Goal: Information Seeking & Learning: Find specific fact

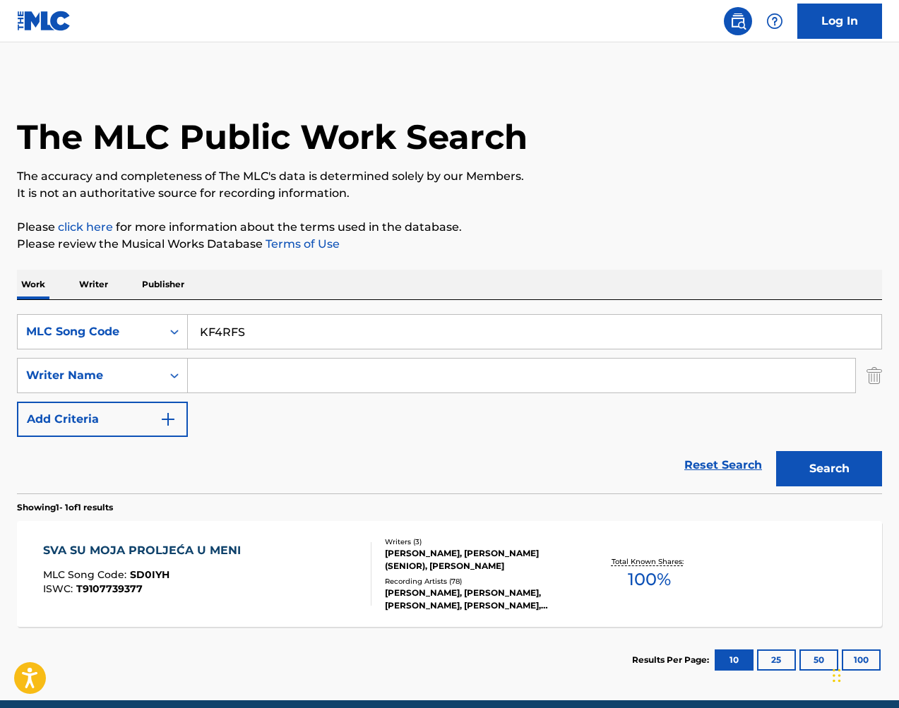
click at [802, 469] on button "Search" at bounding box center [829, 468] width 106 height 35
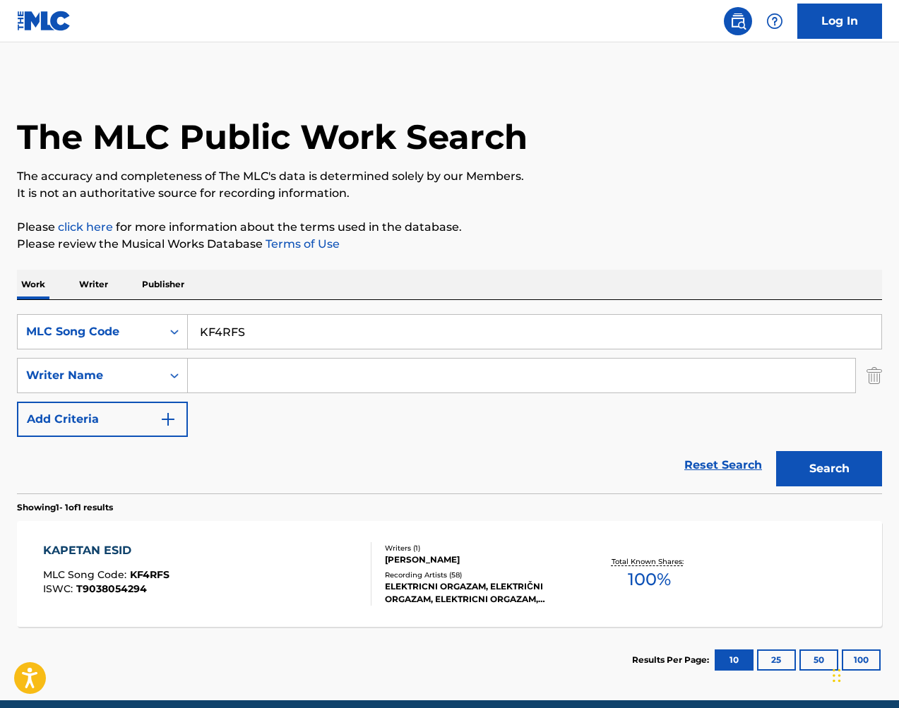
click at [548, 328] on input "KF4RFS" at bounding box center [535, 332] width 694 height 34
paste input "TC8J9I"
click at [831, 461] on button "Search" at bounding box center [829, 468] width 106 height 35
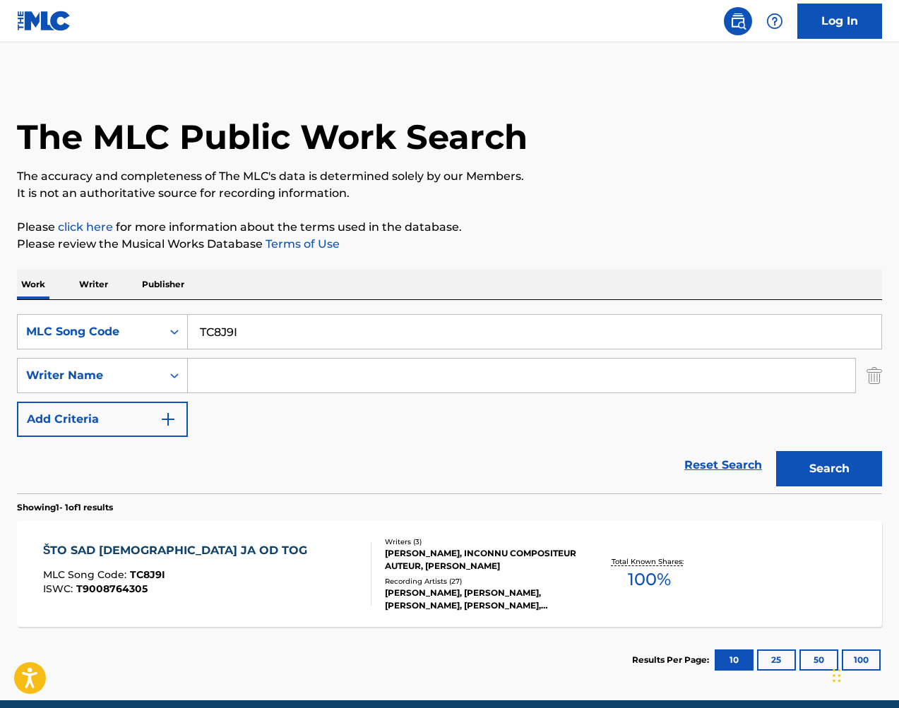
click at [705, 317] on input "TC8J9I" at bounding box center [535, 332] width 694 height 34
paste input "PE81OV"
click at [855, 475] on button "Search" at bounding box center [829, 468] width 106 height 35
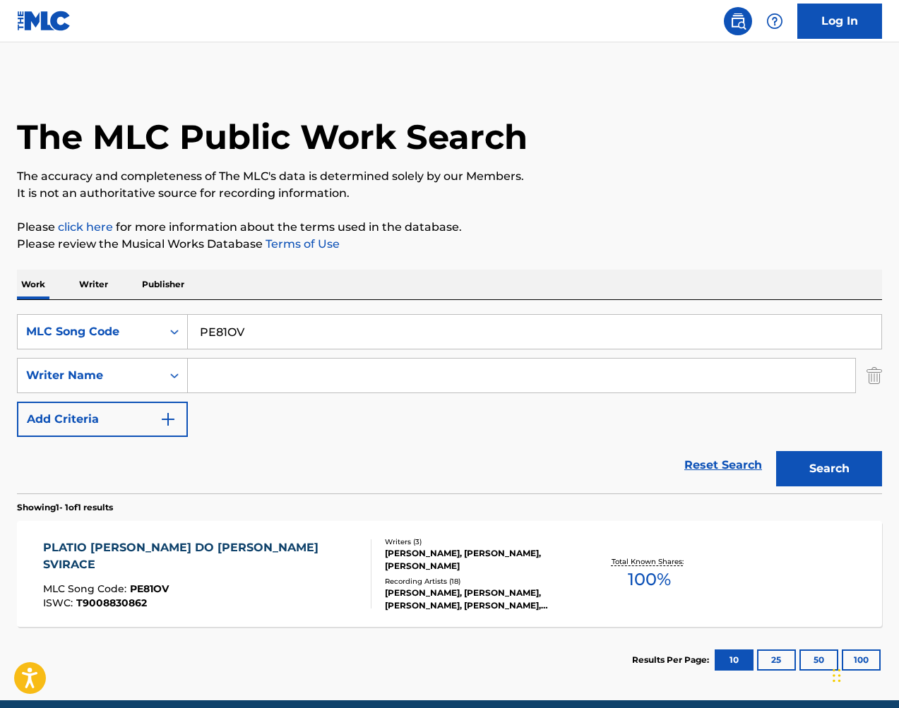
click at [455, 323] on input "PE81OV" at bounding box center [535, 332] width 694 height 34
paste input "ND4P0R"
click at [816, 455] on button "Search" at bounding box center [829, 468] width 106 height 35
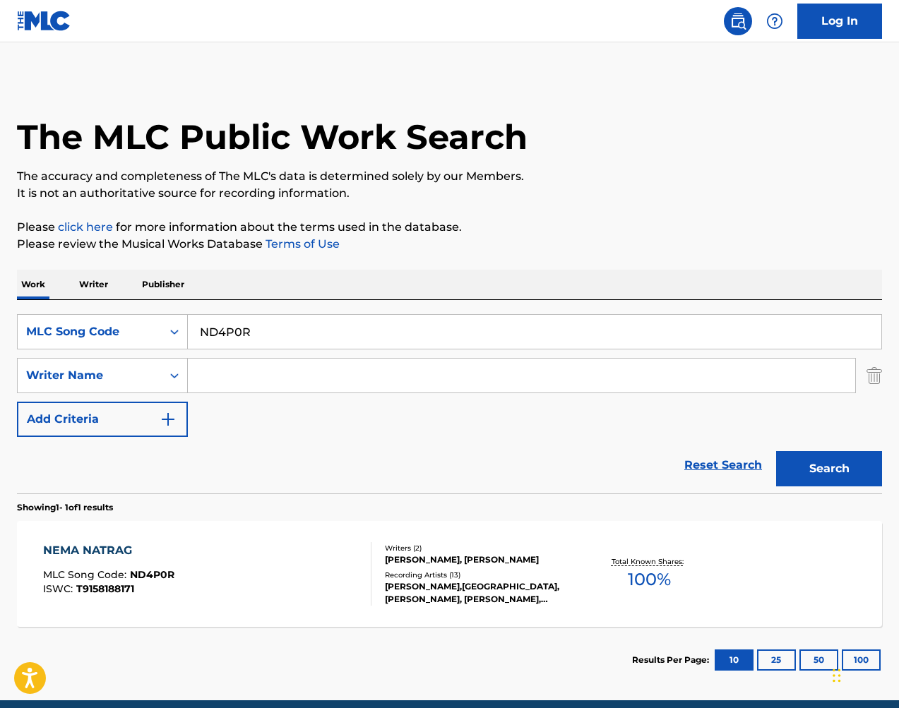
click at [503, 335] on input "ND4P0R" at bounding box center [535, 332] width 694 height 34
paste input "IC6AL7"
click at [807, 465] on button "Search" at bounding box center [829, 468] width 106 height 35
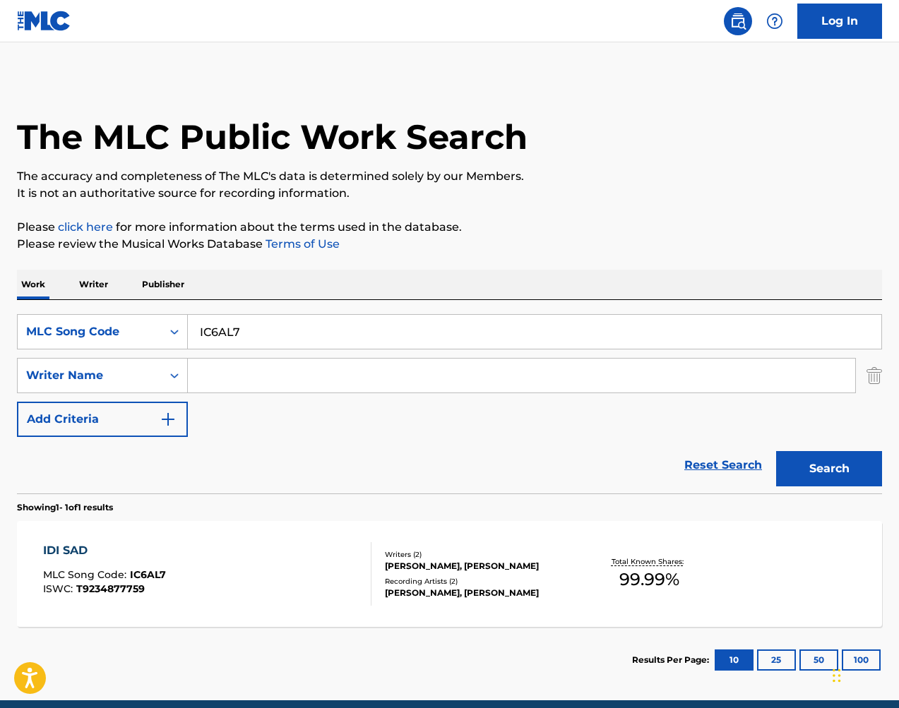
click at [488, 330] on input "IC6AL7" at bounding box center [535, 332] width 694 height 34
paste input "OC6T9G"
click at [827, 471] on button "Search" at bounding box center [829, 468] width 106 height 35
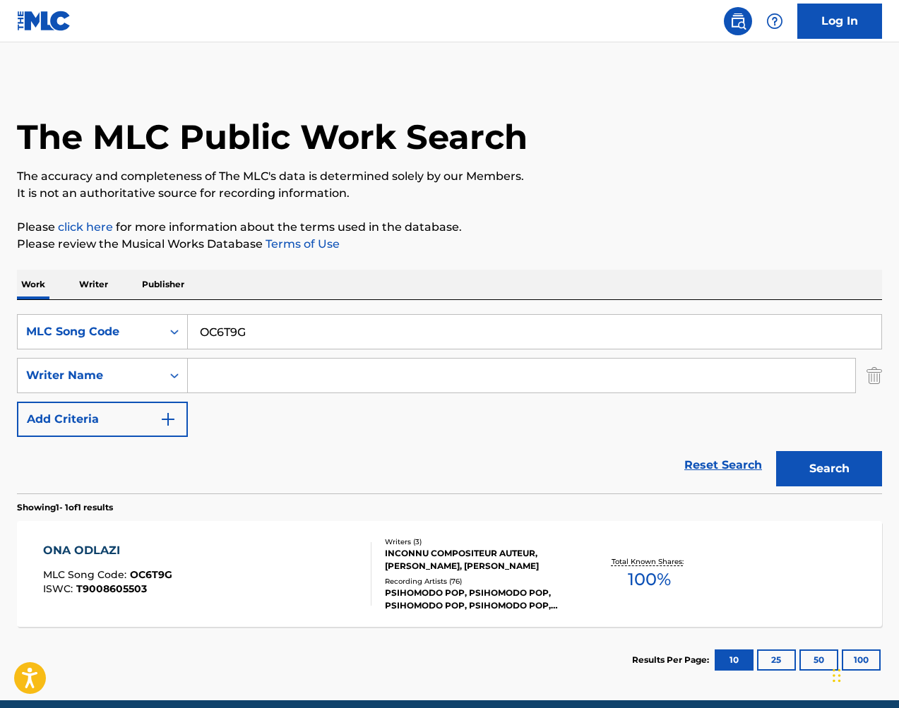
click at [492, 318] on input "OC6T9G" at bounding box center [535, 332] width 694 height 34
paste input "SH1WSR"
type input "SH1WSR"
click at [818, 469] on button "Search" at bounding box center [829, 468] width 106 height 35
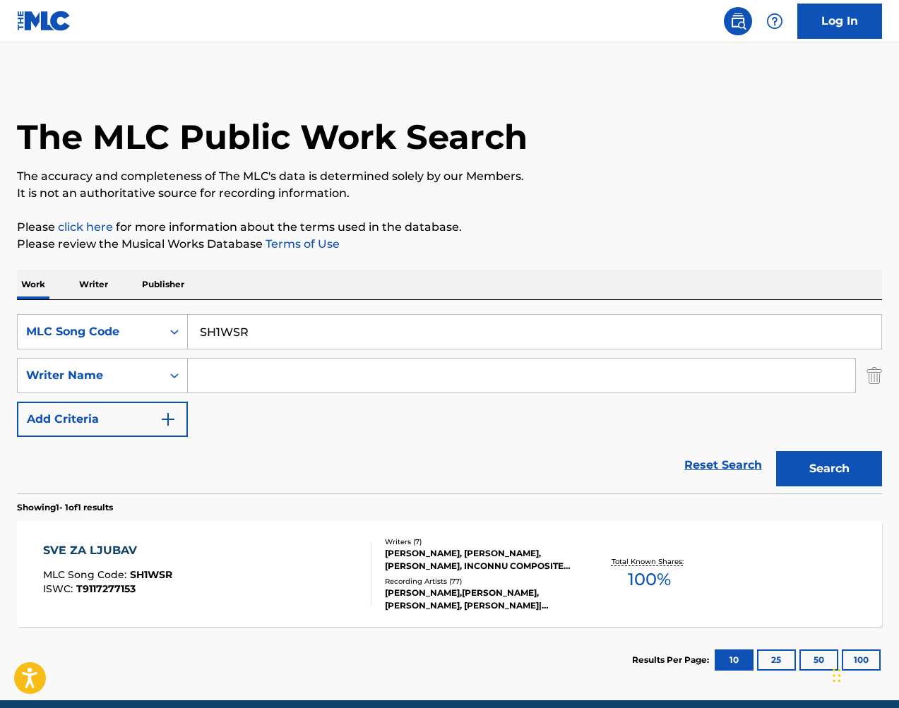
click at [496, 569] on div "[PERSON_NAME], [PERSON_NAME], [PERSON_NAME], INCONNU COMPOSITEUR AUTEUR, [PERSO…" at bounding box center [481, 559] width 192 height 25
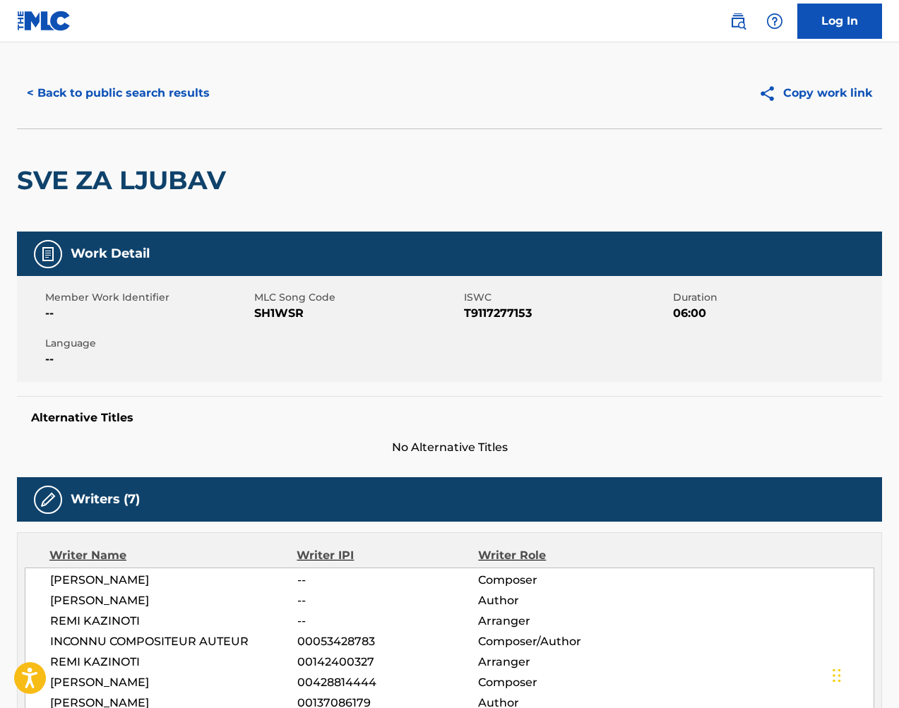
scroll to position [20, 0]
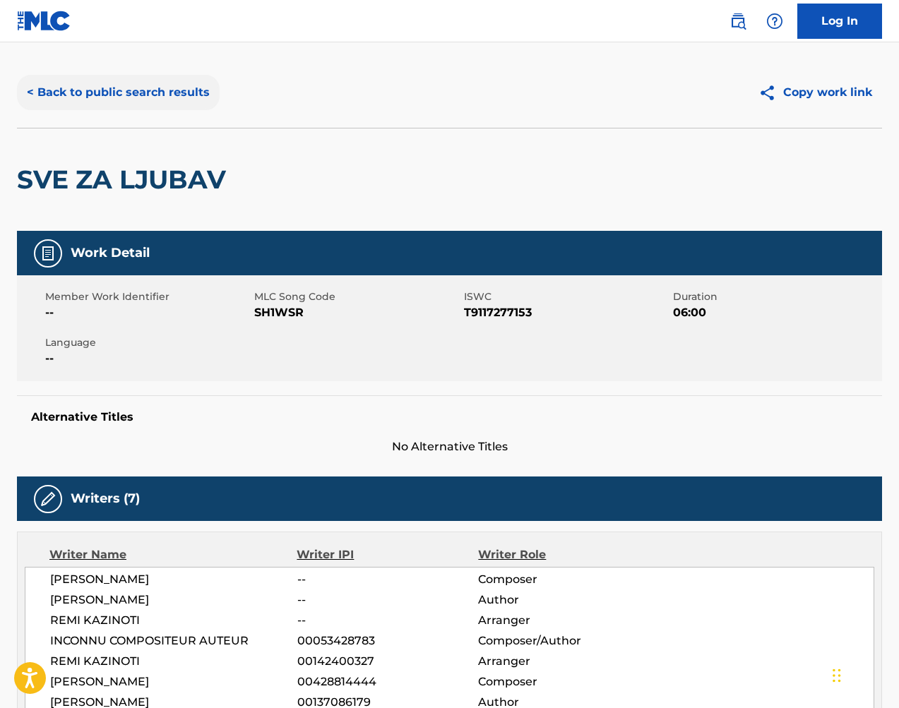
click at [143, 86] on button "< Back to public search results" at bounding box center [118, 92] width 203 height 35
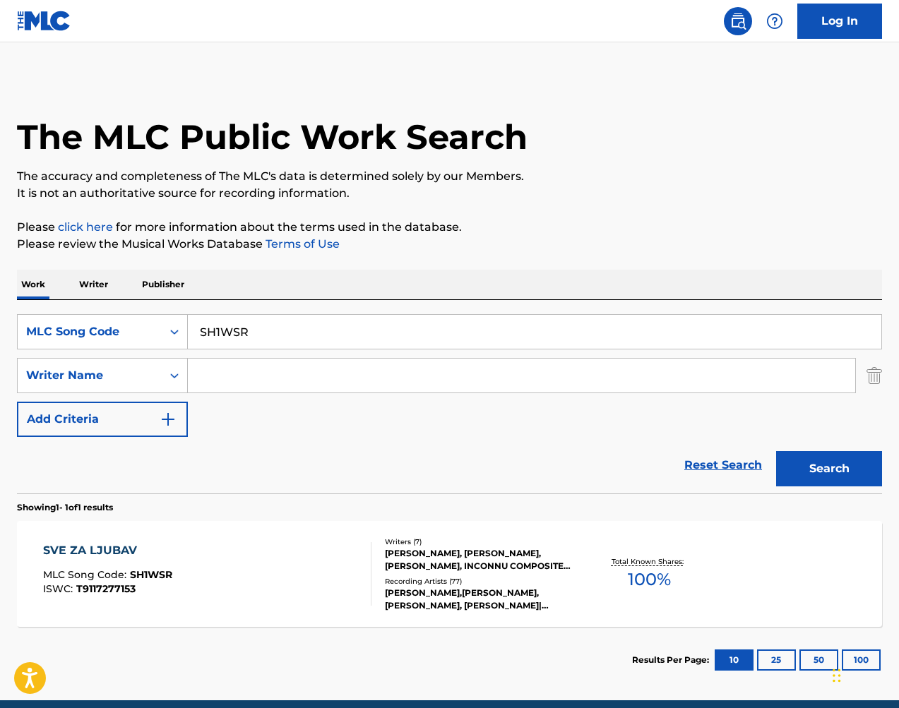
click at [304, 342] on input "SH1WSR" at bounding box center [535, 332] width 694 height 34
paste input "OC6T9G"
click at [809, 460] on button "Search" at bounding box center [829, 468] width 106 height 35
click at [363, 313] on div "SearchWithCriteriad1914bbf-3932-4e8d-9973-9aebaa3da956 MLC Song Code OC6T9G Sea…" at bounding box center [449, 397] width 865 height 194
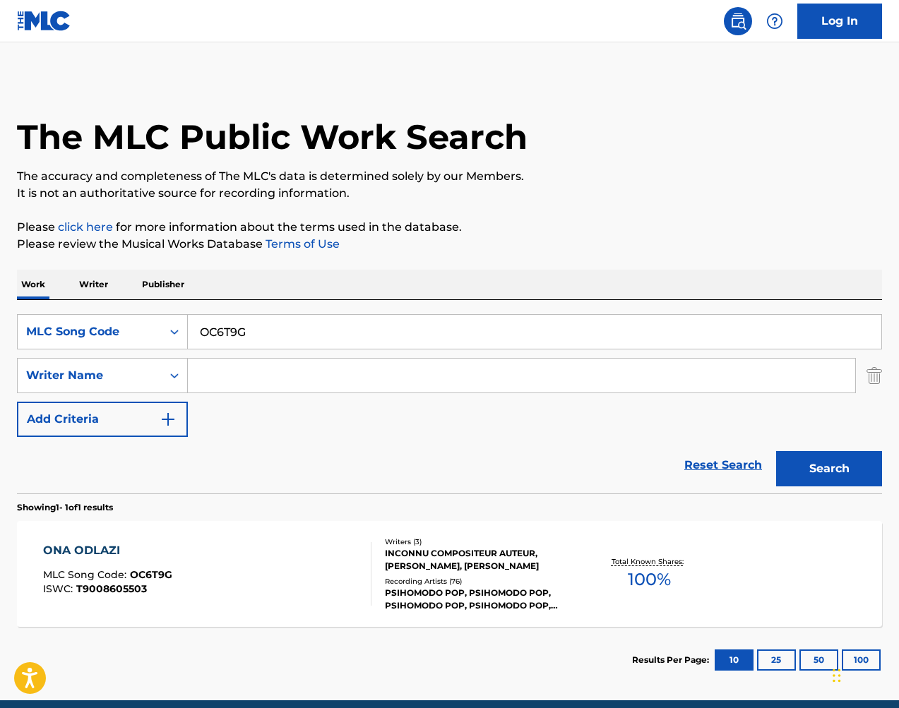
click at [363, 313] on div "SearchWithCriteriad1914bbf-3932-4e8d-9973-9aebaa3da956 MLC Song Code OC6T9G Sea…" at bounding box center [449, 397] width 865 height 194
click at [376, 331] on input "OC6T9G" at bounding box center [535, 332] width 694 height 34
paste input "SH1WSR"
click at [823, 462] on button "Search" at bounding box center [829, 468] width 106 height 35
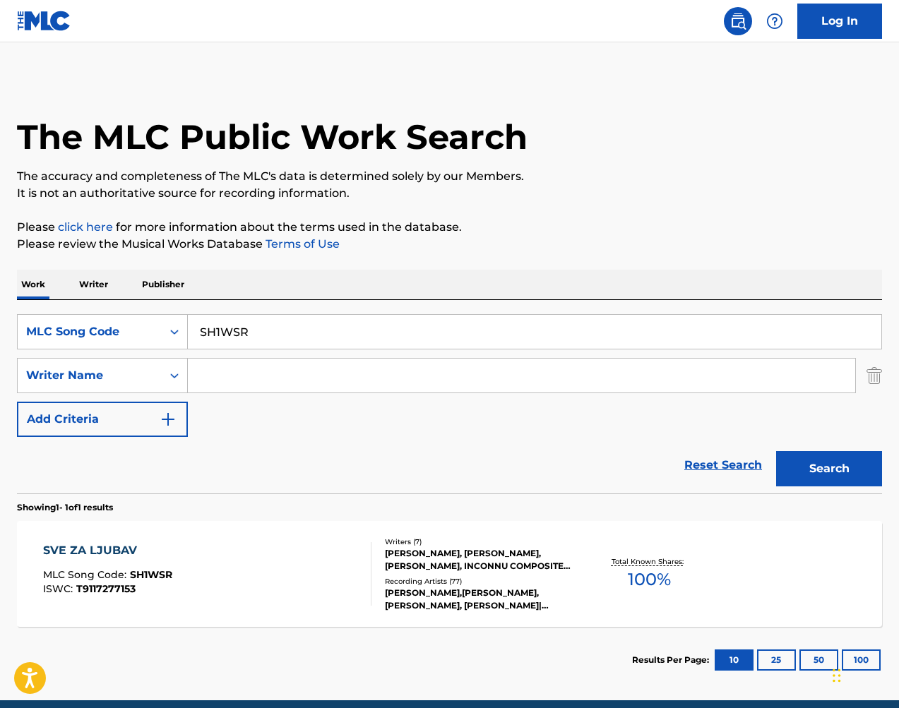
click at [424, 338] on input "SH1WSR" at bounding box center [535, 332] width 694 height 34
paste input "A8671A"
type input "A8671A"
drag, startPoint x: 794, startPoint y: 469, endPoint x: 778, endPoint y: 466, distance: 15.8
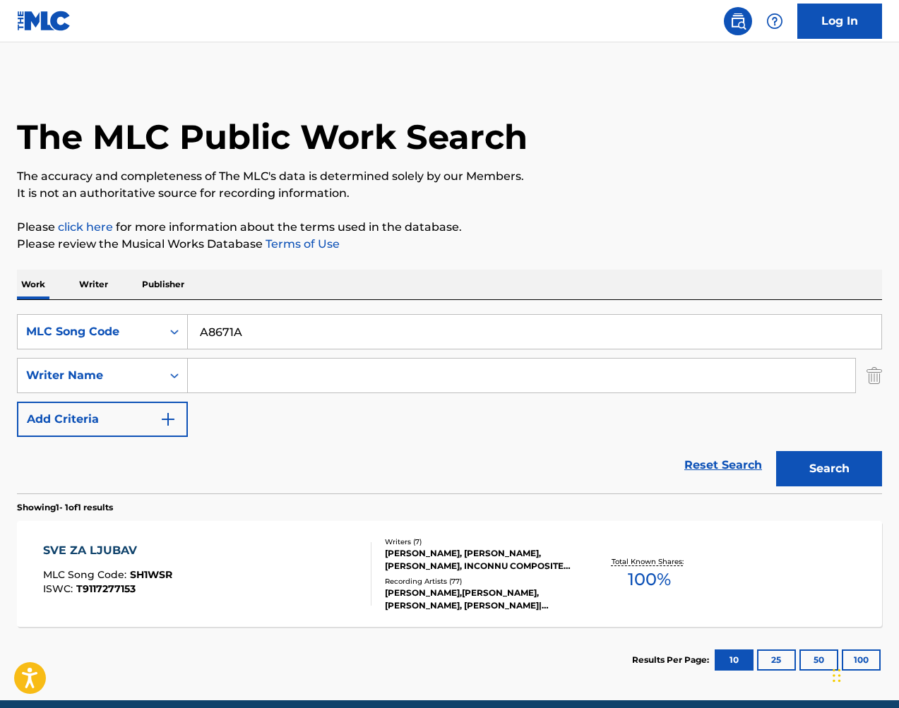
click at [794, 469] on button "Search" at bounding box center [829, 468] width 106 height 35
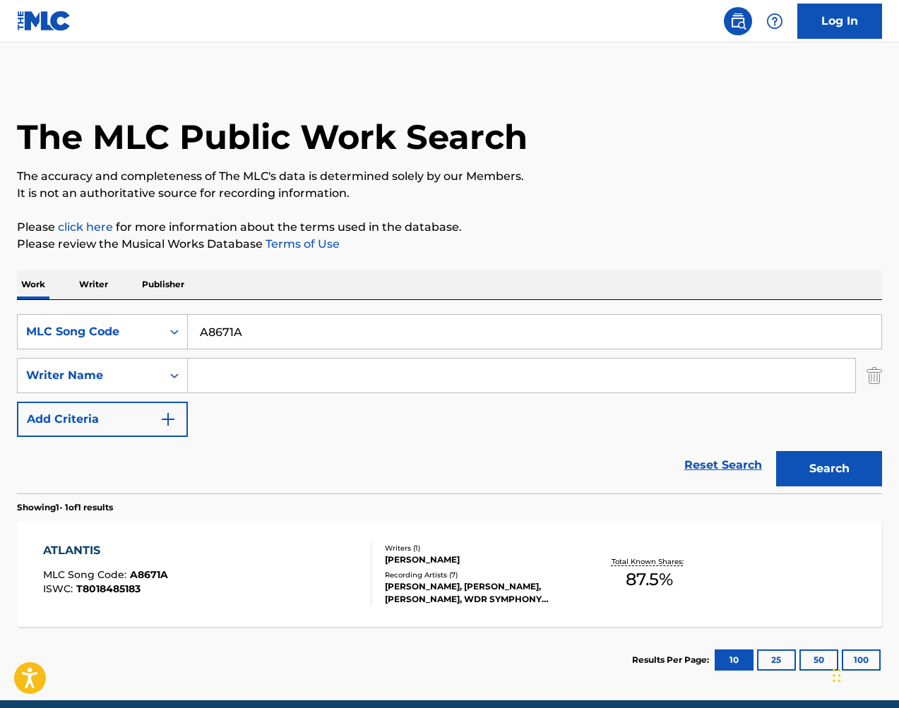
click at [588, 342] on input "A8671A" at bounding box center [535, 332] width 694 height 34
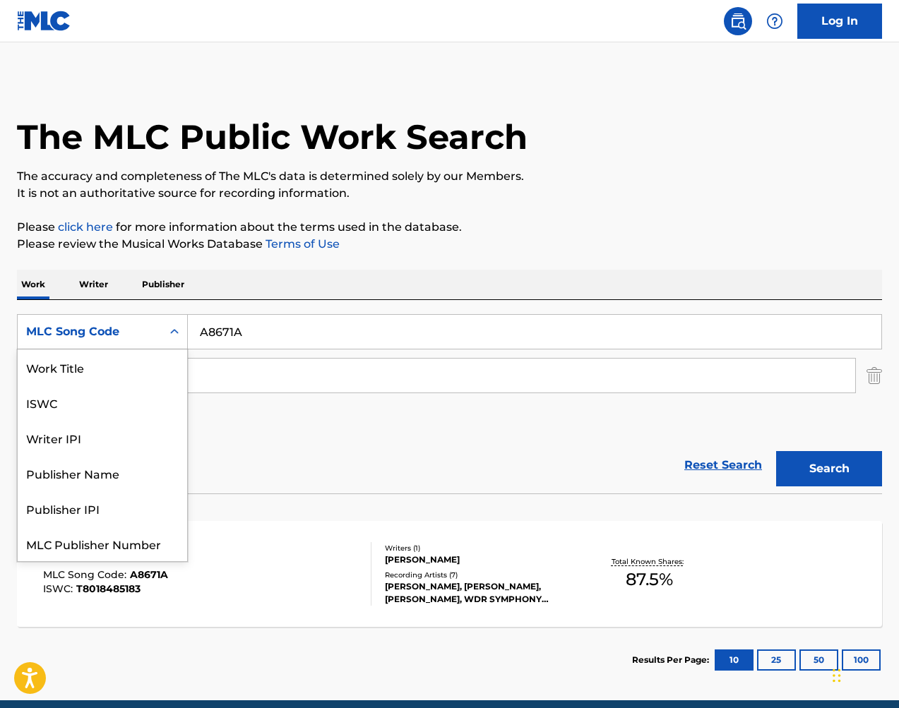
click at [147, 336] on div "MLC Song Code" at bounding box center [89, 331] width 127 height 17
click at [129, 540] on div "MLC Song Code" at bounding box center [102, 543] width 169 height 35
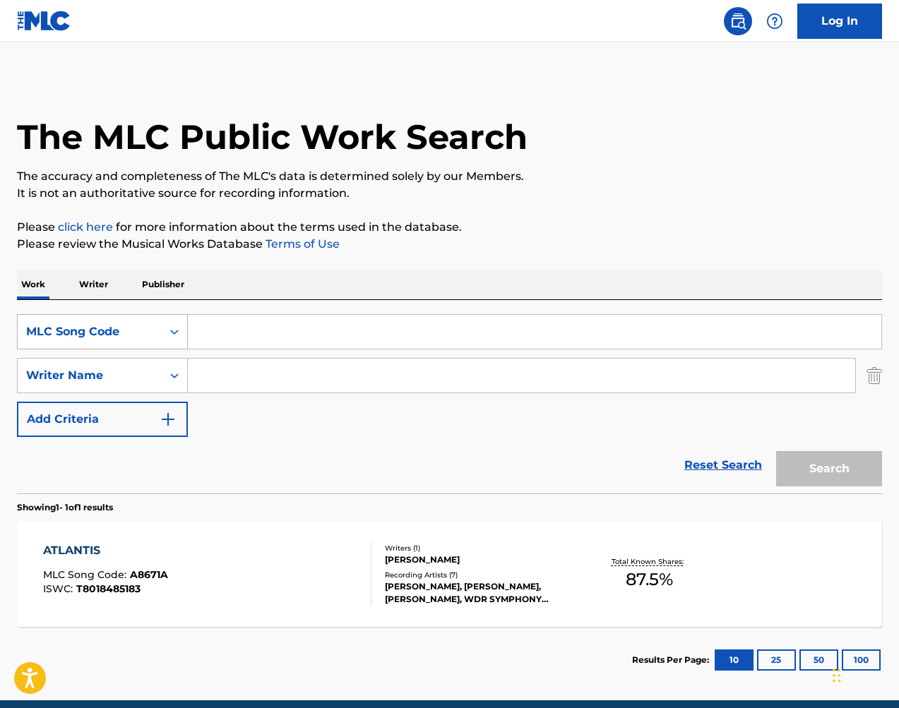
click at [162, 337] on div "Search Form" at bounding box center [174, 331] width 25 height 25
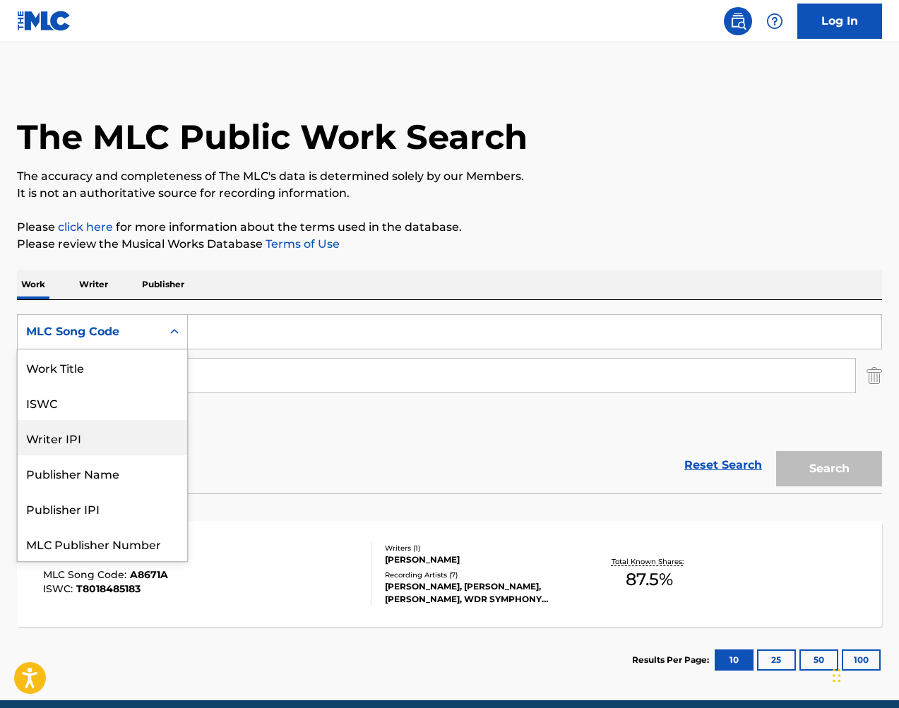
scroll to position [0, 0]
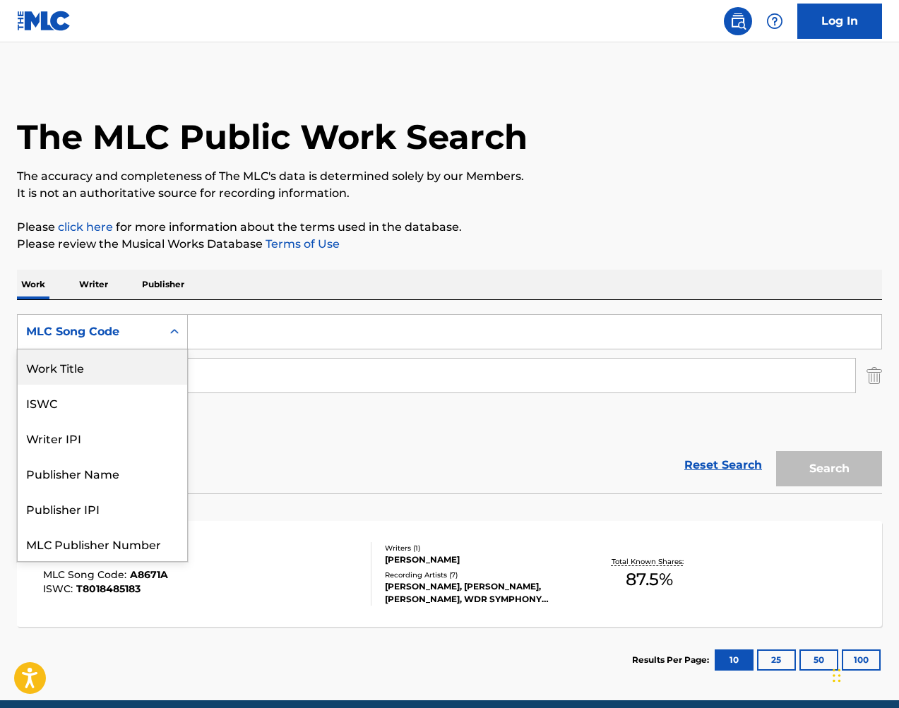
click at [148, 366] on div "Work Title" at bounding box center [102, 367] width 169 height 35
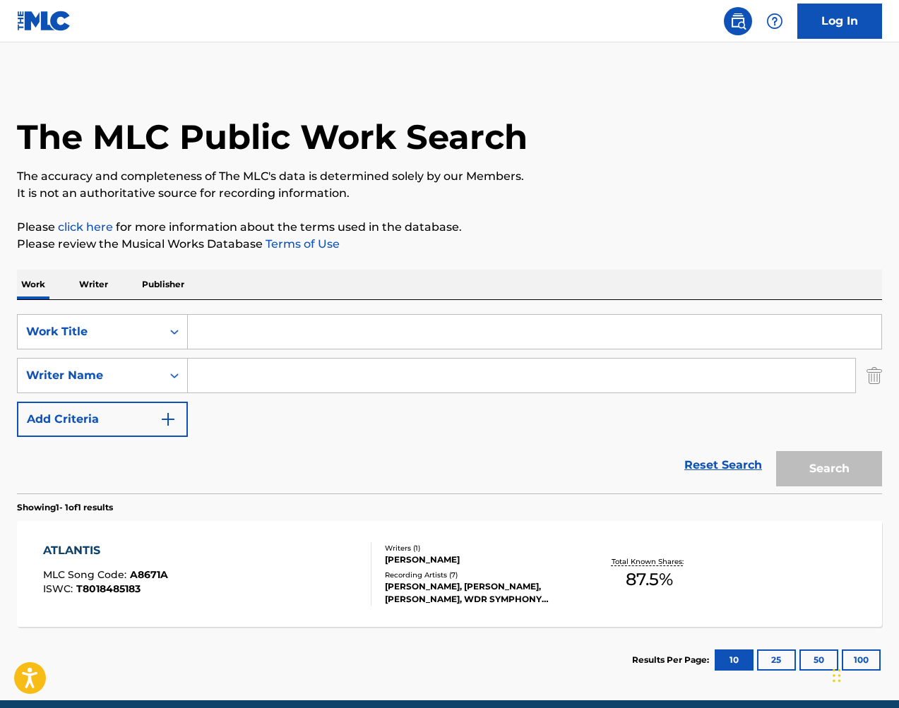
click at [238, 343] on input "Search Form" at bounding box center [535, 332] width 694 height 34
type input "atlantis"
click at [304, 386] on input "Search Form" at bounding box center [521, 376] width 667 height 34
type input "eotvos"
click at [829, 469] on button "Search" at bounding box center [829, 468] width 106 height 35
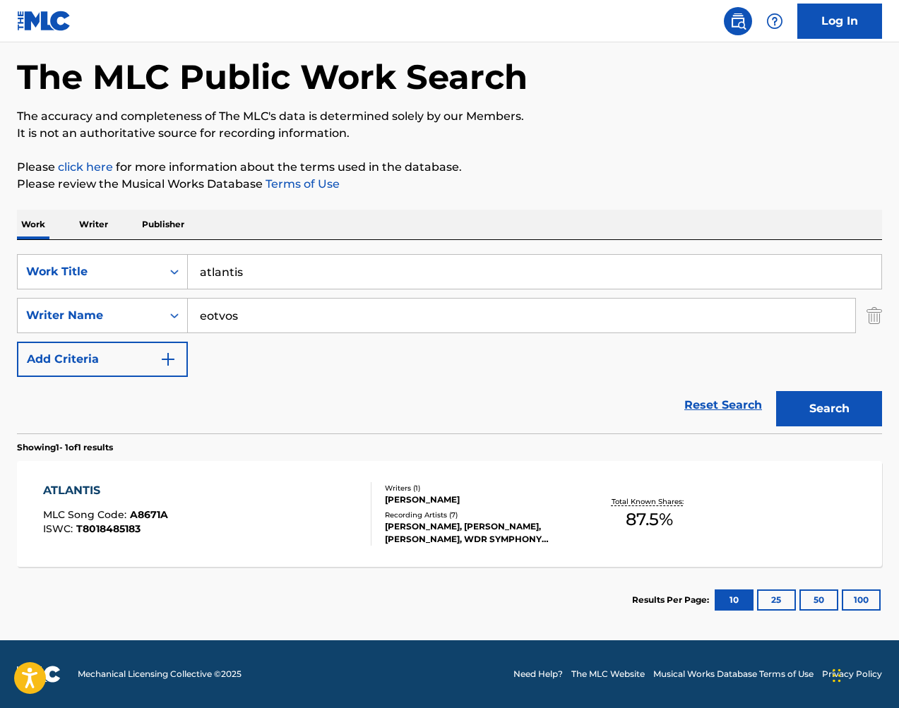
scroll to position [60, 0]
click at [460, 507] on div "Writers ( 1 ) [PERSON_NAME] Recording Artists ( 7 ) [PERSON_NAME], [PERSON_NAME…" at bounding box center [474, 514] width 206 height 63
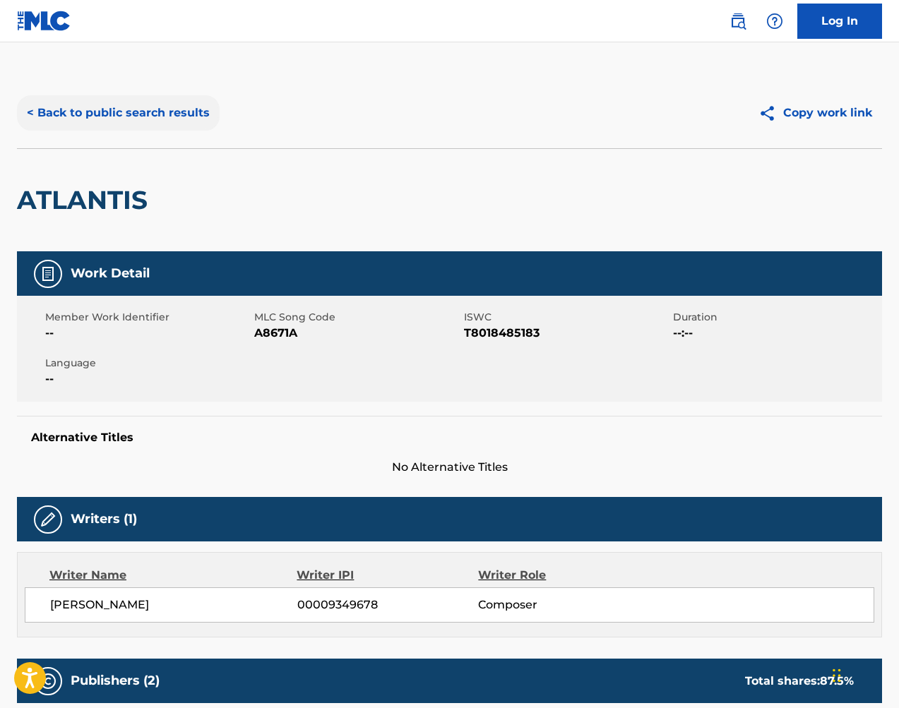
click at [196, 116] on button "< Back to public search results" at bounding box center [118, 112] width 203 height 35
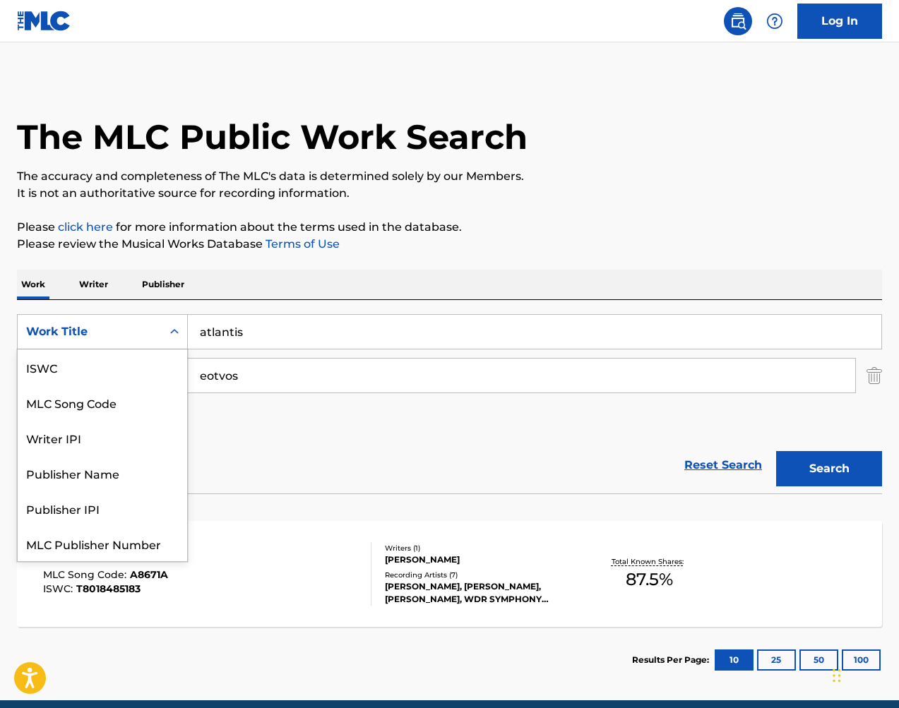
click at [126, 335] on div "Work Title" at bounding box center [89, 331] width 127 height 17
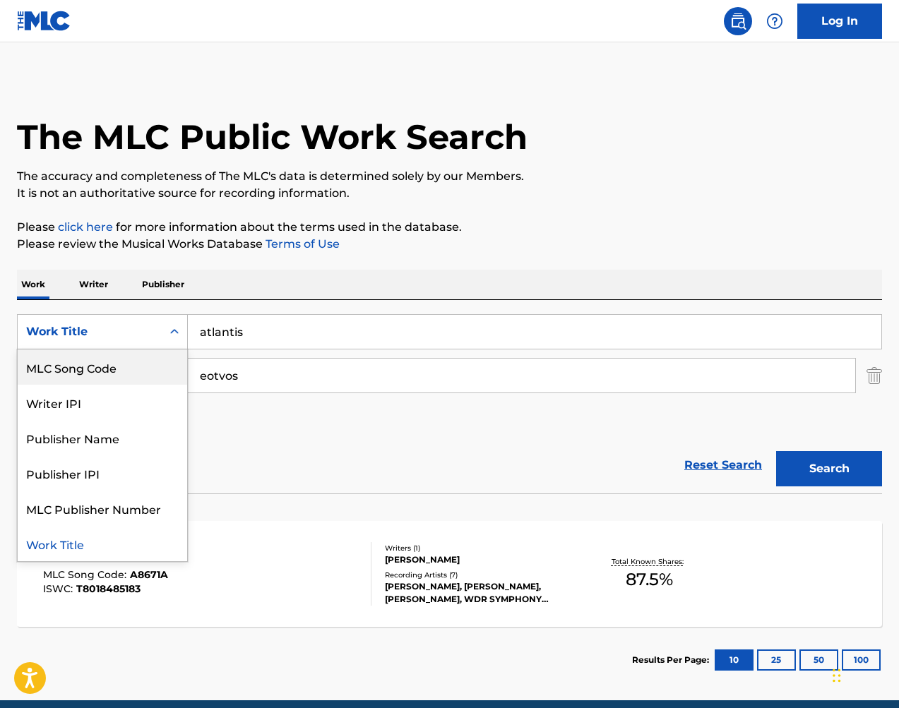
drag, startPoint x: 130, startPoint y: 376, endPoint x: 167, endPoint y: 374, distance: 36.8
click at [130, 375] on div "MLC Song Code" at bounding box center [102, 367] width 169 height 35
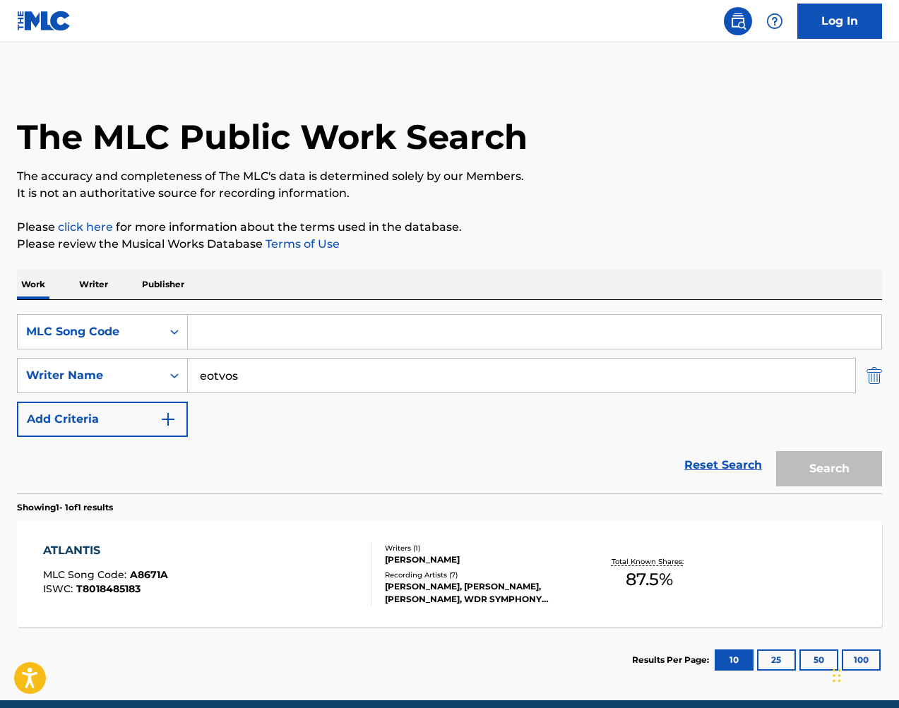
click at [870, 378] on img "Search Form" at bounding box center [875, 375] width 16 height 35
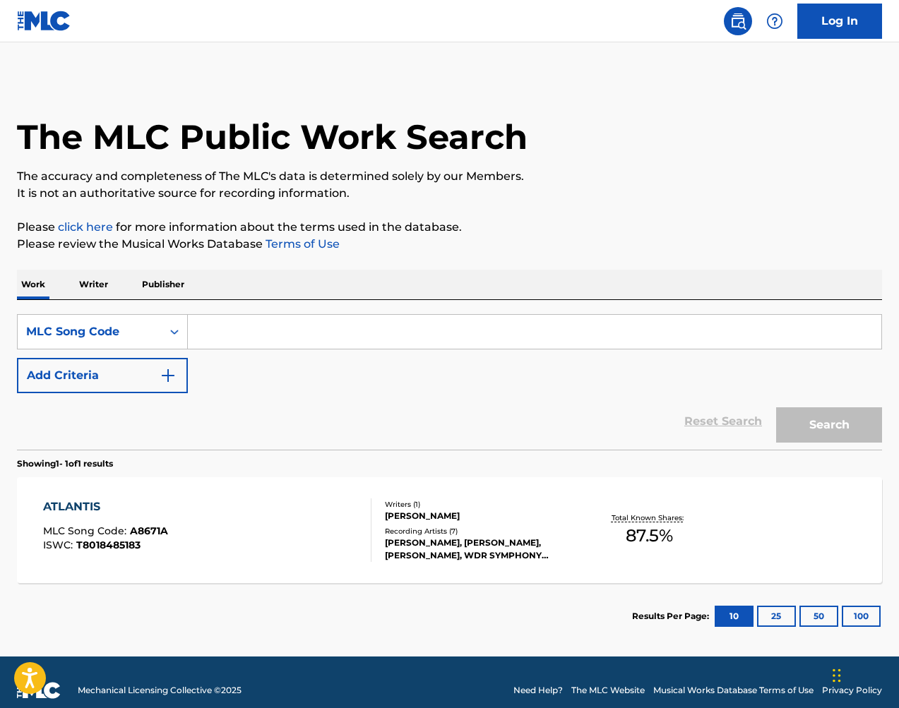
drag, startPoint x: 802, startPoint y: 332, endPoint x: 806, endPoint y: 341, distance: 10.1
click at [802, 332] on input "Search Form" at bounding box center [535, 332] width 694 height 34
paste input "SVFOJH"
type input "SVFOJH"
click at [825, 412] on button "Search" at bounding box center [829, 424] width 106 height 35
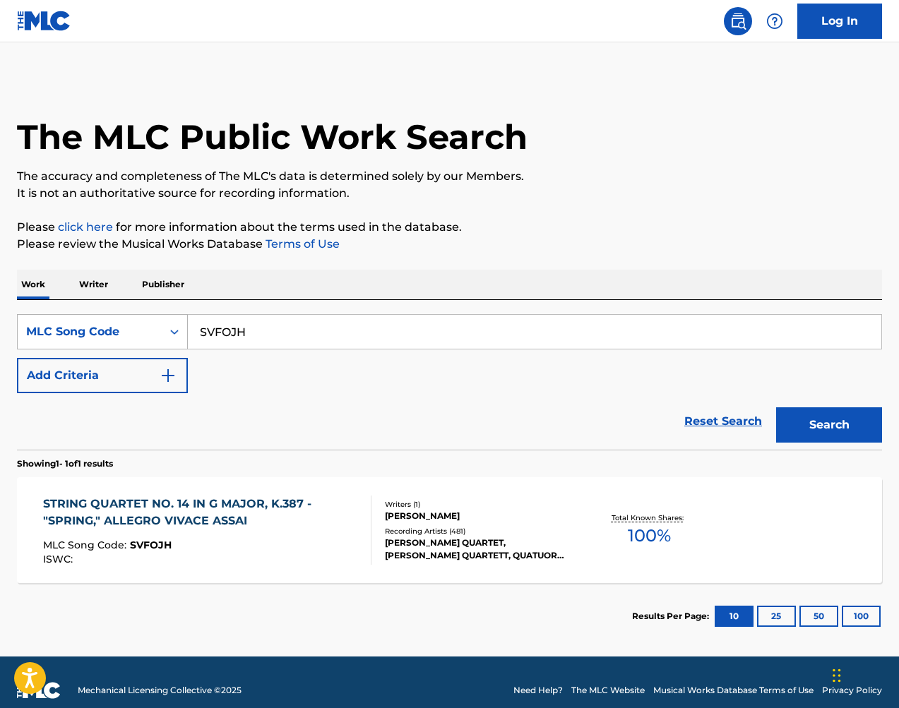
drag, startPoint x: 134, startPoint y: 329, endPoint x: 129, endPoint y: 343, distance: 15.2
click at [134, 329] on div "MLC Song Code" at bounding box center [89, 331] width 127 height 17
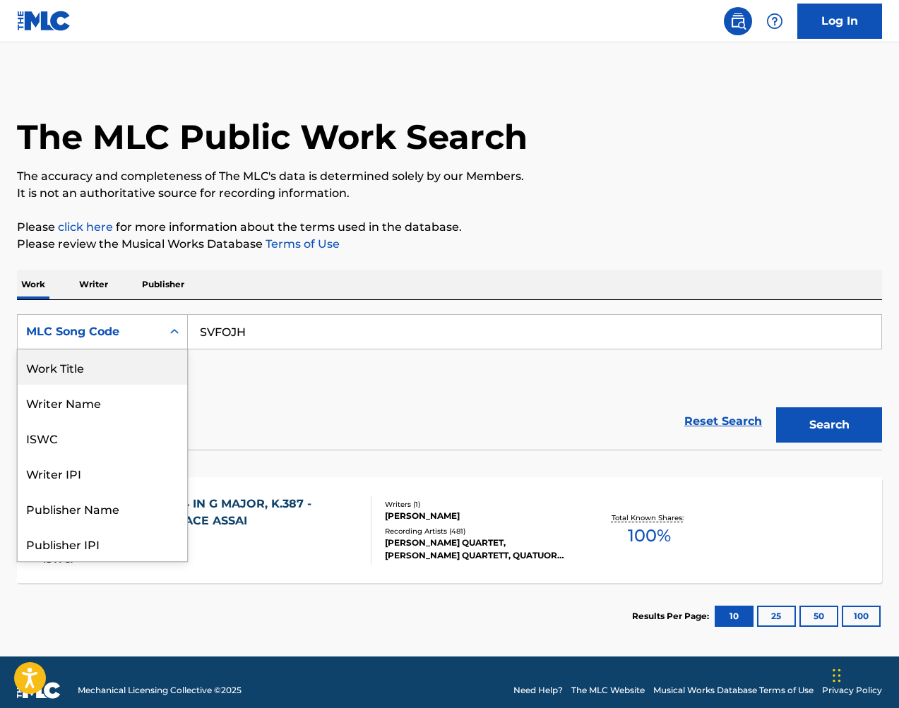
scroll to position [0, 0]
drag, startPoint x: 129, startPoint y: 371, endPoint x: 208, endPoint y: 350, distance: 81.2
click at [129, 371] on div "Work Title" at bounding box center [102, 367] width 169 height 35
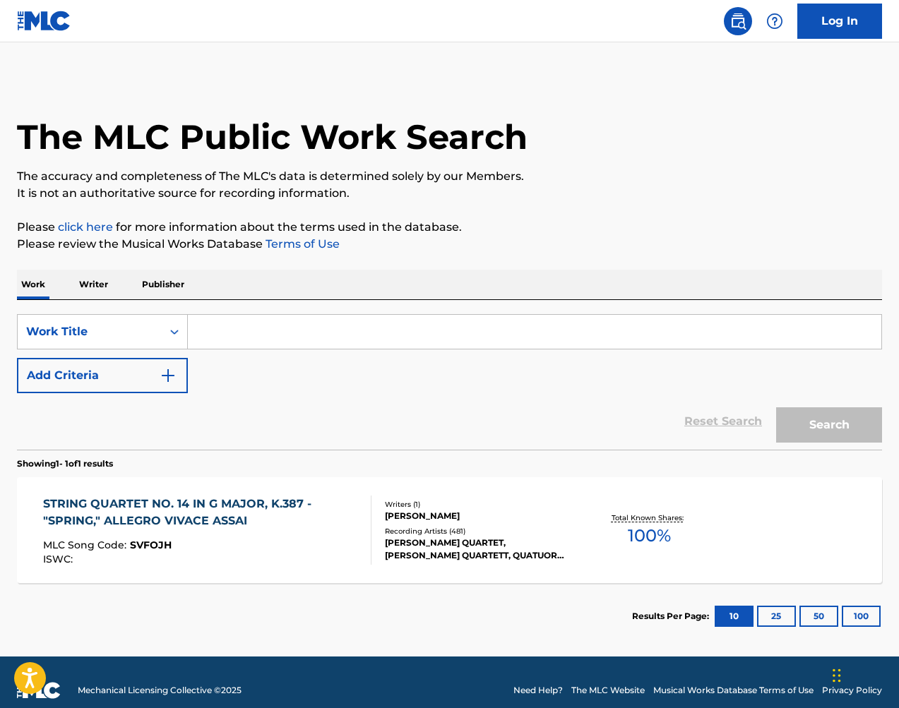
drag, startPoint x: 270, startPoint y: 334, endPoint x: 285, endPoint y: 335, distance: 14.1
click at [270, 334] on input "Search Form" at bounding box center [535, 332] width 694 height 34
paste input "String Quartet No. 14 in G Major, K. 387 "Spring": I. Allegro vivace assai"
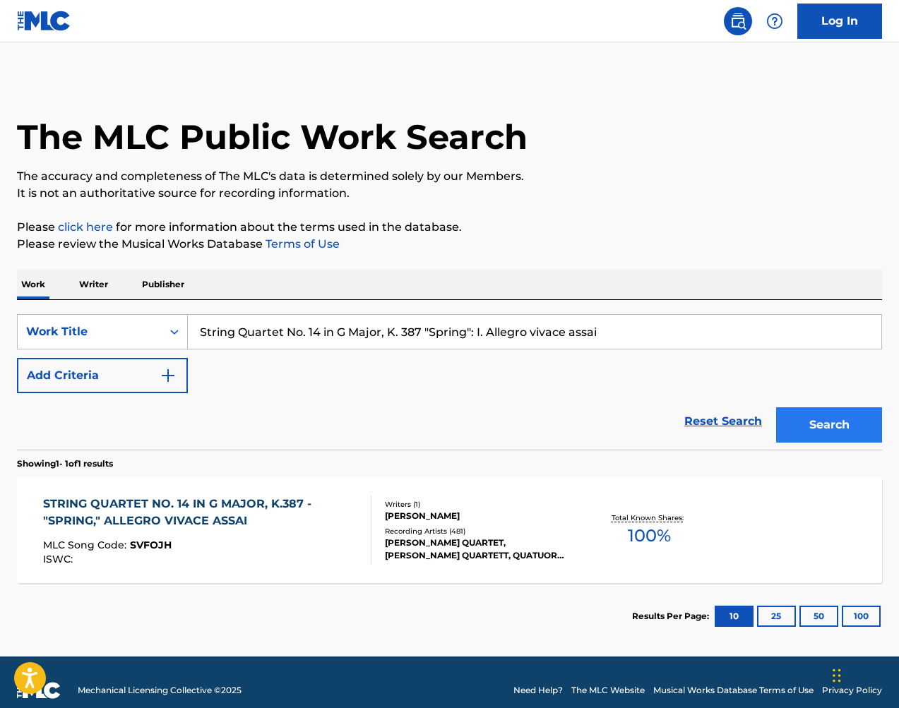
type input "String Quartet No. 14 in G Major, K. 387 "Spring": I. Allegro vivace assai"
click at [804, 420] on button "Search" at bounding box center [829, 424] width 106 height 35
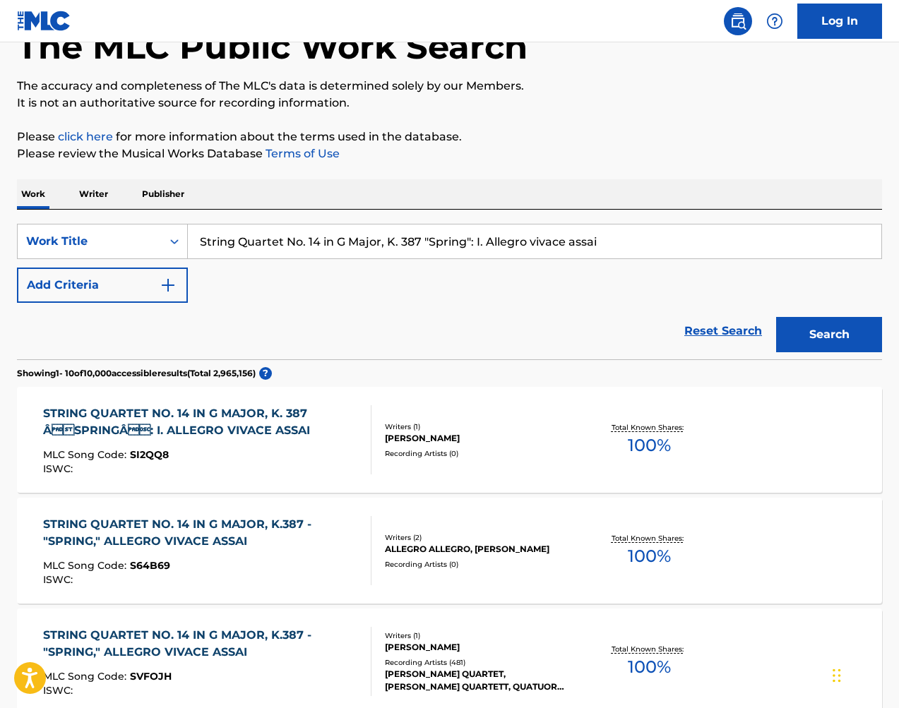
scroll to position [132, 0]
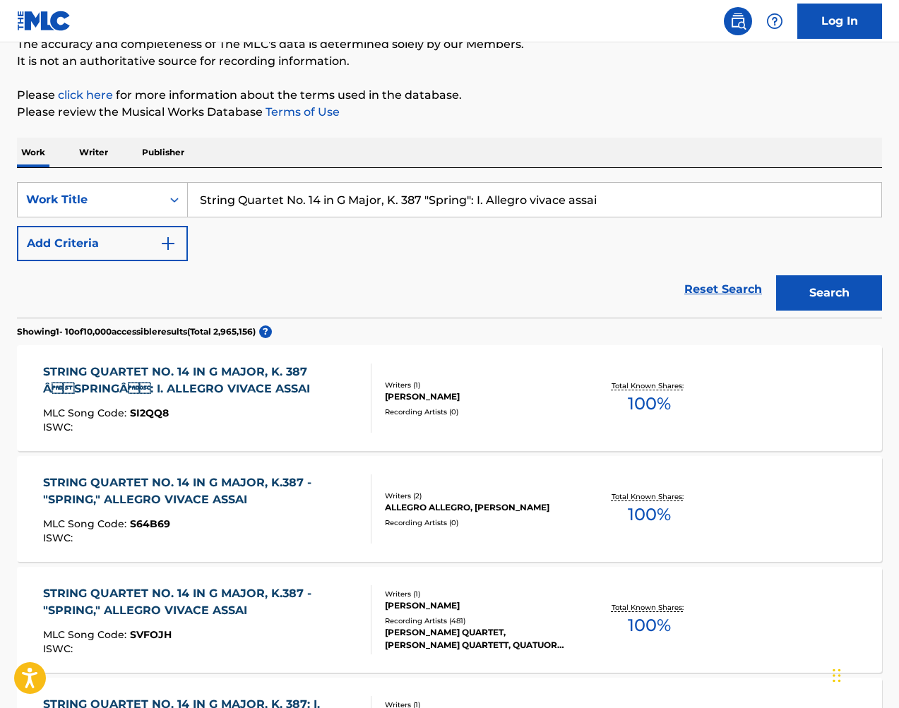
click at [537, 508] on div "ALLEGRO ALLEGRO, [PERSON_NAME]" at bounding box center [481, 507] width 192 height 13
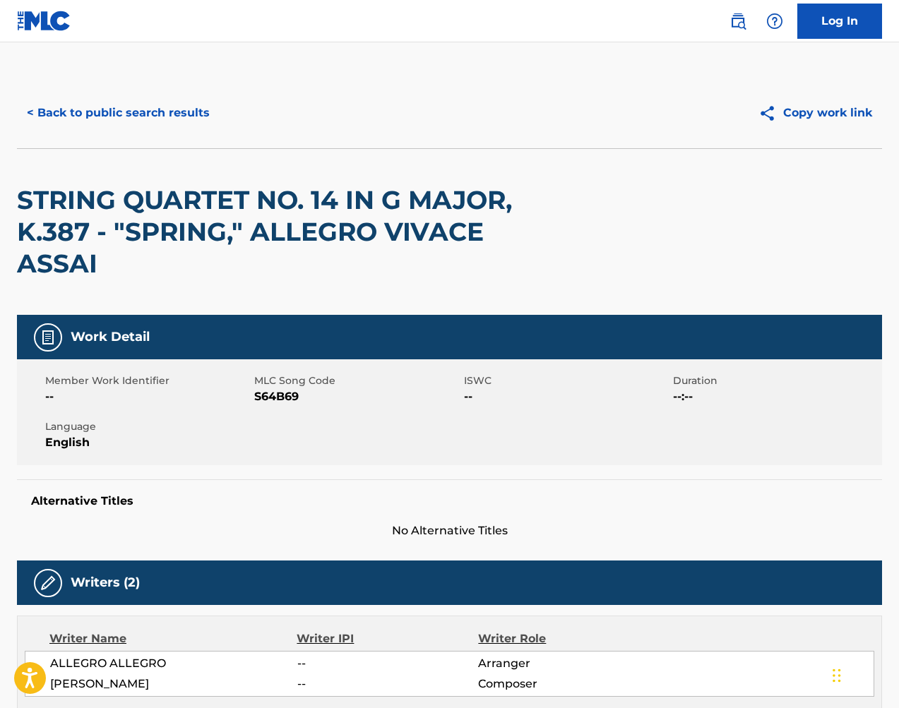
click at [287, 404] on span "S64B69" at bounding box center [357, 396] width 206 height 17
click at [287, 400] on span "S64B69" at bounding box center [357, 396] width 206 height 17
copy span "S64B69"
click at [184, 99] on button "< Back to public search results" at bounding box center [118, 112] width 203 height 35
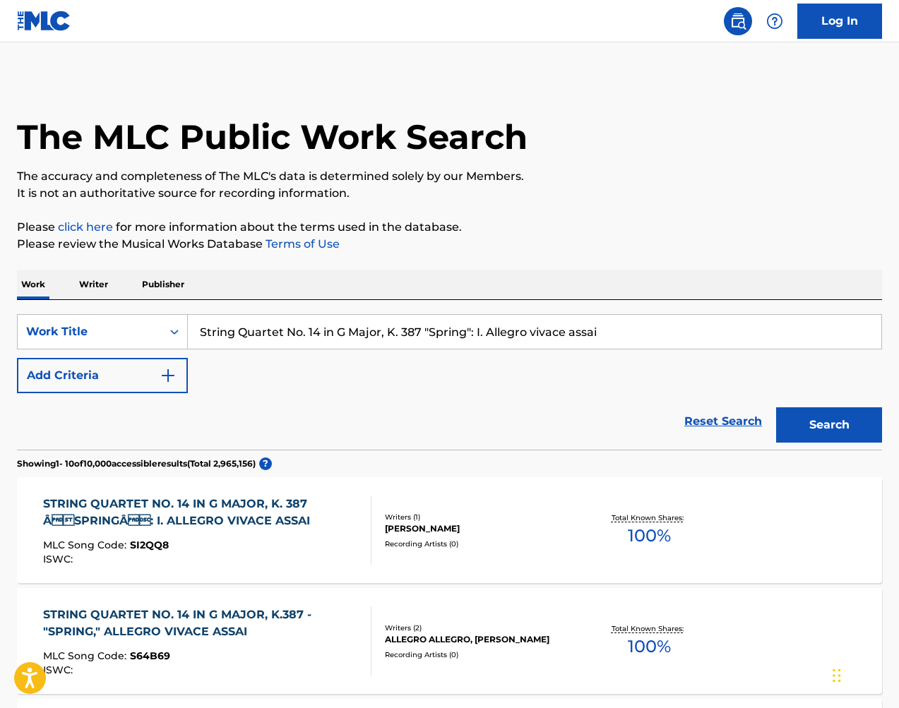
scroll to position [132, 0]
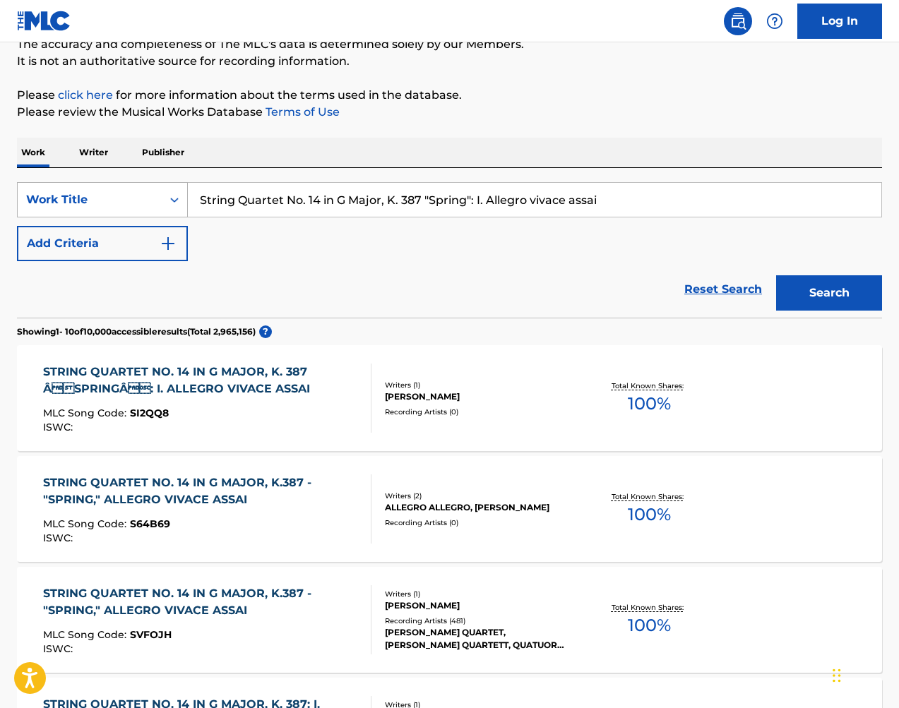
click at [179, 204] on icon "Search Form" at bounding box center [174, 200] width 14 height 14
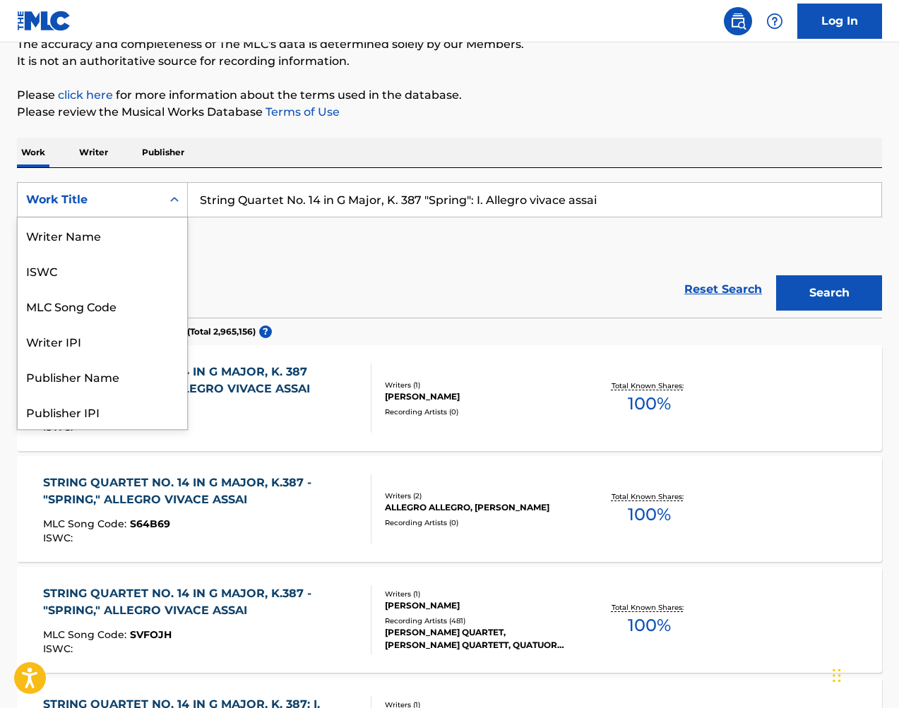
scroll to position [71, 0]
click at [156, 232] on div "MLC Song Code" at bounding box center [102, 235] width 169 height 35
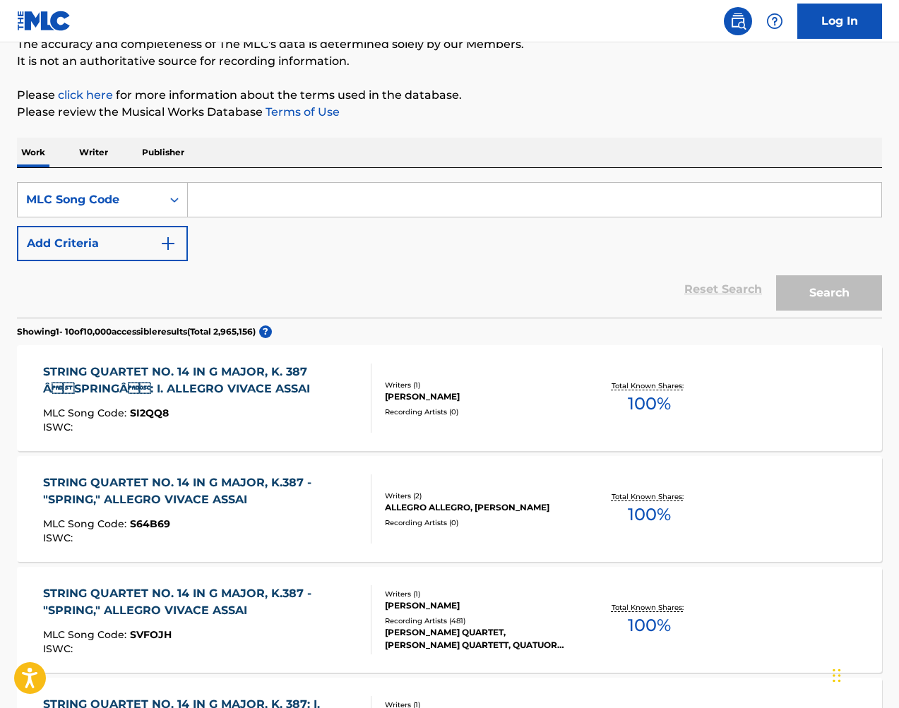
click at [363, 192] on input "Search Form" at bounding box center [535, 200] width 694 height 34
paste input "VB5FU7"
type input "VB5FU7"
click at [833, 294] on button "Search" at bounding box center [829, 292] width 106 height 35
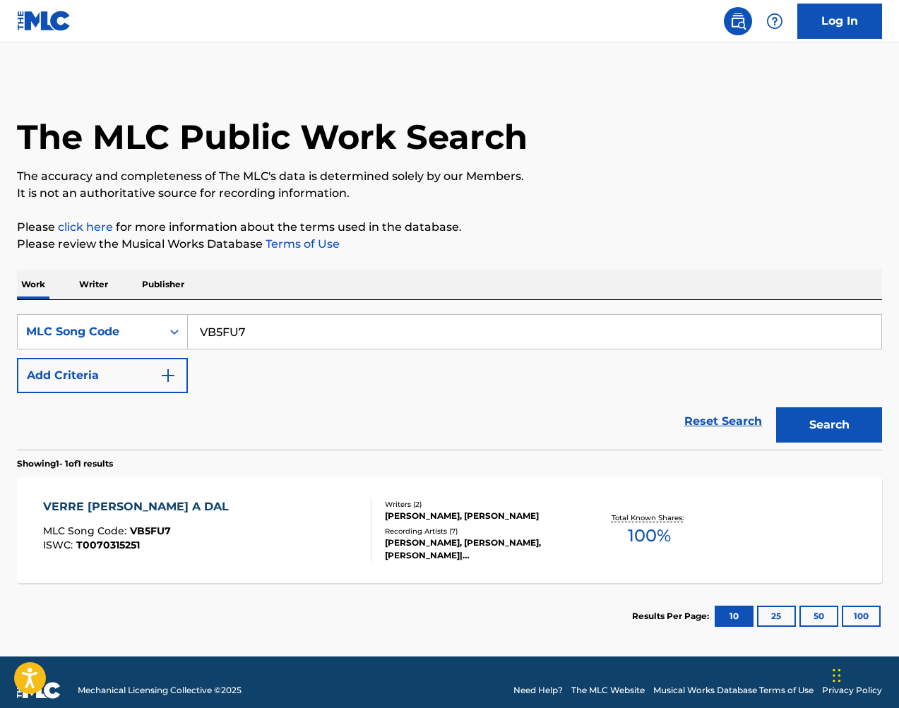
click at [501, 492] on div "VERRE [PERSON_NAME] A DAL MLC Song Code : VB5FU7 ISWC : T0070315251 Writers ( 2…" at bounding box center [449, 530] width 865 height 106
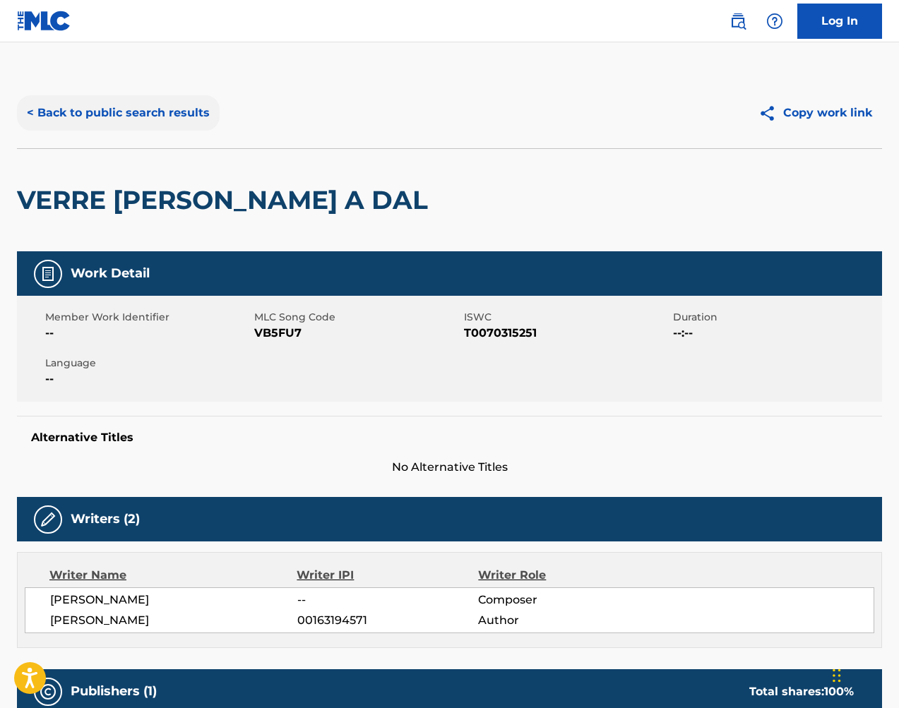
click at [200, 111] on button "< Back to public search results" at bounding box center [118, 112] width 203 height 35
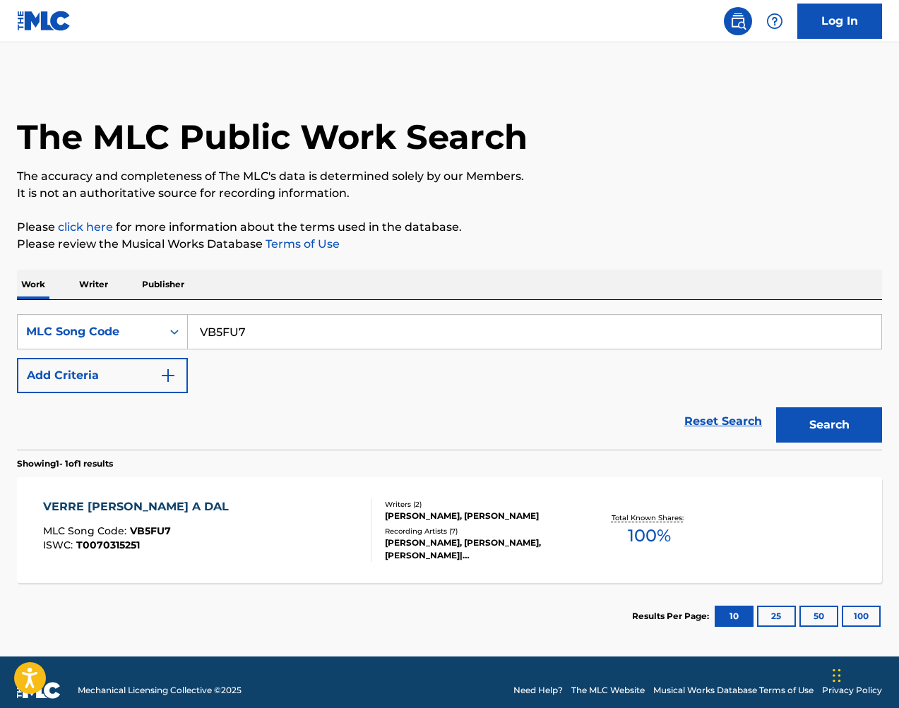
click at [426, 328] on input "VB5FU7" at bounding box center [535, 332] width 694 height 34
drag, startPoint x: 215, startPoint y: 130, endPoint x: 426, endPoint y: 328, distance: 289.3
click at [426, 328] on input "VB5FU7" at bounding box center [535, 332] width 694 height 34
paste input "FE3Z8G"
type input "FE3Z8G"
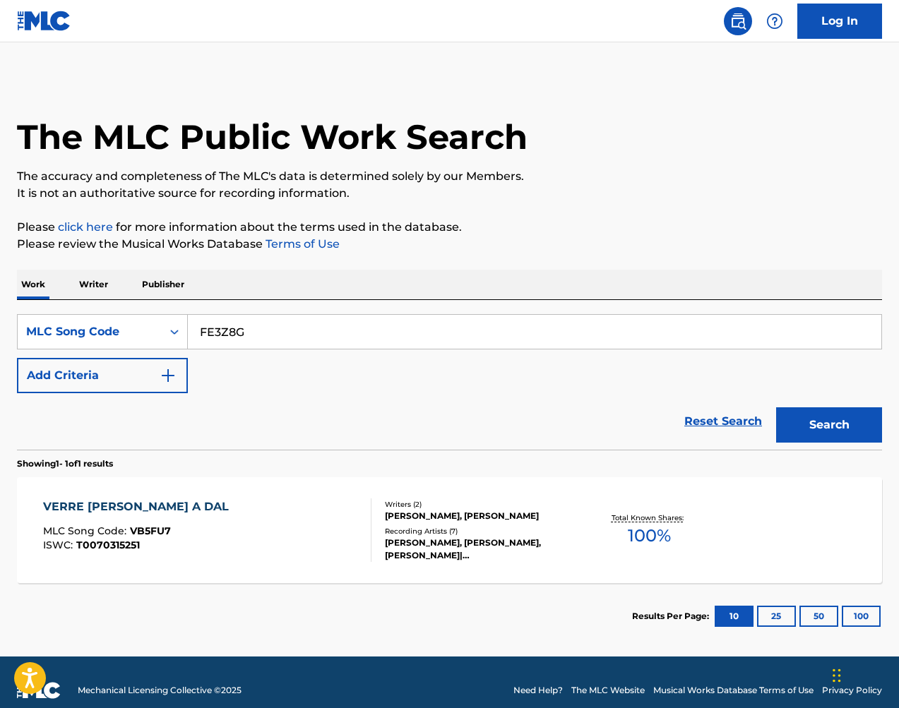
click at [825, 422] on button "Search" at bounding box center [829, 424] width 106 height 35
click at [532, 517] on div "[PERSON_NAME]" at bounding box center [481, 516] width 192 height 13
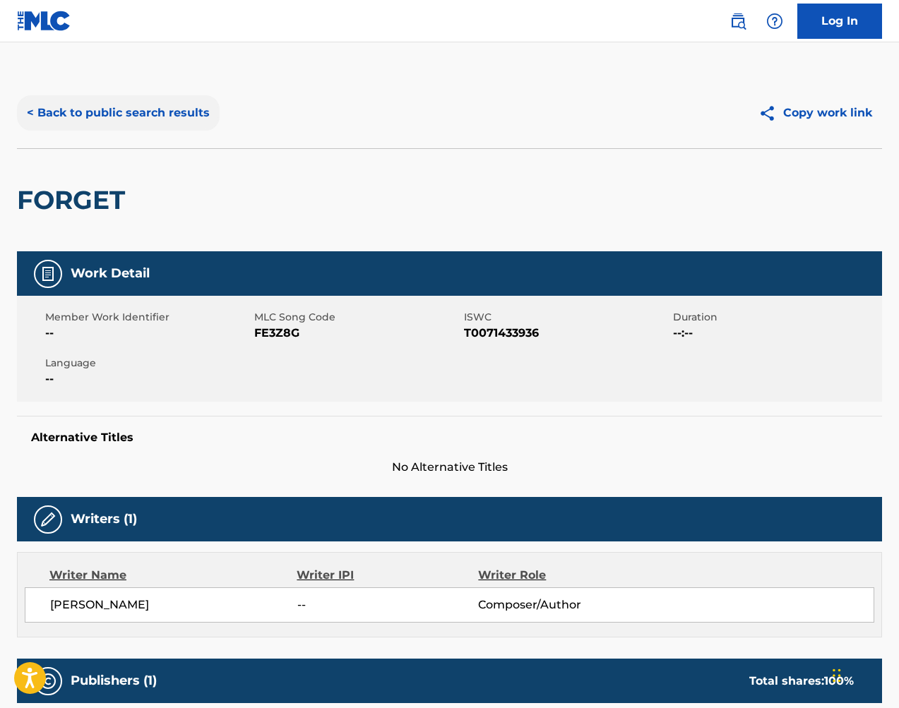
click at [150, 108] on button "< Back to public search results" at bounding box center [118, 112] width 203 height 35
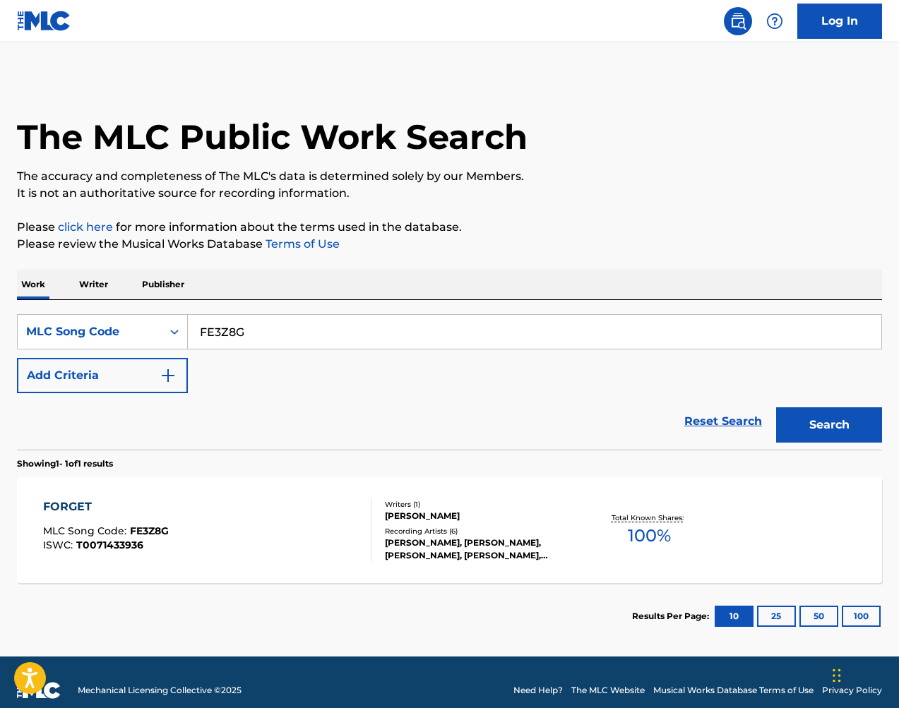
click at [380, 338] on input "FE3Z8G" at bounding box center [535, 332] width 694 height 34
paste input "WC46S0"
click at [883, 419] on div "The MLC Public Work Search The accuracy and completeness of The MLC's data is d…" at bounding box center [449, 364] width 899 height 572
click at [869, 419] on button "Search" at bounding box center [829, 424] width 106 height 35
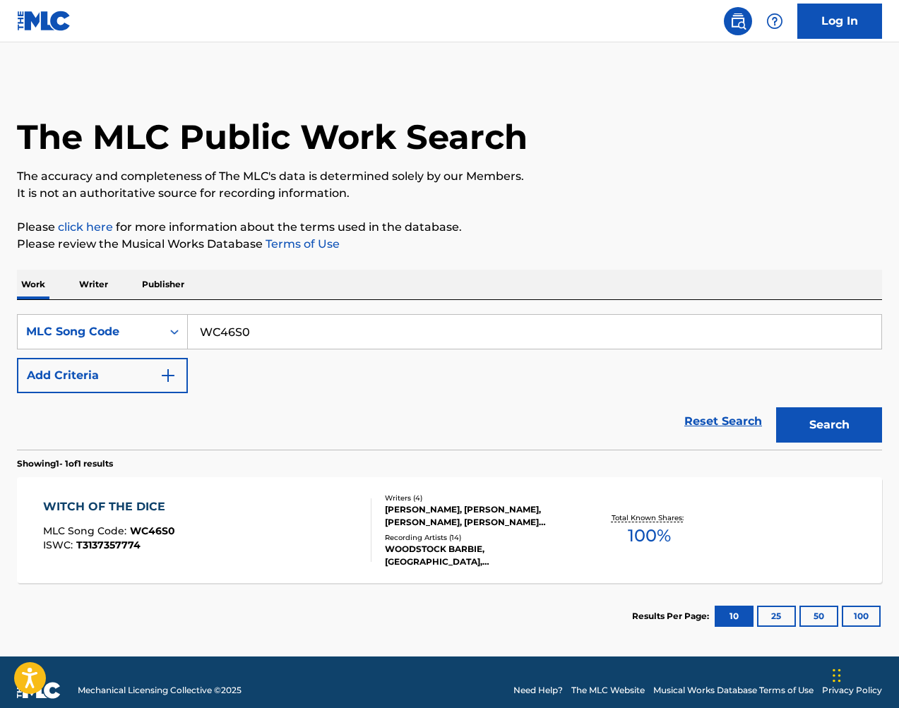
click at [436, 341] on input "WC46S0" at bounding box center [535, 332] width 694 height 34
paste input "FE1462"
click at [852, 431] on button "Search" at bounding box center [829, 424] width 106 height 35
click at [352, 323] on input "FE1462" at bounding box center [535, 332] width 694 height 34
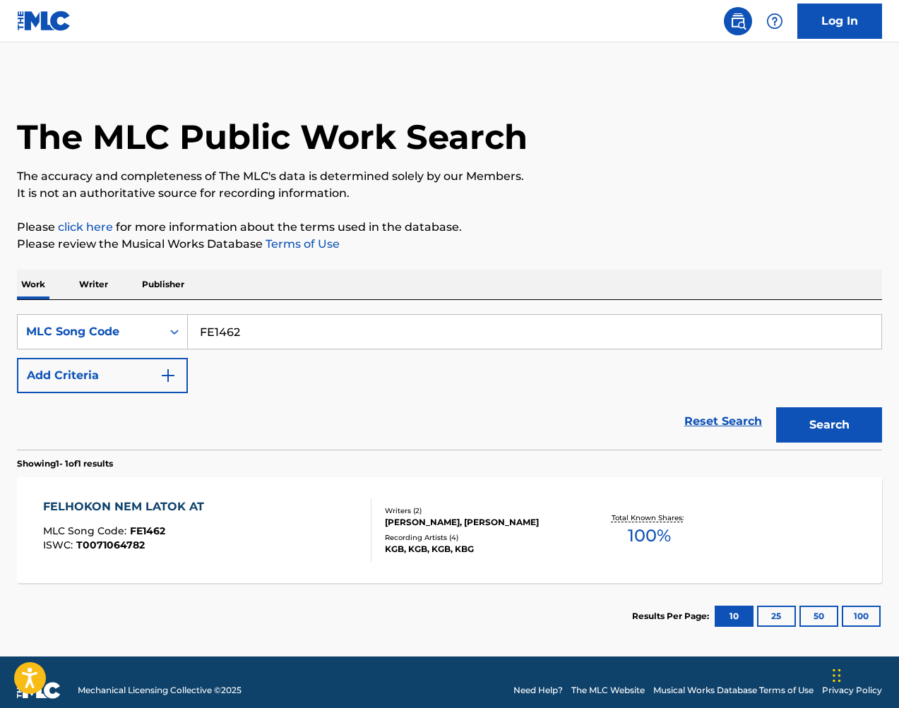
click at [352, 323] on input "FE1462" at bounding box center [535, 332] width 694 height 34
paste input "GE70LB"
click at [818, 422] on button "Search" at bounding box center [829, 424] width 106 height 35
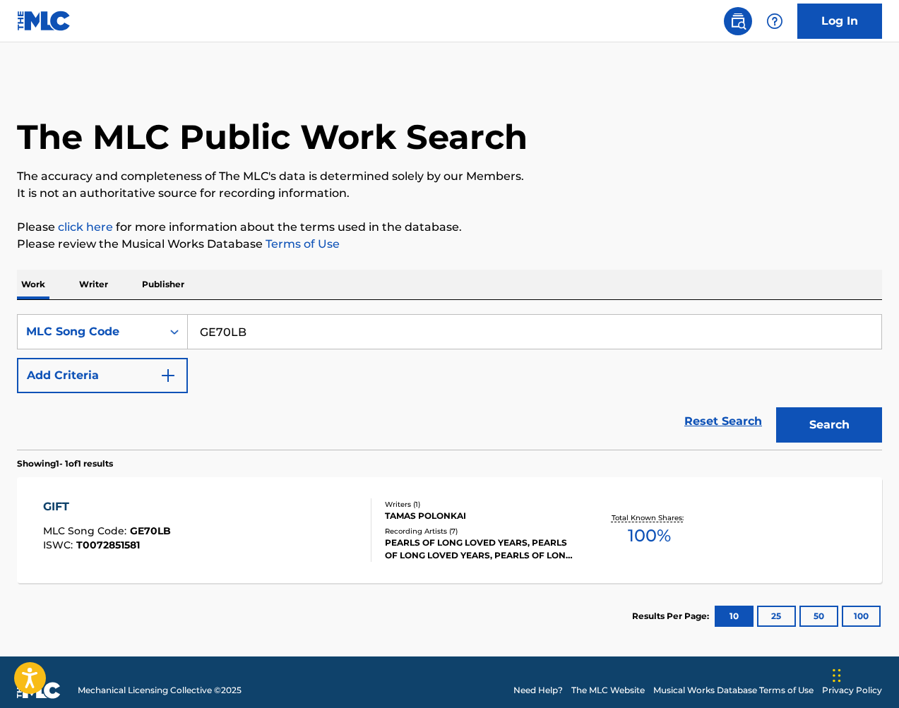
click at [402, 325] on input "GE70LB" at bounding box center [535, 332] width 694 height 34
paste input "KF1Y9M"
click at [829, 409] on button "Search" at bounding box center [829, 424] width 106 height 35
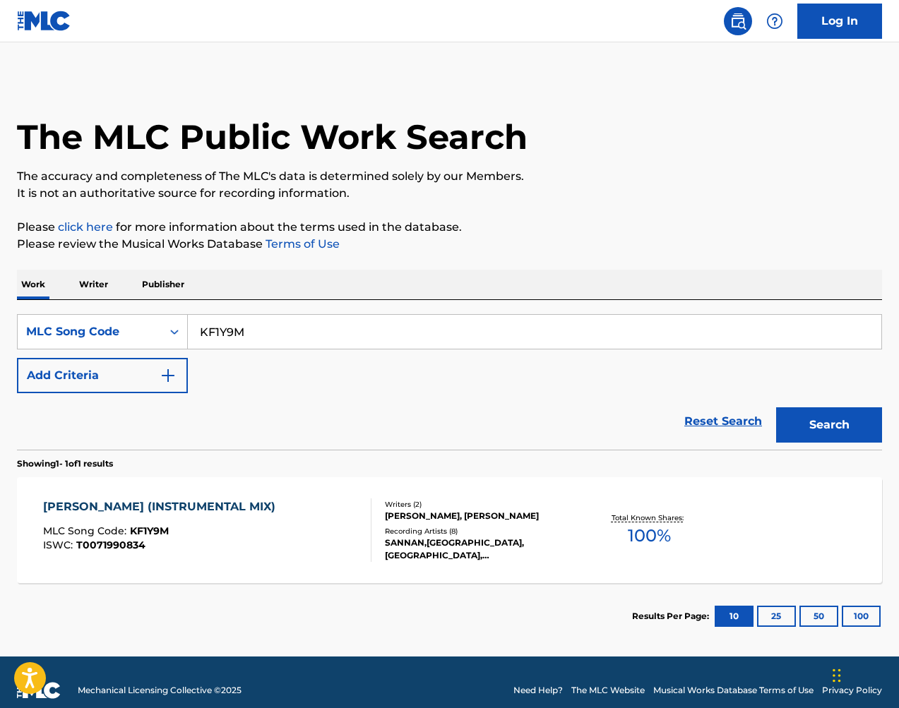
click at [290, 316] on input "KF1Y9M" at bounding box center [535, 332] width 694 height 34
click at [289, 316] on input "KF1Y9M" at bounding box center [535, 332] width 694 height 34
paste input "DA2L5L"
click at [829, 419] on button "Search" at bounding box center [829, 424] width 106 height 35
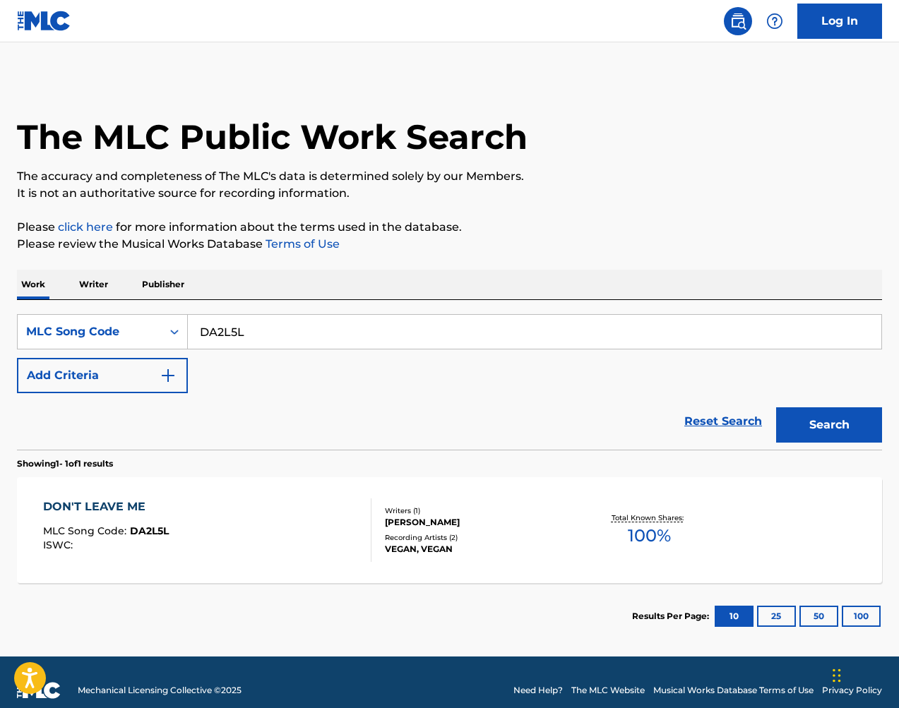
click at [418, 327] on input "DA2L5L" at bounding box center [535, 332] width 694 height 34
paste input "AVCKGM"
click at [839, 434] on button "Search" at bounding box center [829, 424] width 106 height 35
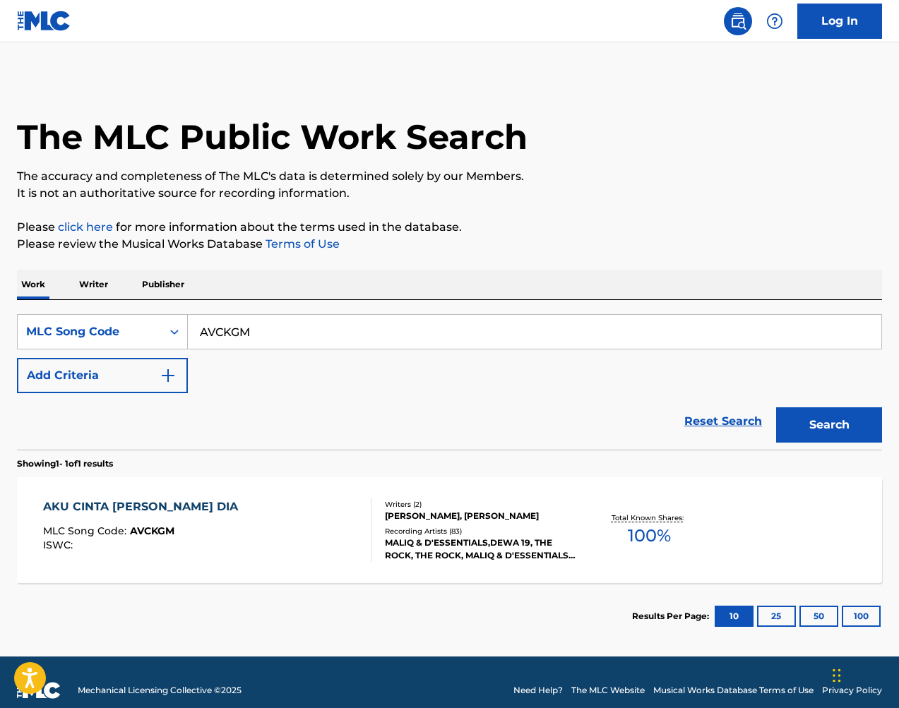
click at [405, 323] on input "AVCKGM" at bounding box center [535, 332] width 694 height 34
paste input "D81047"
type input "D81047"
click at [820, 414] on button "Search" at bounding box center [829, 424] width 106 height 35
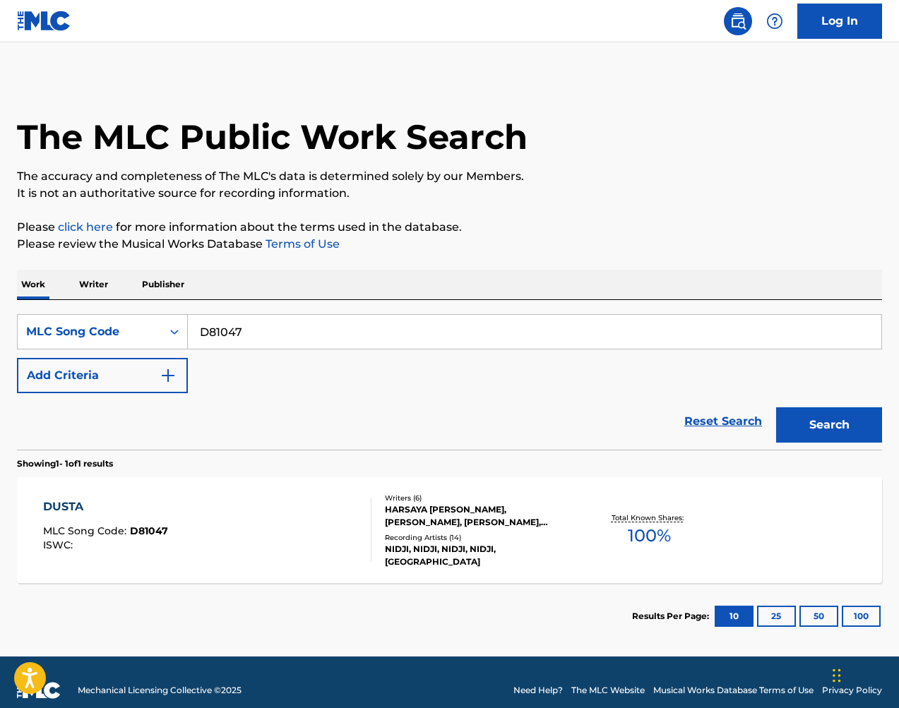
click at [131, 337] on div "MLC Song Code" at bounding box center [89, 331] width 127 height 17
click at [132, 331] on div "MLC Song Code" at bounding box center [89, 331] width 127 height 17
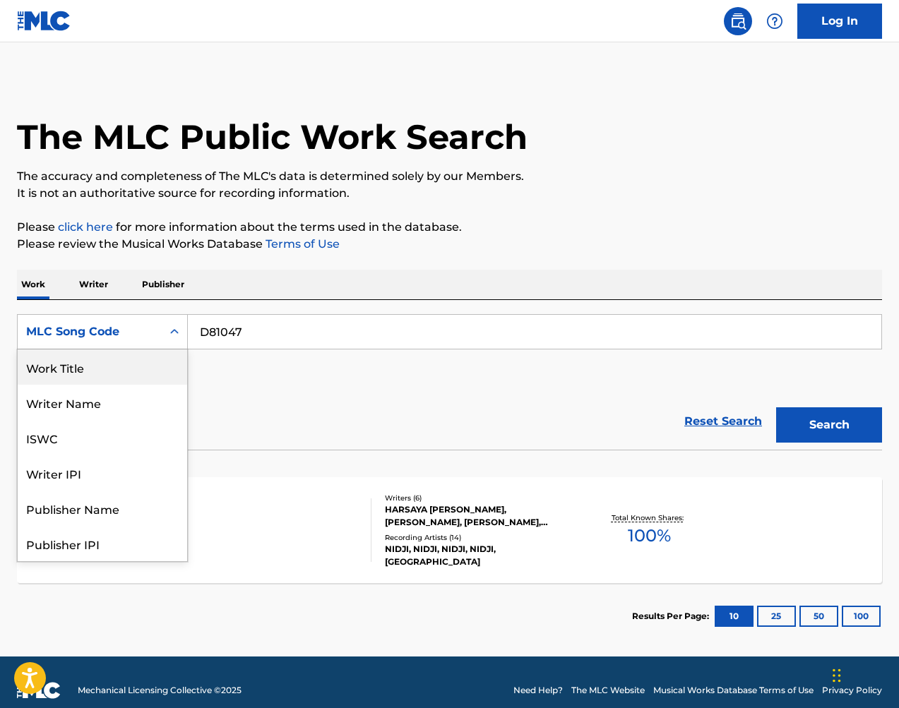
drag, startPoint x: 126, startPoint y: 370, endPoint x: 220, endPoint y: 350, distance: 96.1
click at [126, 370] on div "Work Title" at bounding box center [102, 367] width 169 height 35
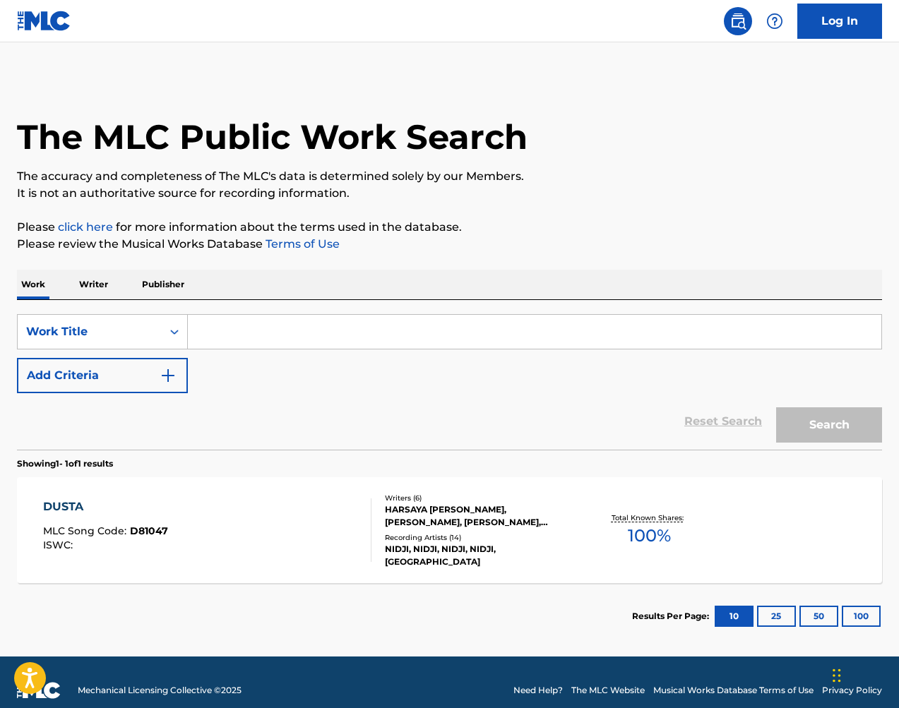
click at [309, 328] on input "Search Form" at bounding box center [535, 332] width 694 height 34
paste input "Mengapa"
type input "Mengapa"
click at [170, 379] on img "Search Form" at bounding box center [168, 375] width 17 height 17
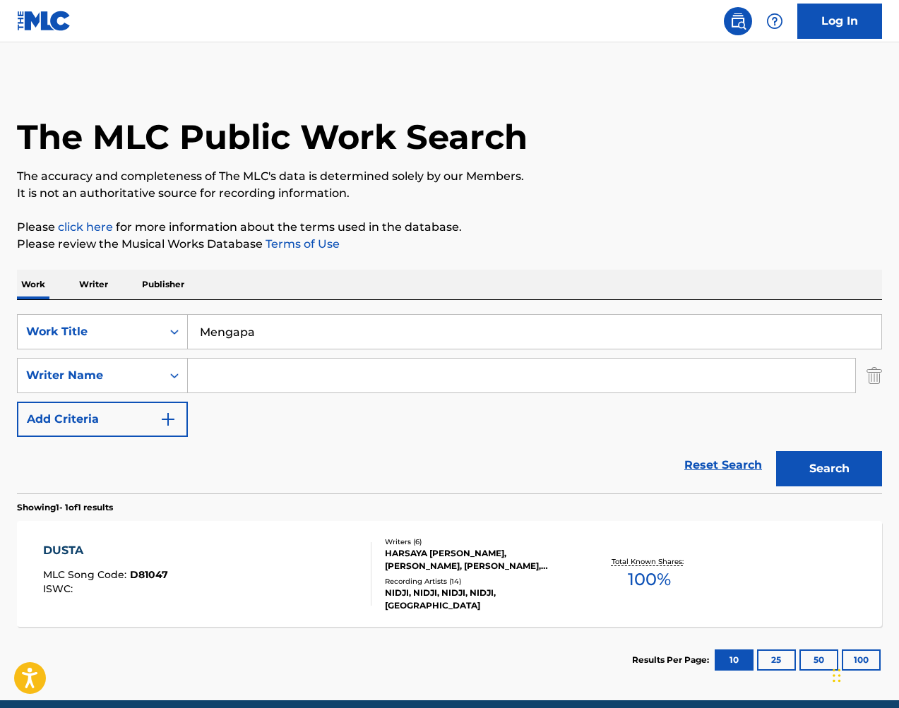
click at [282, 377] on input "Search Form" at bounding box center [521, 376] width 667 height 34
type input "pondaag"
click at [829, 469] on button "Search" at bounding box center [829, 468] width 106 height 35
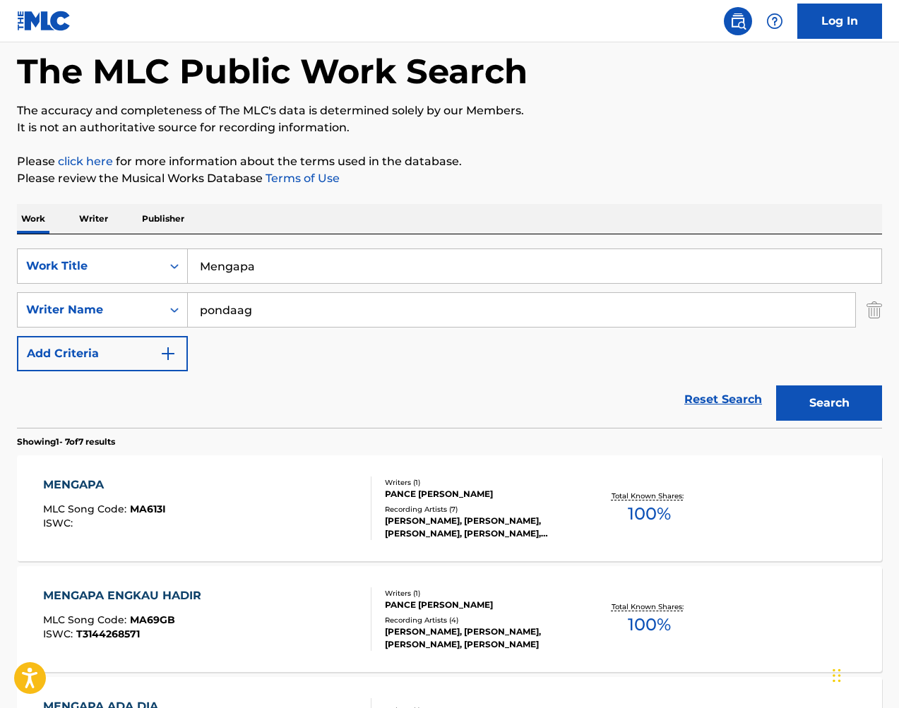
scroll to position [131, 0]
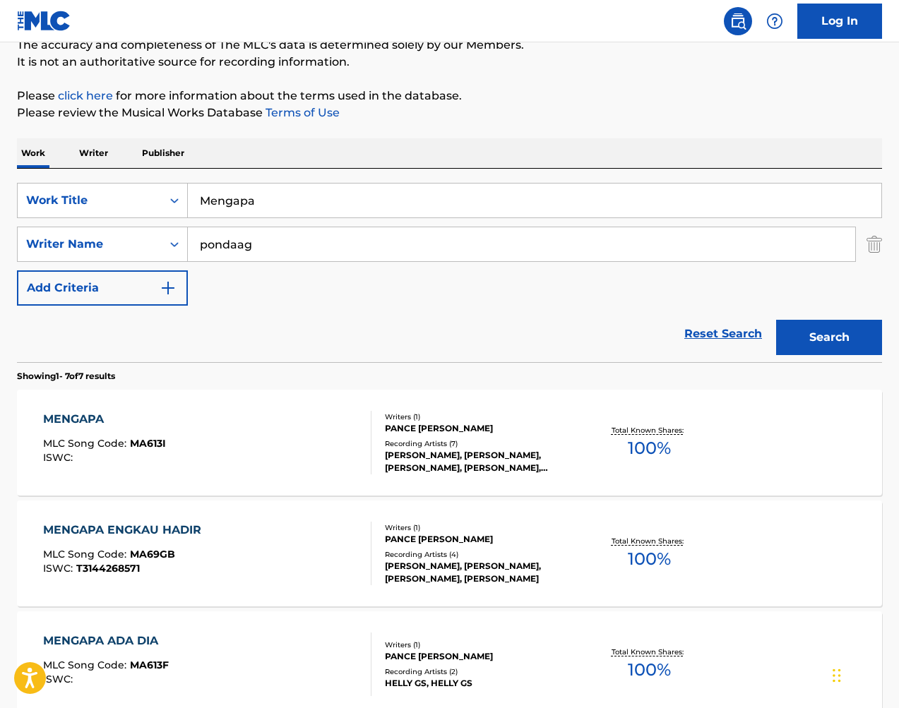
click at [546, 438] on div "Writers ( 1 ) [PERSON_NAME] Recording Artists ( 7 ) [PERSON_NAME], [PERSON_NAME…" at bounding box center [474, 443] width 206 height 63
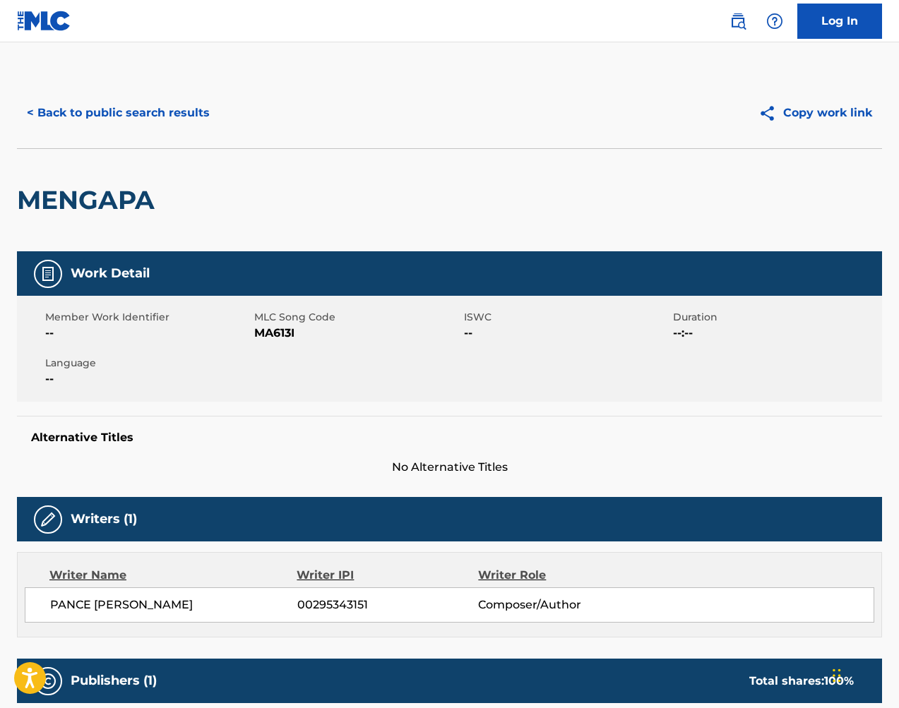
click at [271, 333] on span "MA613I" at bounding box center [357, 333] width 206 height 17
copy span "MA613I"
click at [147, 117] on button "< Back to public search results" at bounding box center [118, 112] width 203 height 35
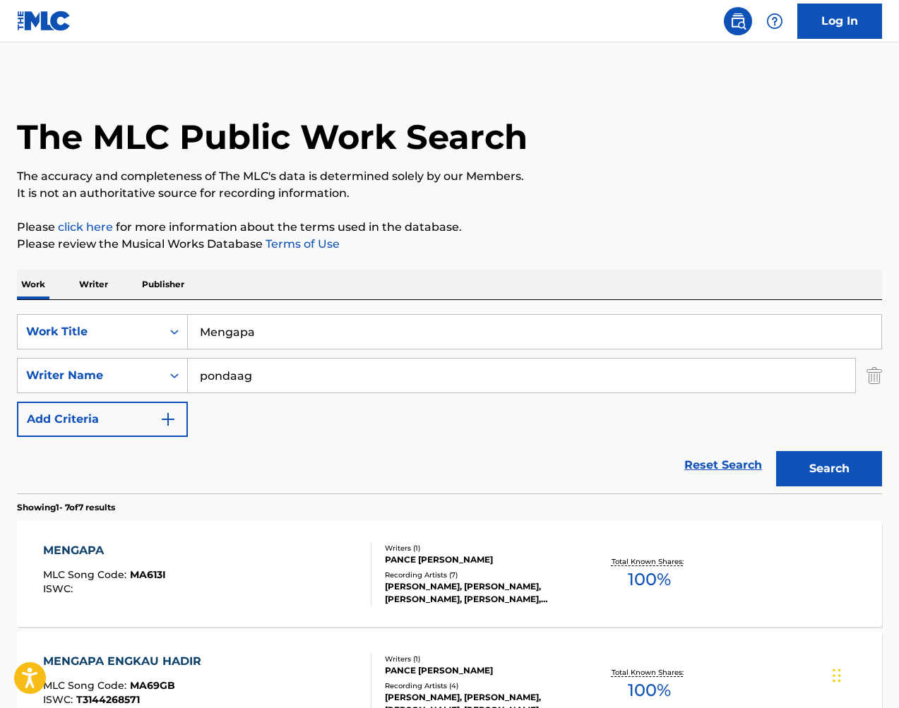
scroll to position [131, 0]
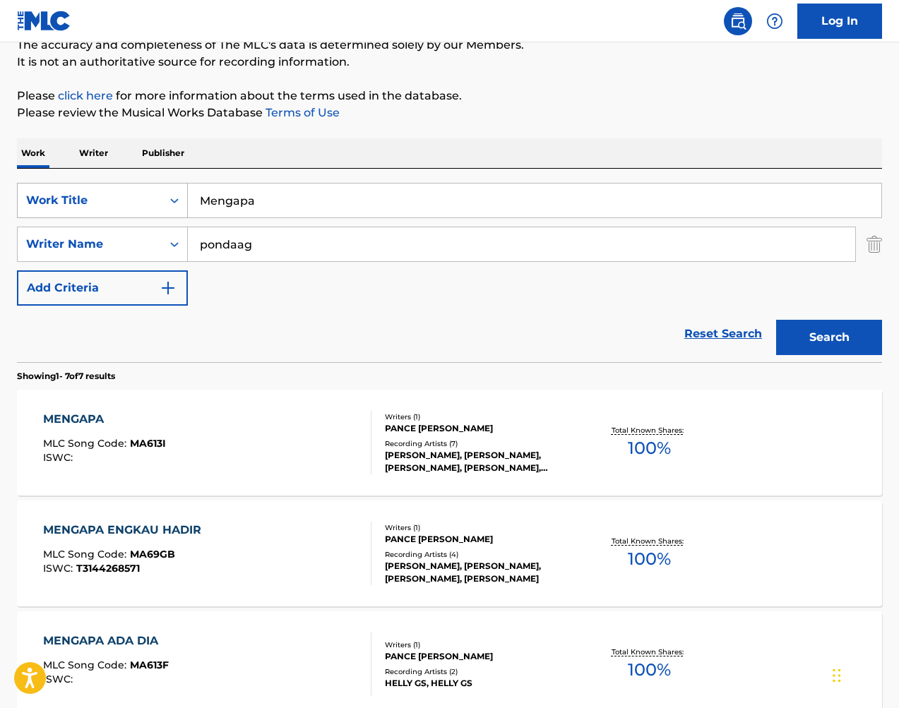
click at [122, 191] on div "Work Title" at bounding box center [90, 200] width 144 height 27
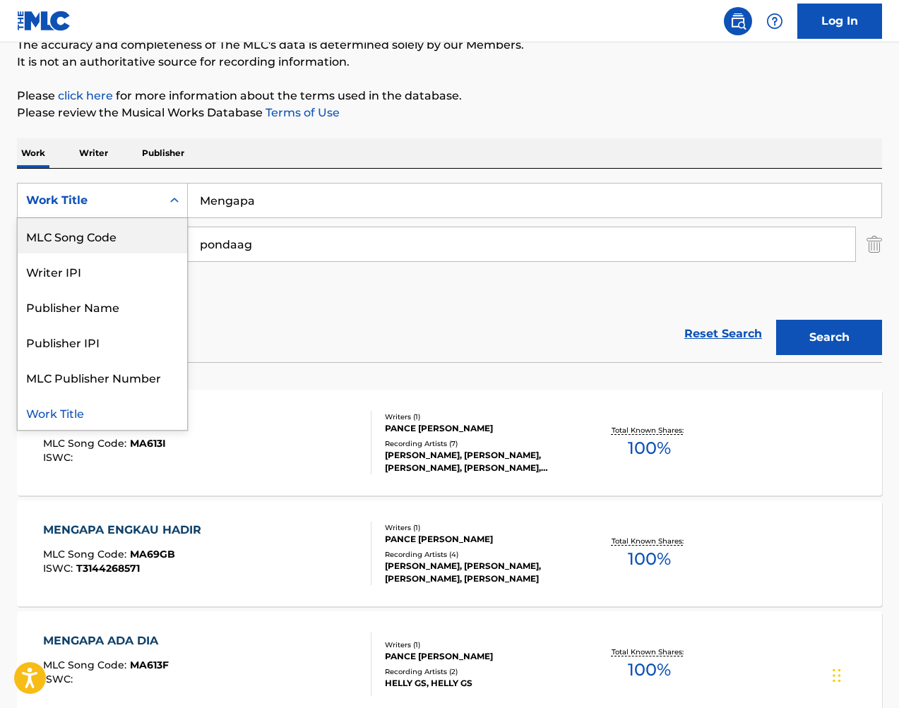
scroll to position [0, 0]
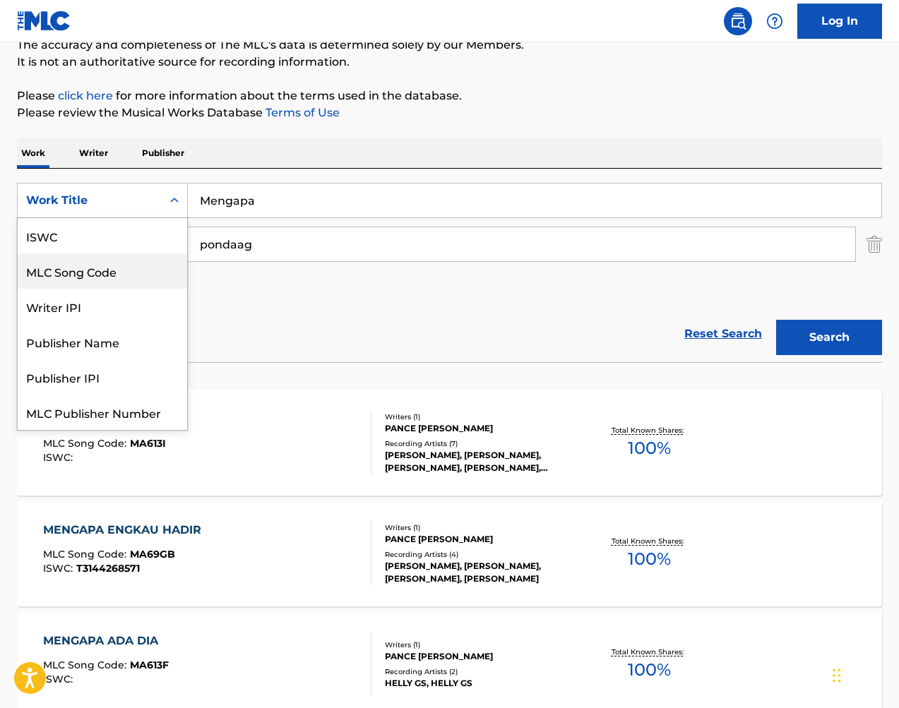
click at [126, 266] on div "MLC Song Code" at bounding box center [102, 271] width 169 height 35
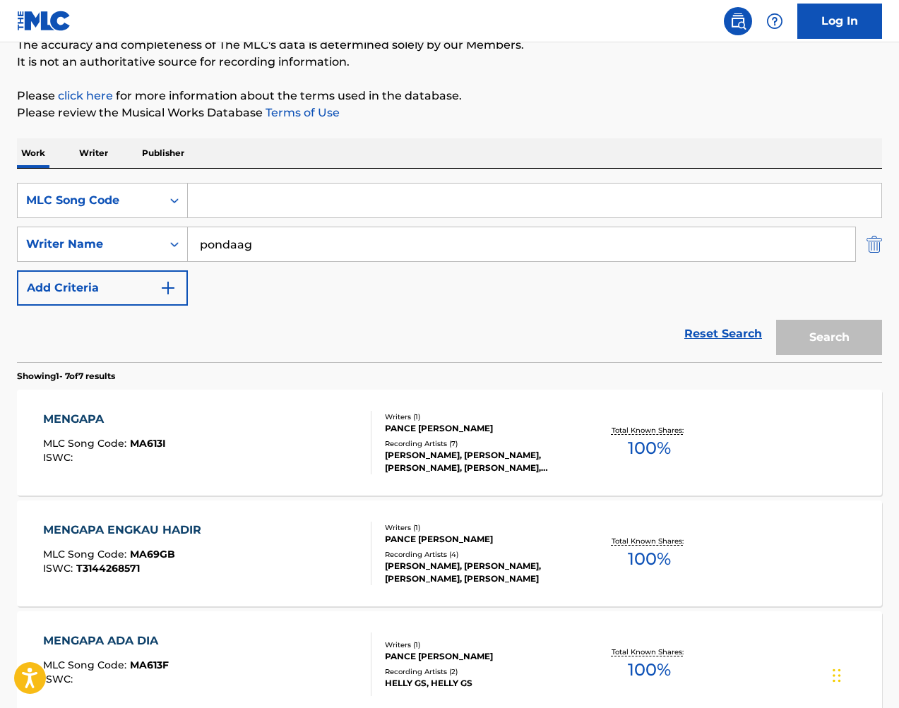
click at [876, 246] on img "Search Form" at bounding box center [875, 244] width 16 height 35
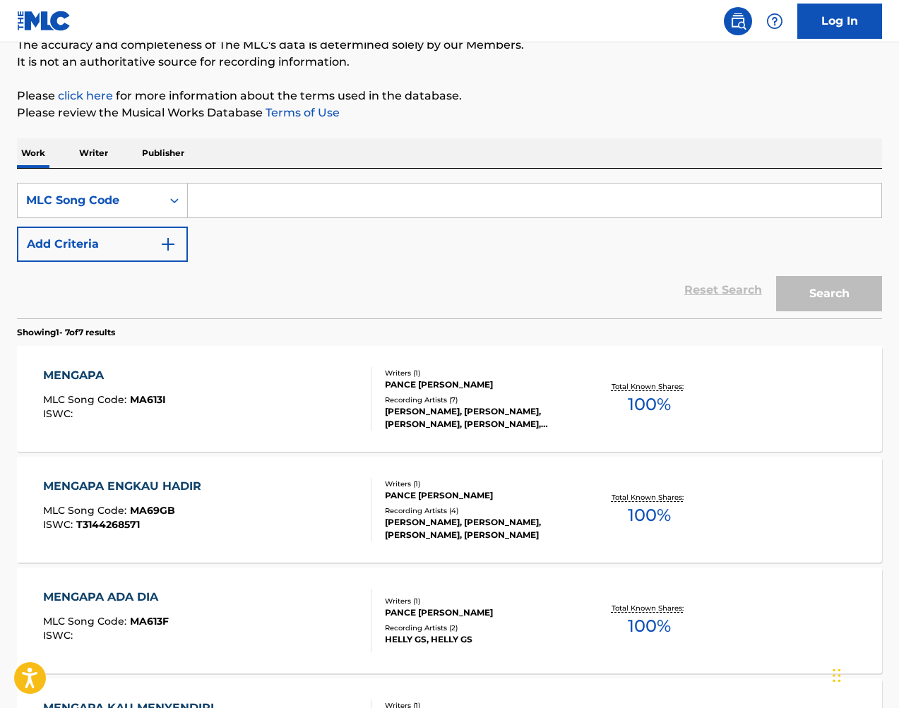
click at [720, 212] on input "Search Form" at bounding box center [535, 201] width 694 height 34
paste input "SD37W2"
click at [822, 292] on button "Search" at bounding box center [829, 293] width 106 height 35
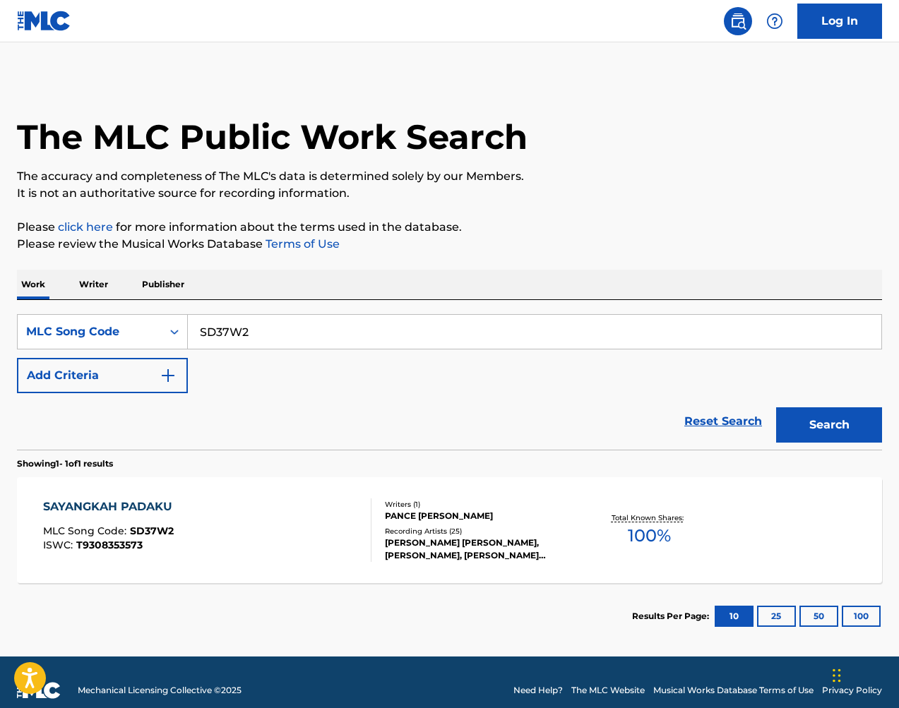
click at [331, 333] on input "SD37W2" at bounding box center [535, 332] width 694 height 34
drag, startPoint x: 843, startPoint y: 287, endPoint x: 331, endPoint y: 333, distance: 513.4
click at [331, 333] on input "SD37W2" at bounding box center [535, 332] width 694 height 34
paste input "LA9LW3"
click at [792, 421] on button "Search" at bounding box center [829, 424] width 106 height 35
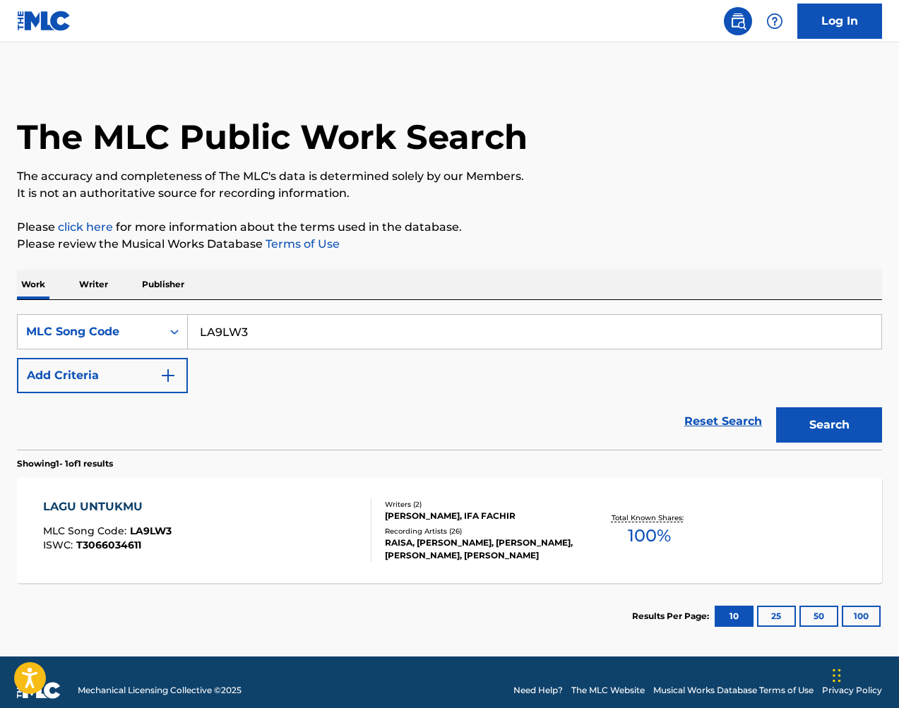
click at [302, 333] on input "LA9LW3" at bounding box center [535, 332] width 694 height 34
drag, startPoint x: 886, startPoint y: 383, endPoint x: 302, endPoint y: 333, distance: 585.5
click at [302, 333] on input "LA9LW3" at bounding box center [535, 332] width 694 height 34
paste input "K22678"
click at [848, 412] on button "Search" at bounding box center [829, 424] width 106 height 35
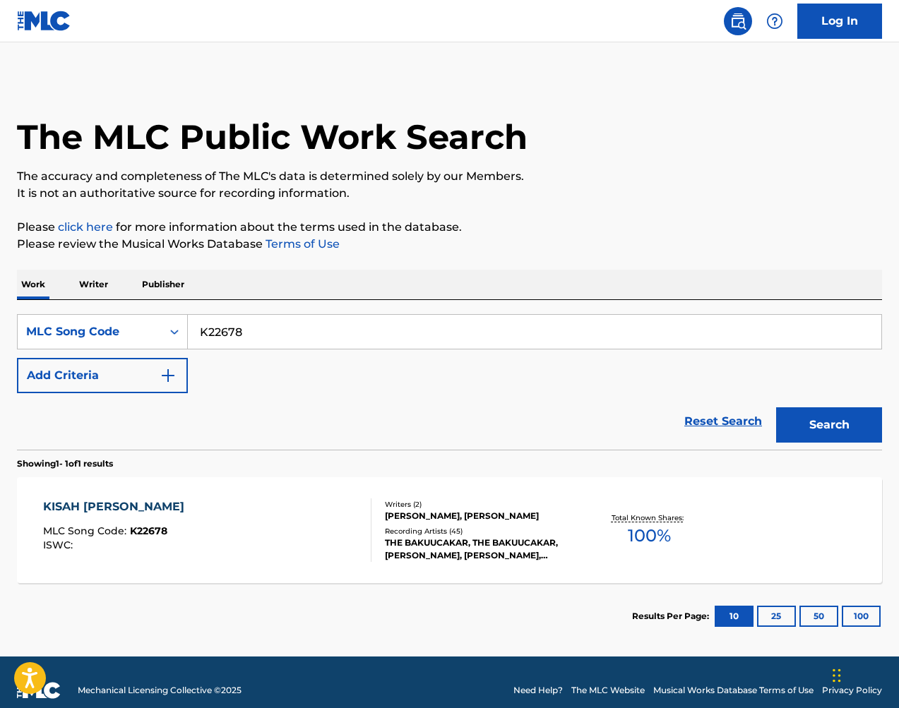
click at [403, 326] on input "K22678" at bounding box center [535, 332] width 694 height 34
paste input "TC8XSV"
click at [821, 418] on button "Search" at bounding box center [829, 424] width 106 height 35
click at [299, 334] on input "TC8XSV" at bounding box center [535, 332] width 694 height 34
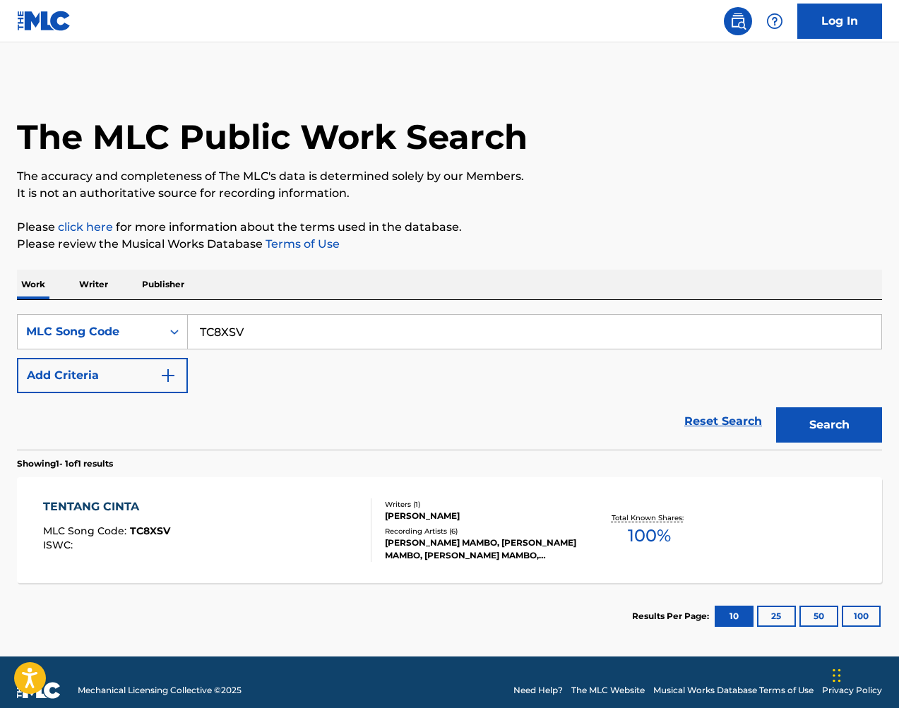
click at [299, 334] on input "TC8XSV" at bounding box center [535, 332] width 694 height 34
paste input "W06102"
click at [845, 422] on button "Search" at bounding box center [829, 424] width 106 height 35
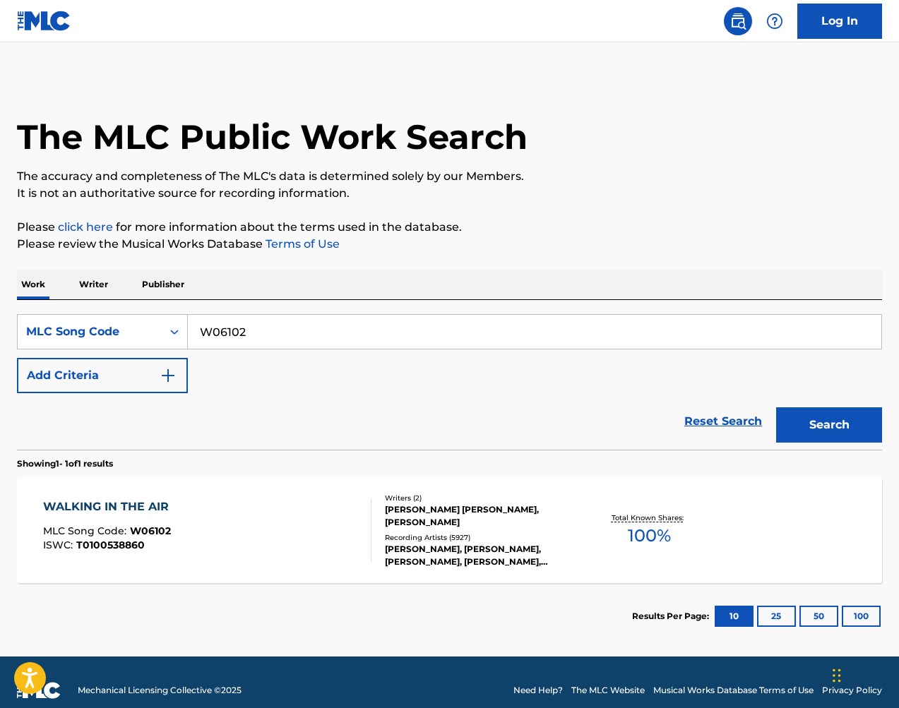
click at [431, 331] on input "W06102" at bounding box center [535, 332] width 694 height 34
drag, startPoint x: 431, startPoint y: 331, endPoint x: 440, endPoint y: 333, distance: 8.7
click at [432, 331] on input "W06102" at bounding box center [535, 332] width 694 height 34
paste input "J48280"
click at [797, 413] on button "Search" at bounding box center [829, 424] width 106 height 35
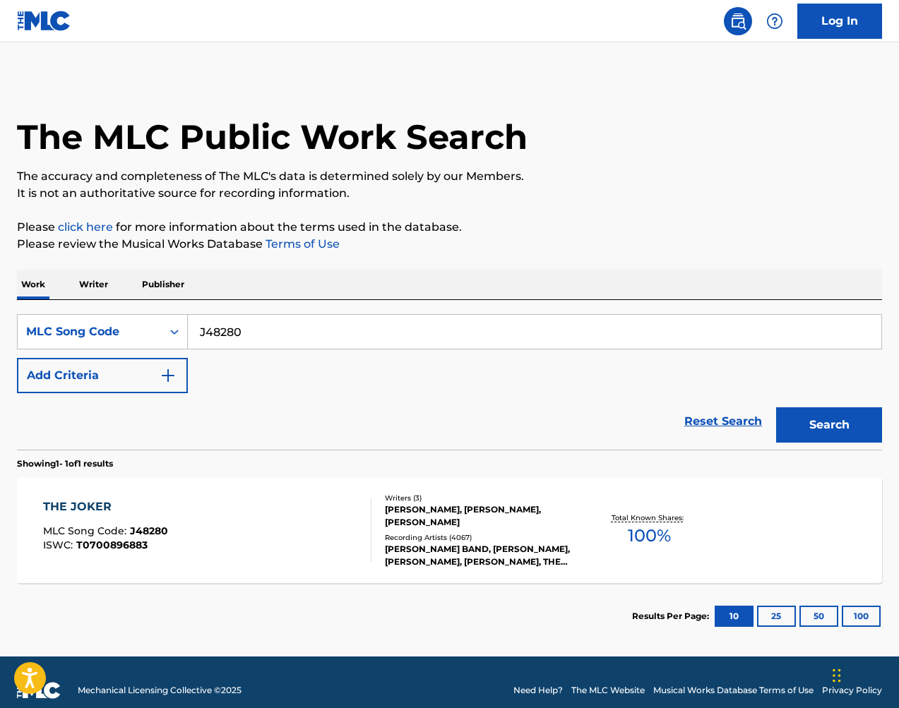
click at [290, 330] on input "J48280" at bounding box center [535, 332] width 694 height 34
click at [289, 330] on input "J48280" at bounding box center [535, 332] width 694 height 34
paste input "M14497"
type input "M14497"
click at [868, 413] on button "Search" at bounding box center [829, 424] width 106 height 35
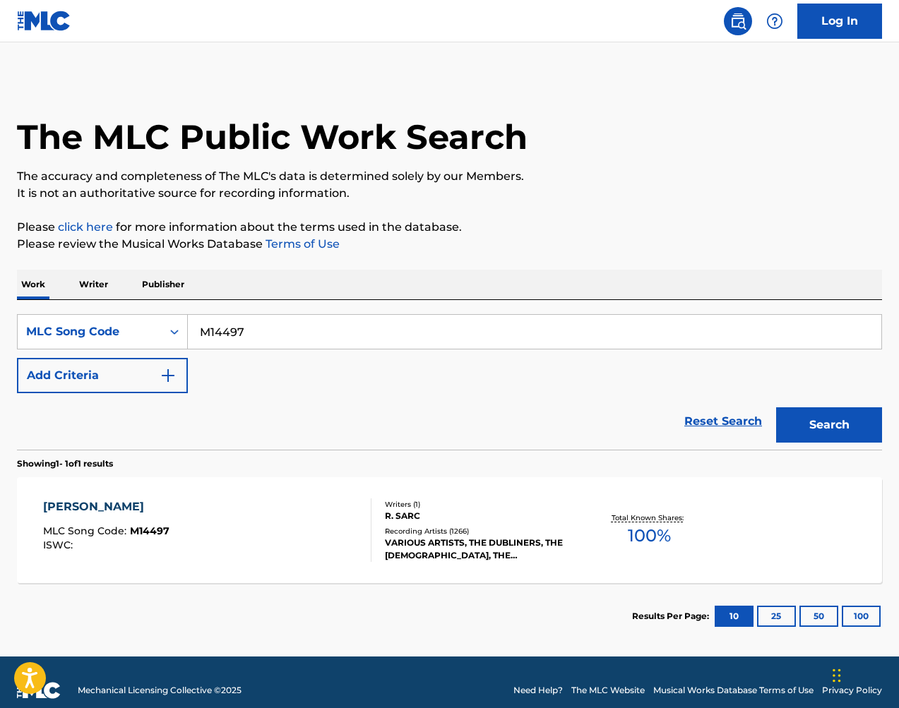
click at [569, 490] on div "[PERSON_NAME] MLC Song Code : M14497 ISWC : Writers ( 1 ) [PERSON_NAME] SARC Re…" at bounding box center [449, 530] width 865 height 106
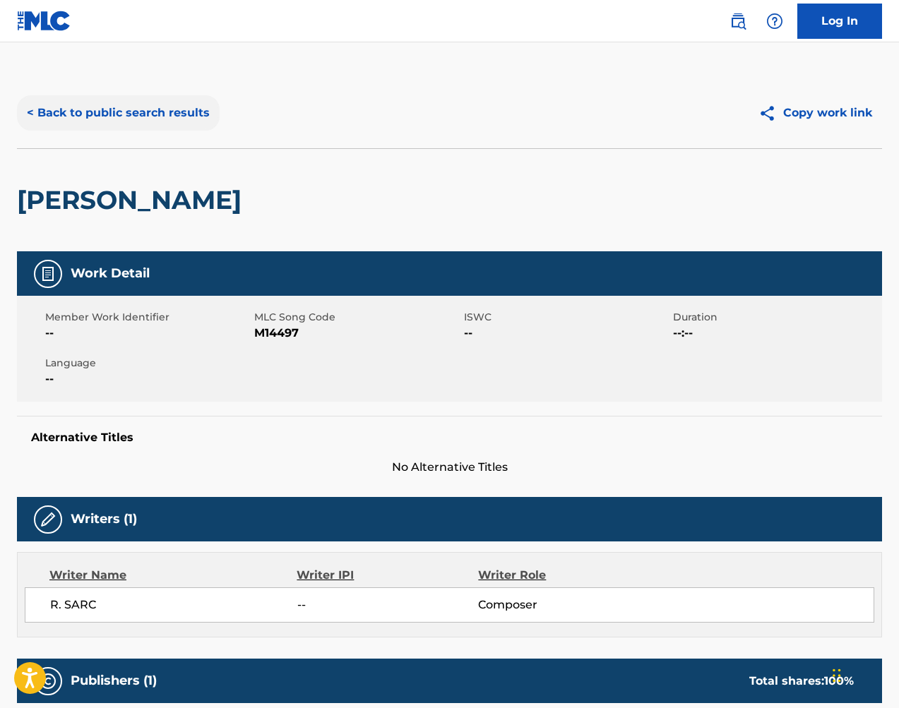
click at [196, 115] on button "< Back to public search results" at bounding box center [118, 112] width 203 height 35
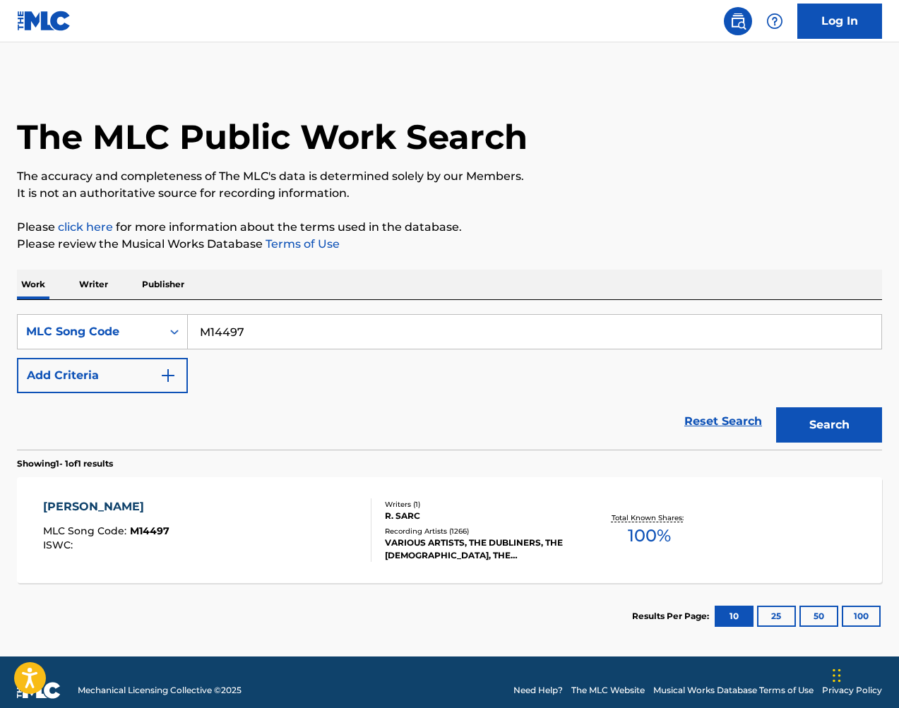
click at [554, 338] on input "M14497" at bounding box center [535, 332] width 694 height 34
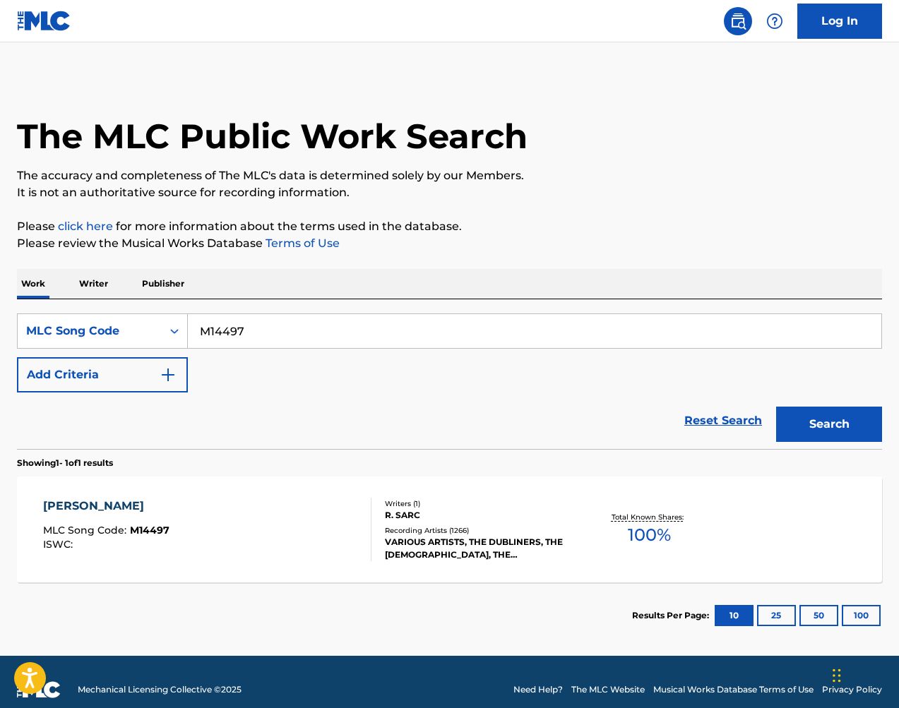
drag, startPoint x: 895, startPoint y: 205, endPoint x: 554, endPoint y: 338, distance: 366.3
click at [554, 338] on input "M14497" at bounding box center [535, 331] width 694 height 34
paste input "IC5B86"
click at [821, 417] on button "Search" at bounding box center [829, 424] width 106 height 35
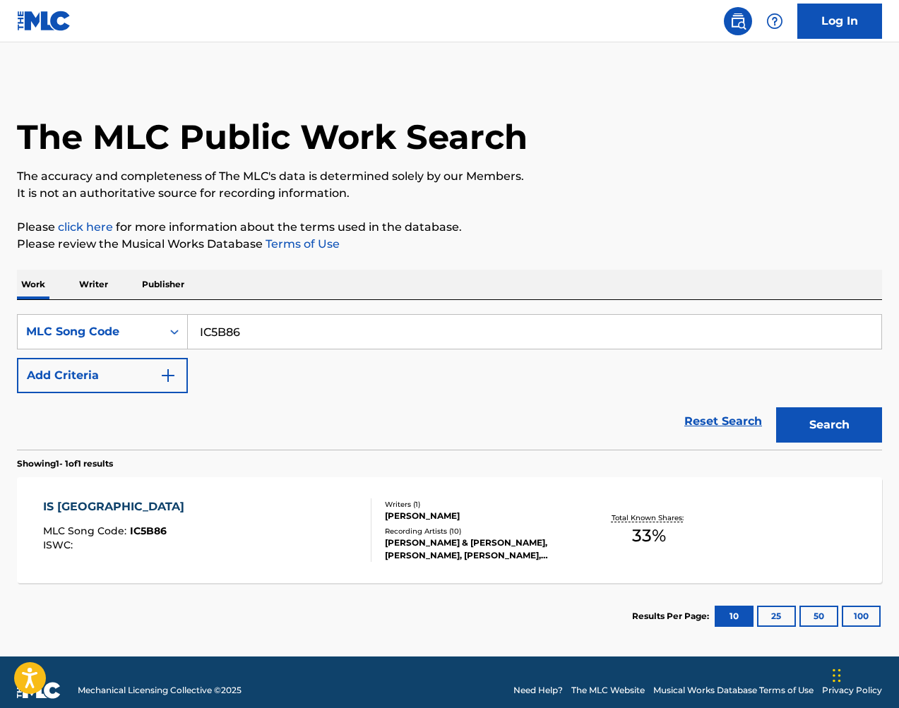
click at [494, 338] on input "IC5B86" at bounding box center [535, 332] width 694 height 34
paste input "P8063H"
click at [857, 424] on button "Search" at bounding box center [829, 424] width 106 height 35
click at [389, 320] on input "P8063H" at bounding box center [535, 332] width 694 height 34
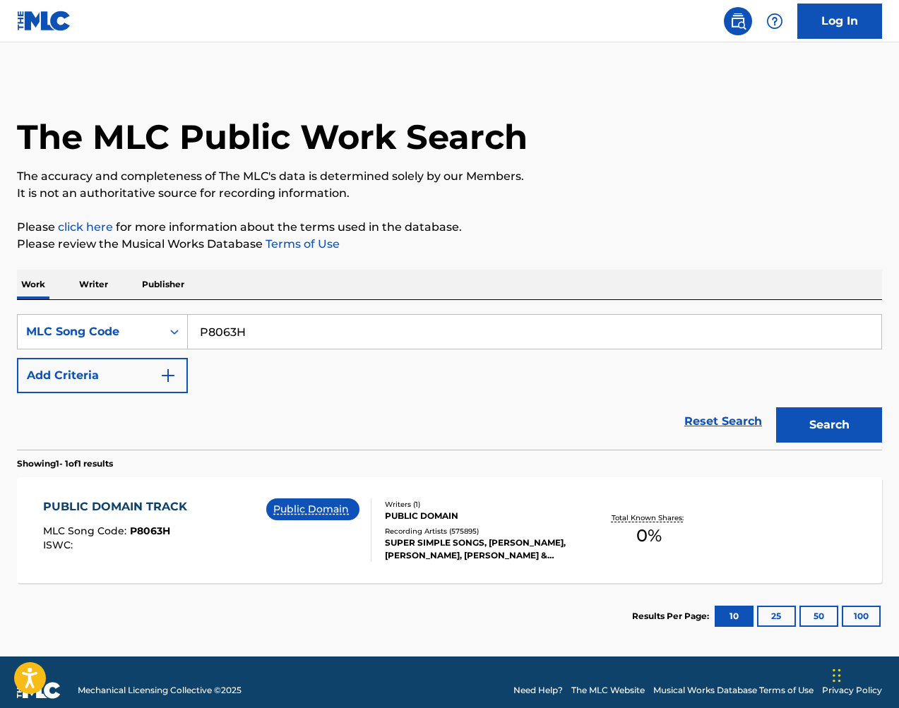
drag, startPoint x: 809, startPoint y: 388, endPoint x: 389, endPoint y: 320, distance: 425.7
click at [389, 320] on input "P8063H" at bounding box center [535, 332] width 694 height 34
paste input "H03111"
type input "H03111"
click at [836, 425] on button "Search" at bounding box center [829, 424] width 106 height 35
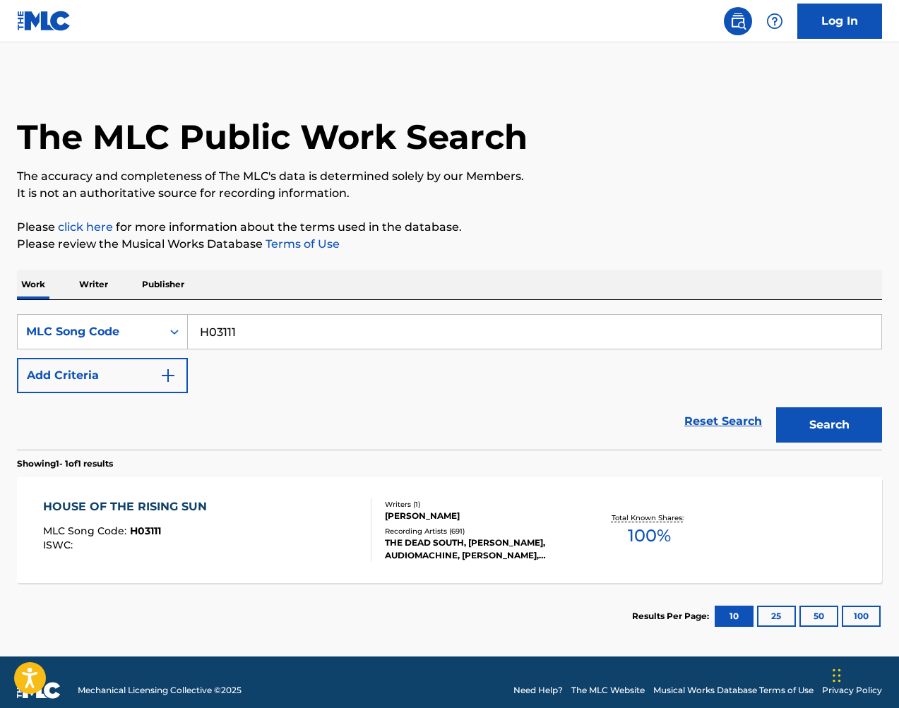
click at [477, 504] on div "Writers ( 1 )" at bounding box center [481, 504] width 192 height 11
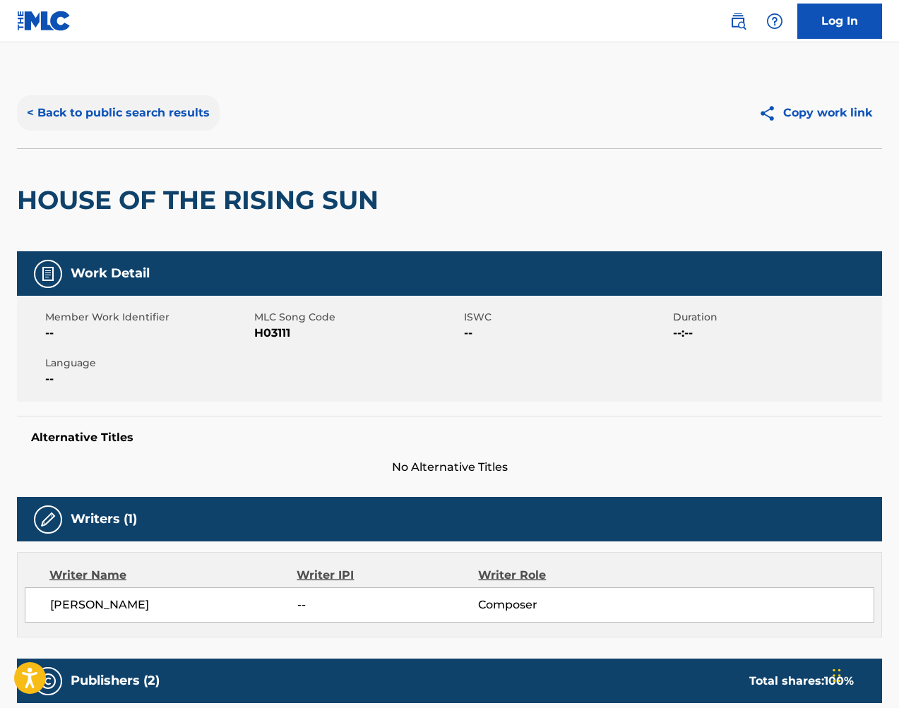
click at [152, 114] on button "< Back to public search results" at bounding box center [118, 112] width 203 height 35
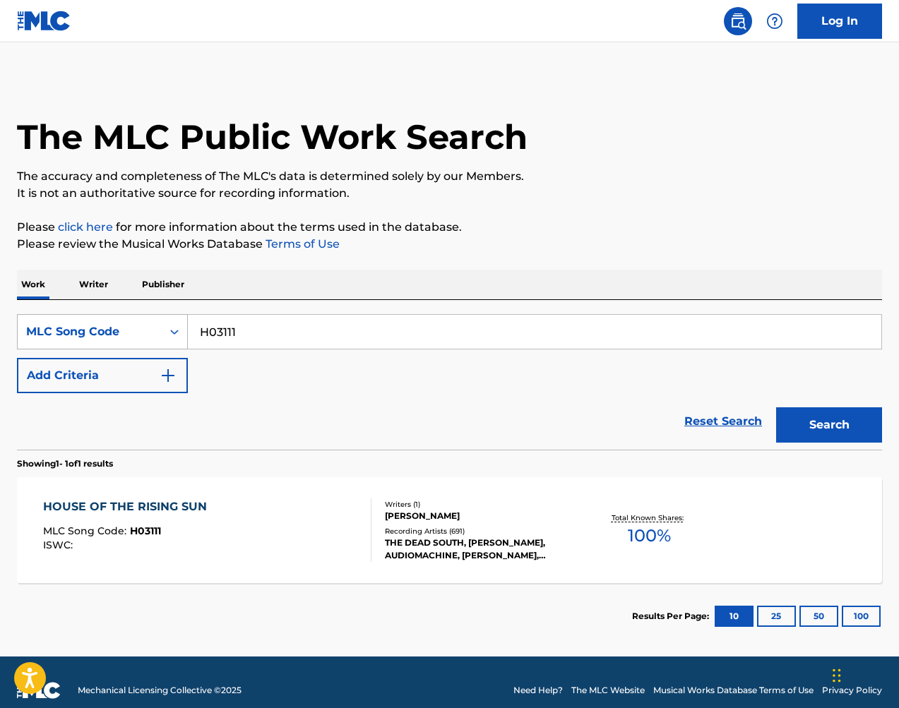
click at [107, 331] on div "MLC Song Code" at bounding box center [89, 331] width 127 height 17
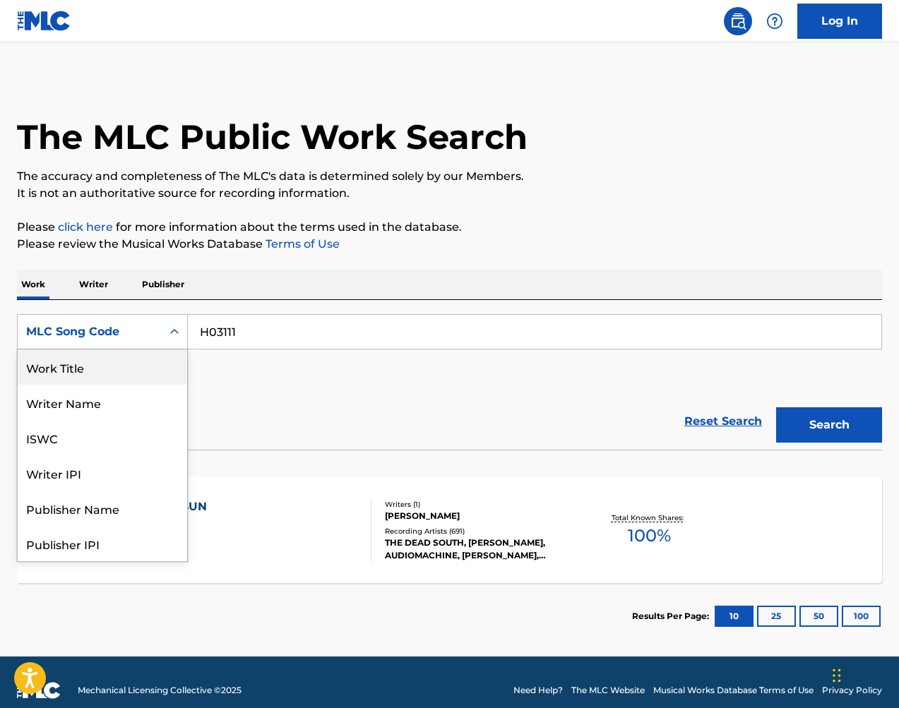
click at [124, 366] on div "Work Title" at bounding box center [102, 367] width 169 height 35
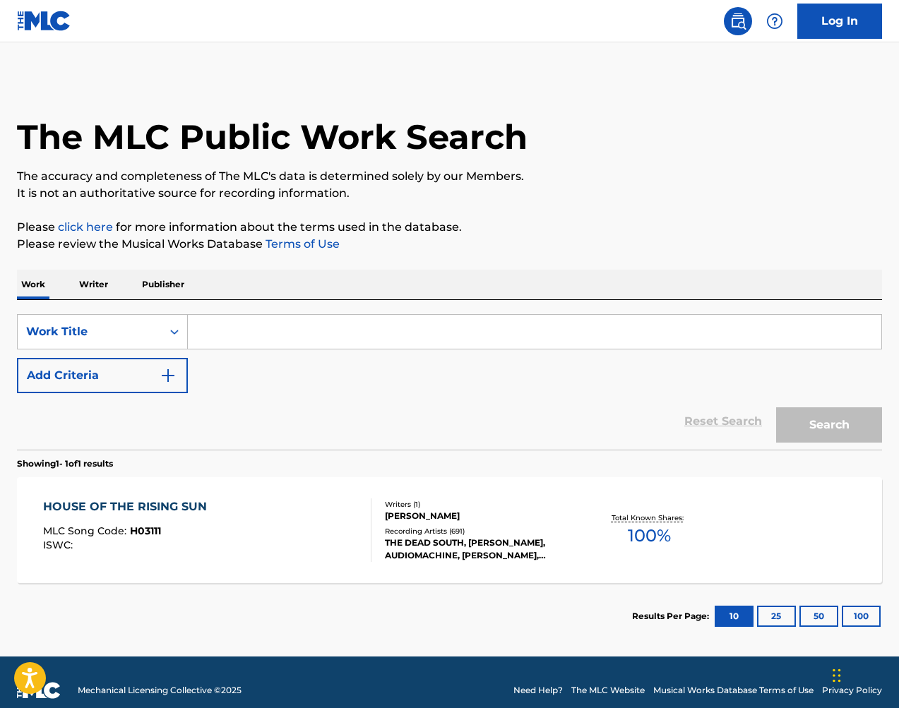
click at [268, 337] on input "Search Form" at bounding box center [535, 332] width 694 height 34
type input "o"
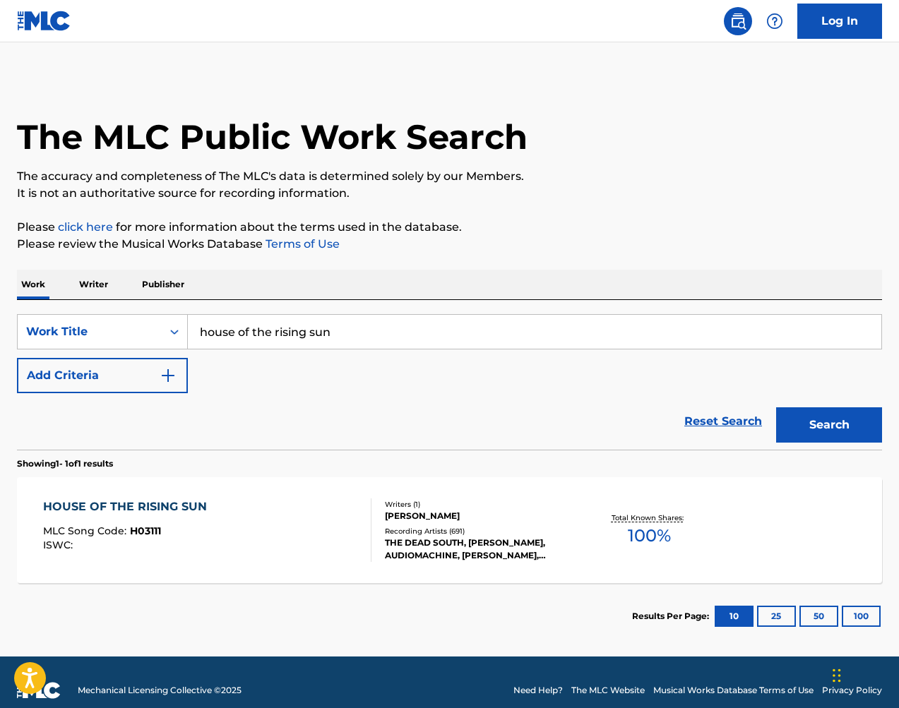
type input "house of the rising sun"
click at [829, 425] on button "Search" at bounding box center [829, 424] width 106 height 35
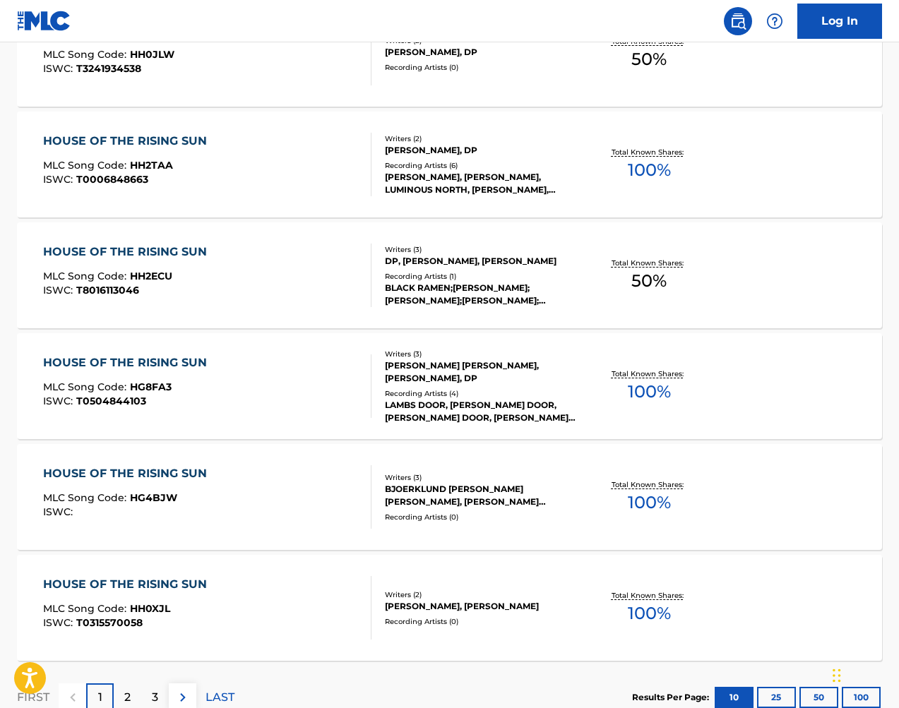
scroll to position [994, 0]
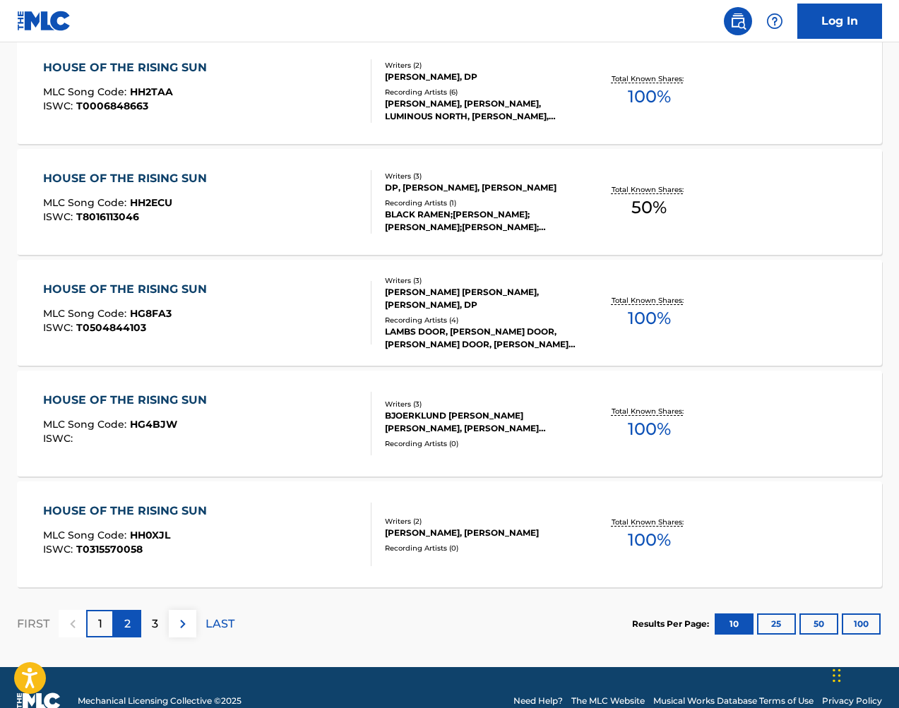
click at [129, 626] on p "2" at bounding box center [127, 624] width 6 height 17
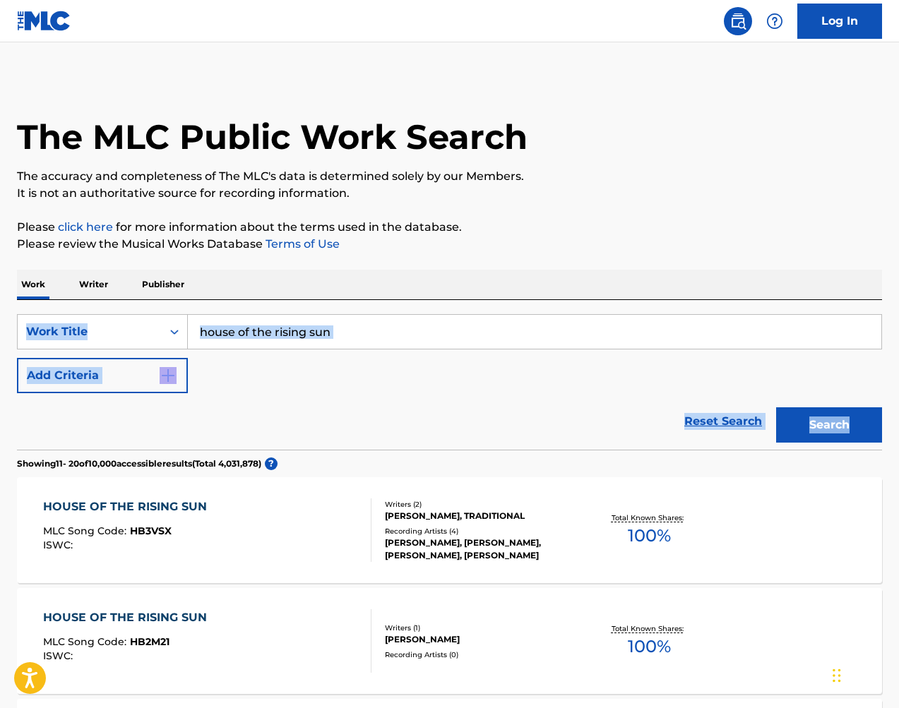
scroll to position [0, 0]
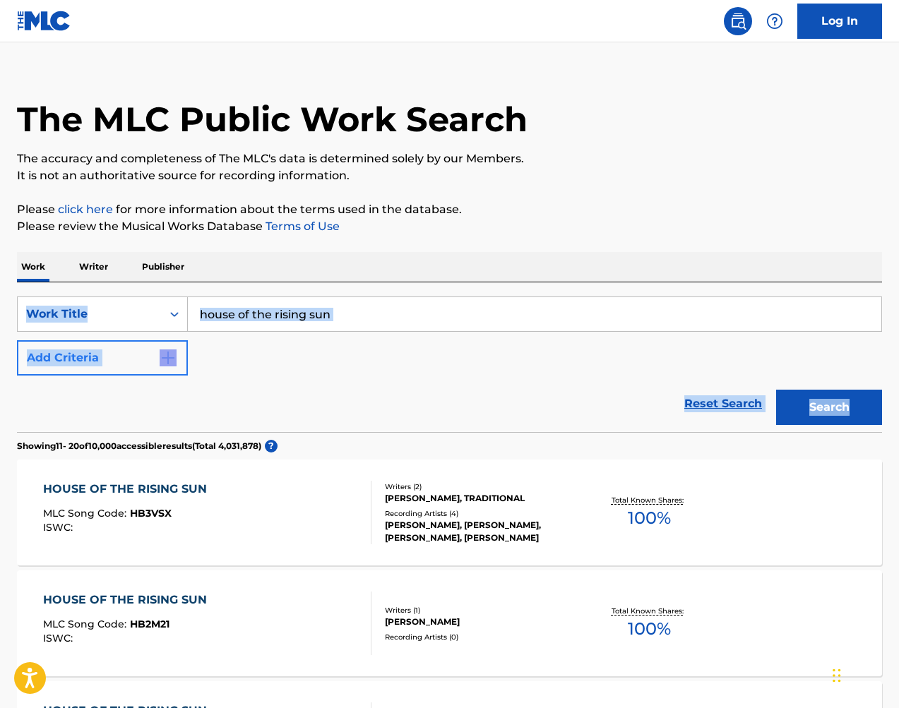
click at [150, 371] on button "Add Criteria" at bounding box center [102, 357] width 171 height 35
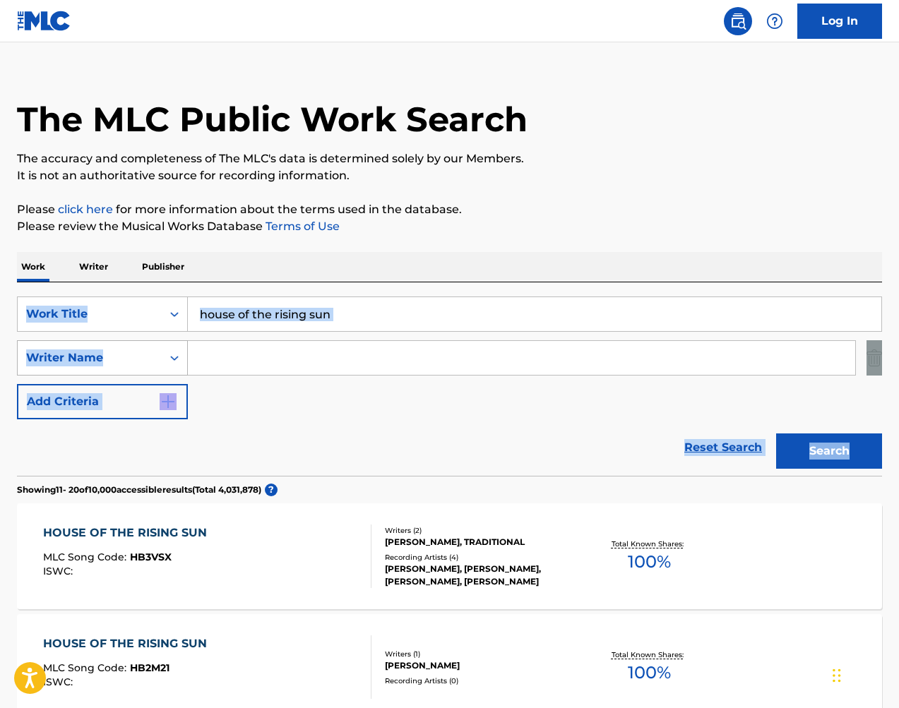
scroll to position [18, 0]
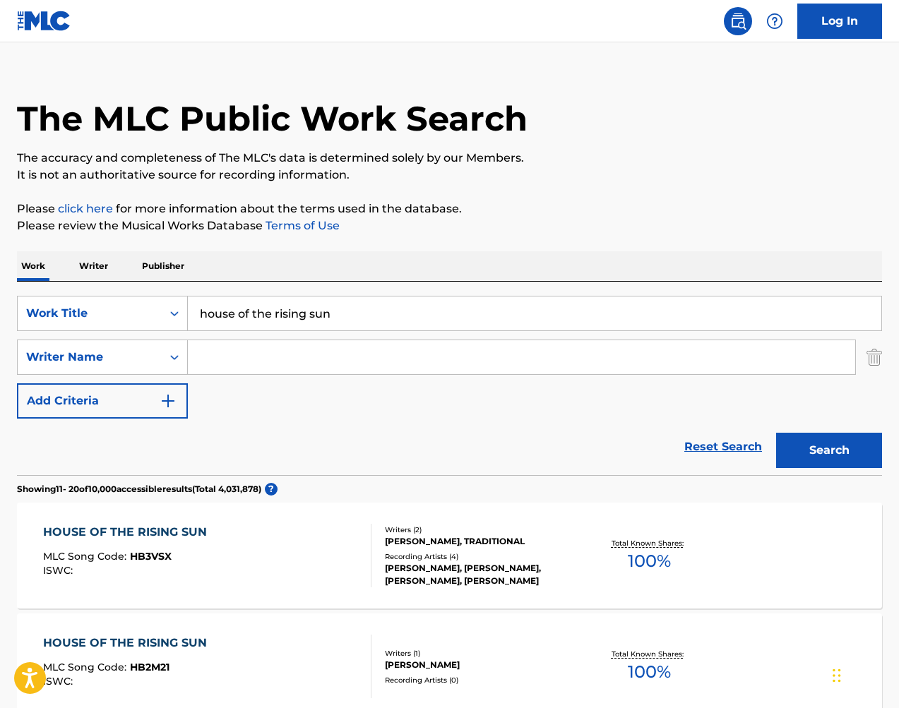
click at [208, 371] on input "Search Form" at bounding box center [521, 357] width 667 height 34
type input "povey"
click at [829, 451] on button "Search" at bounding box center [829, 450] width 106 height 35
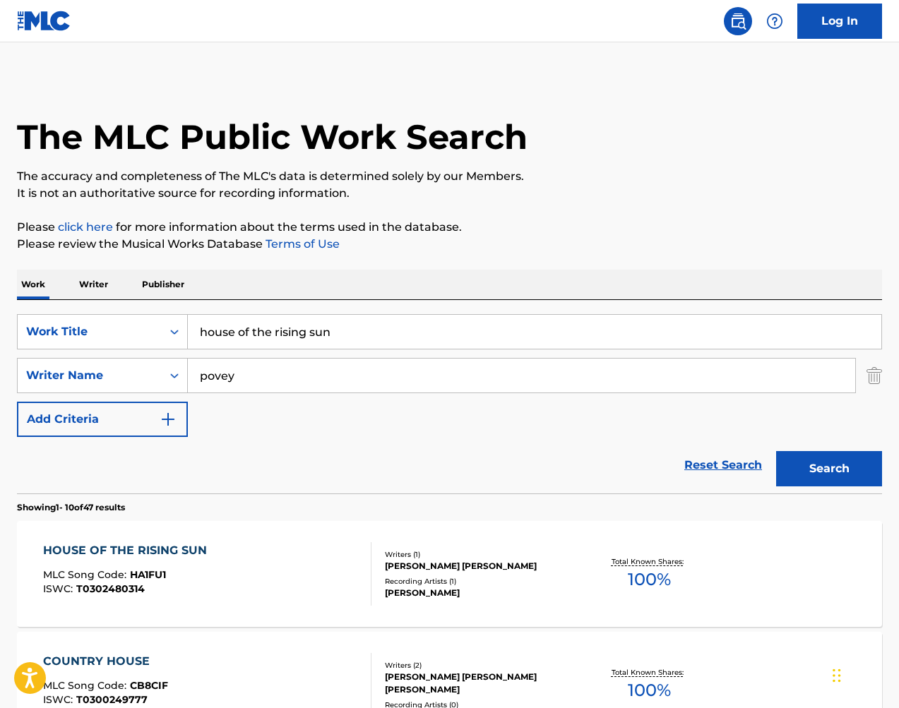
click at [326, 414] on div "SearchWithCriteria44a0b4e2-1607-4a51-a47b-142cb5f65f24 Work Title house of the …" at bounding box center [449, 375] width 865 height 123
click at [166, 330] on div "Search Form" at bounding box center [174, 331] width 25 height 25
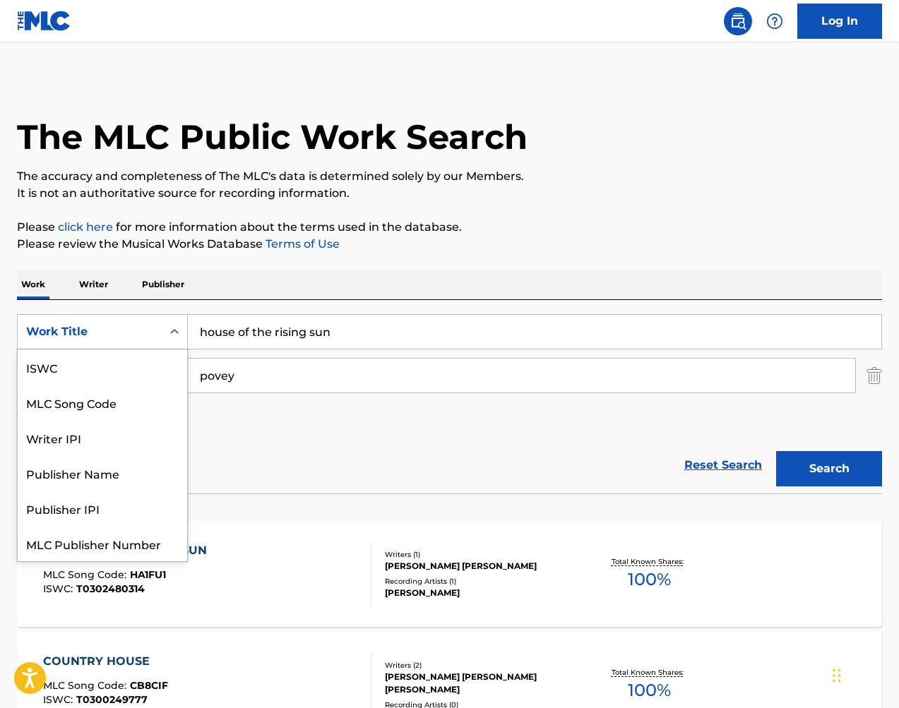
scroll to position [35, 0]
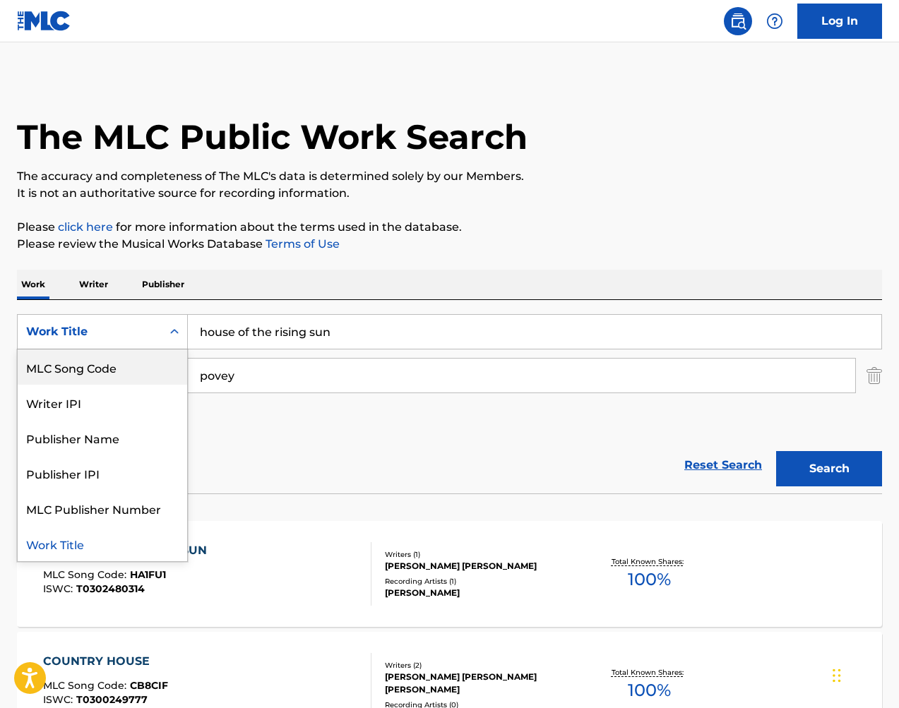
click at [165, 359] on div "MLC Song Code" at bounding box center [102, 367] width 169 height 35
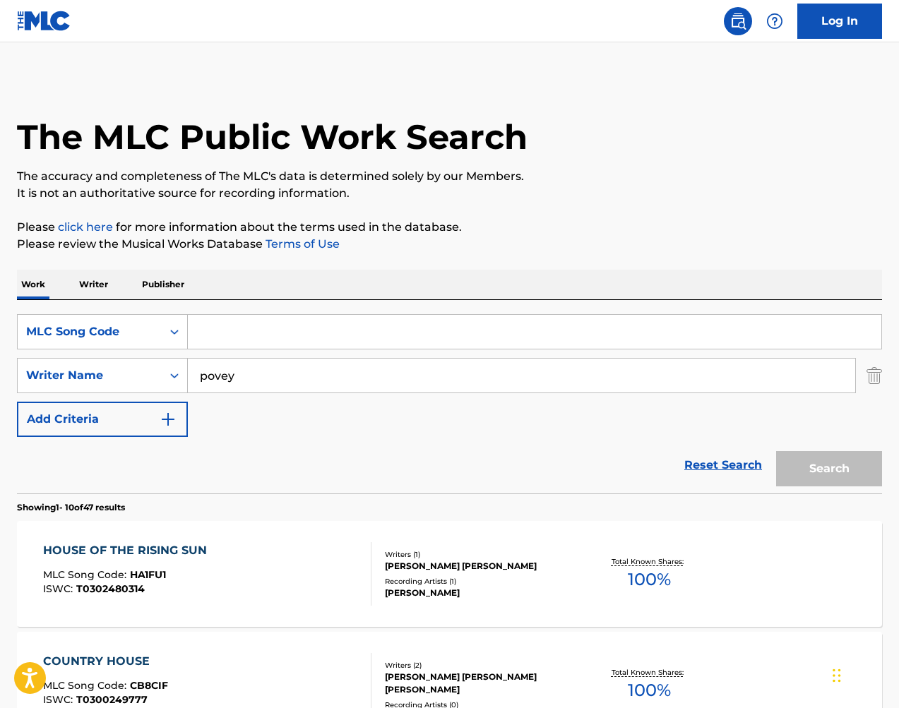
click at [309, 327] on input "Search Form" at bounding box center [535, 332] width 694 height 34
paste input "H03111"
type input "H03111"
drag, startPoint x: 873, startPoint y: 374, endPoint x: 869, endPoint y: 386, distance: 12.1
click at [873, 374] on img "Search Form" at bounding box center [875, 375] width 16 height 35
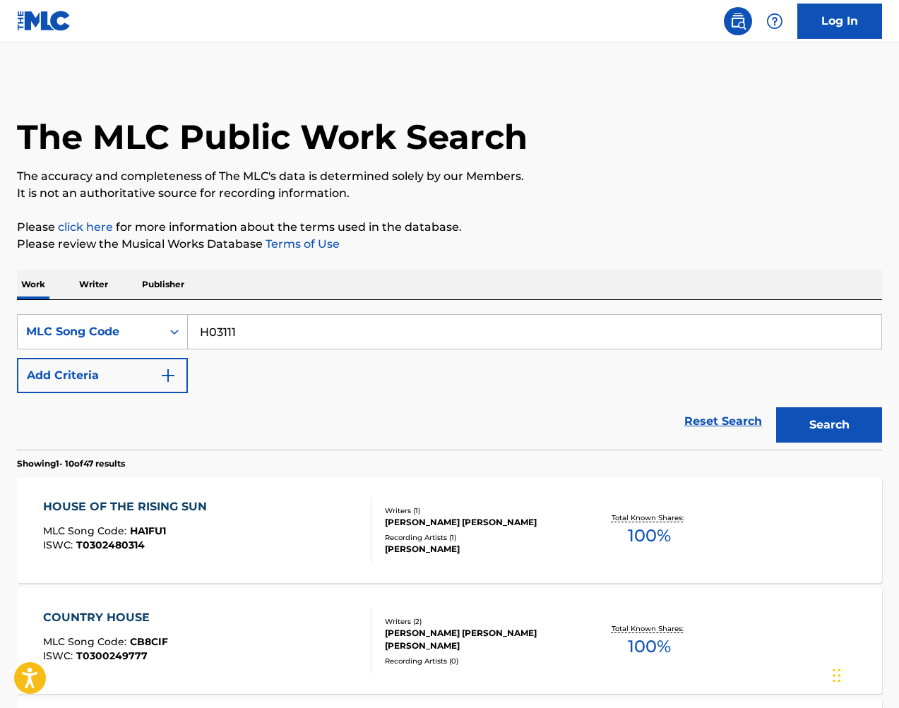
click at [863, 404] on div "Search" at bounding box center [825, 421] width 113 height 56
click at [860, 407] on button "Search" at bounding box center [829, 424] width 106 height 35
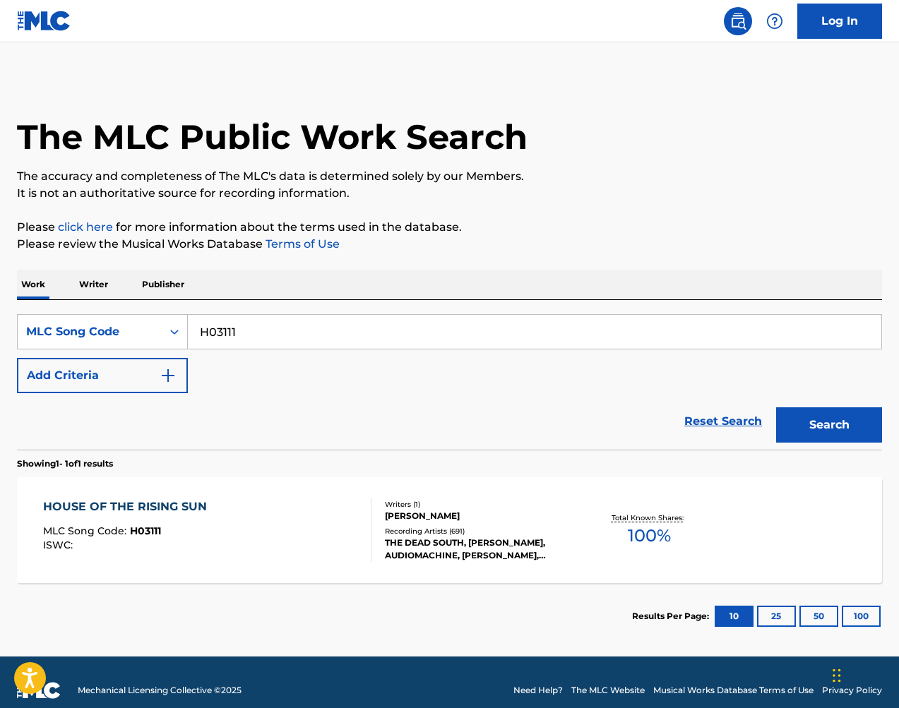
click at [492, 521] on div "[PERSON_NAME]" at bounding box center [481, 516] width 192 height 13
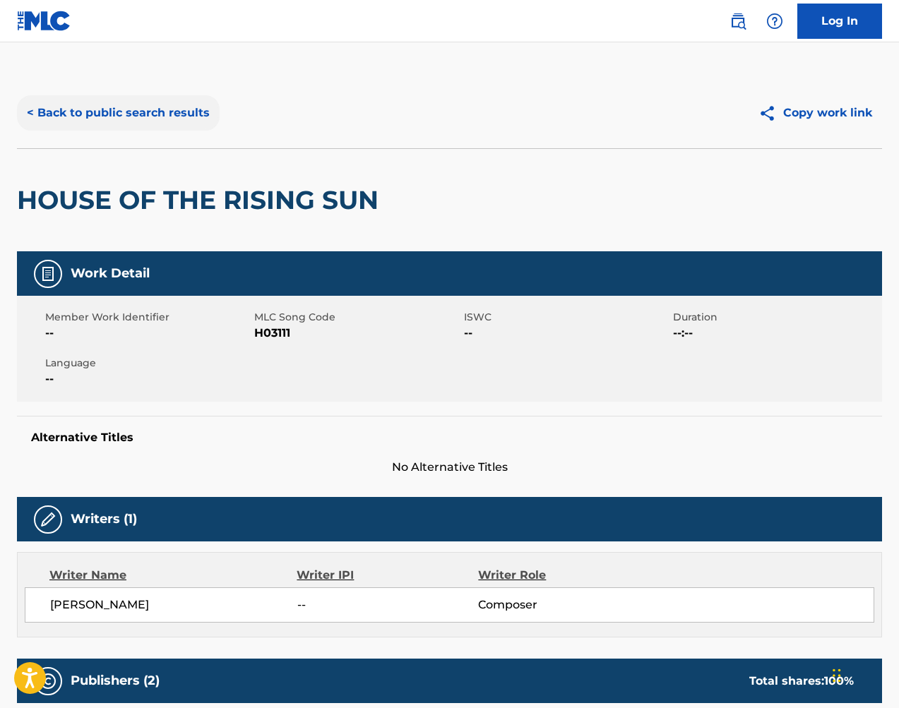
click at [132, 112] on button "< Back to public search results" at bounding box center [118, 112] width 203 height 35
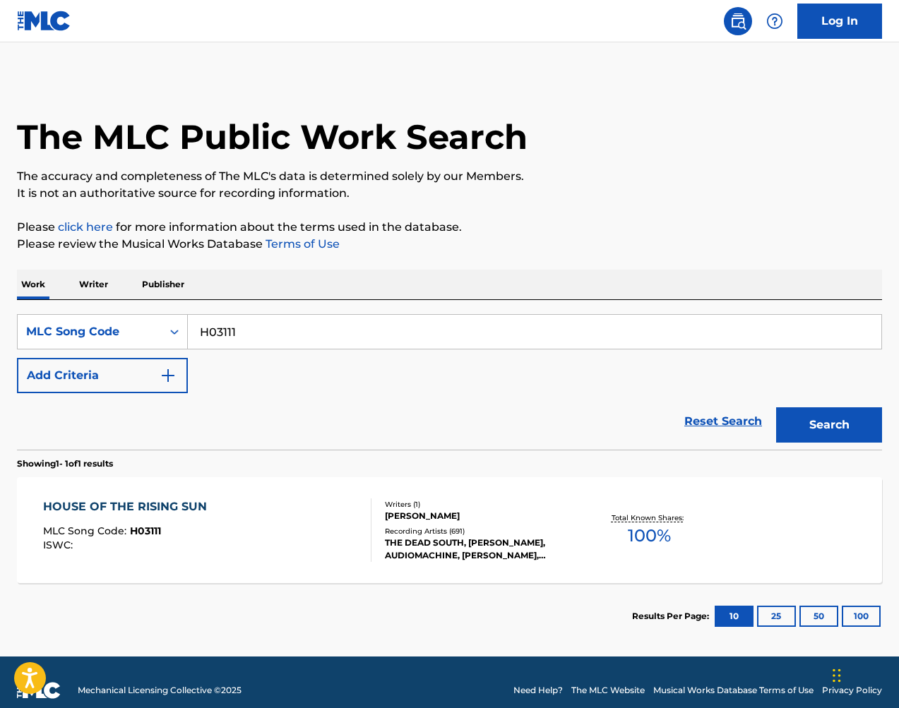
click at [345, 343] on input "H03111" at bounding box center [535, 332] width 694 height 34
paste input "WVARFV"
type input "WVARFV"
click at [799, 429] on button "Search" at bounding box center [829, 424] width 106 height 35
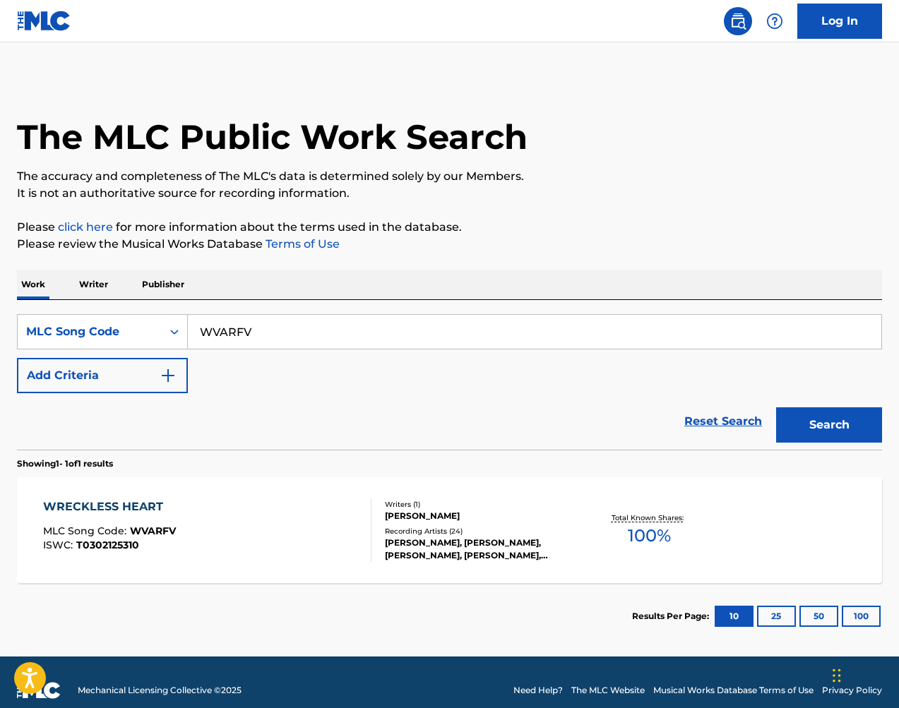
click at [422, 513] on div "[PERSON_NAME]" at bounding box center [481, 516] width 192 height 13
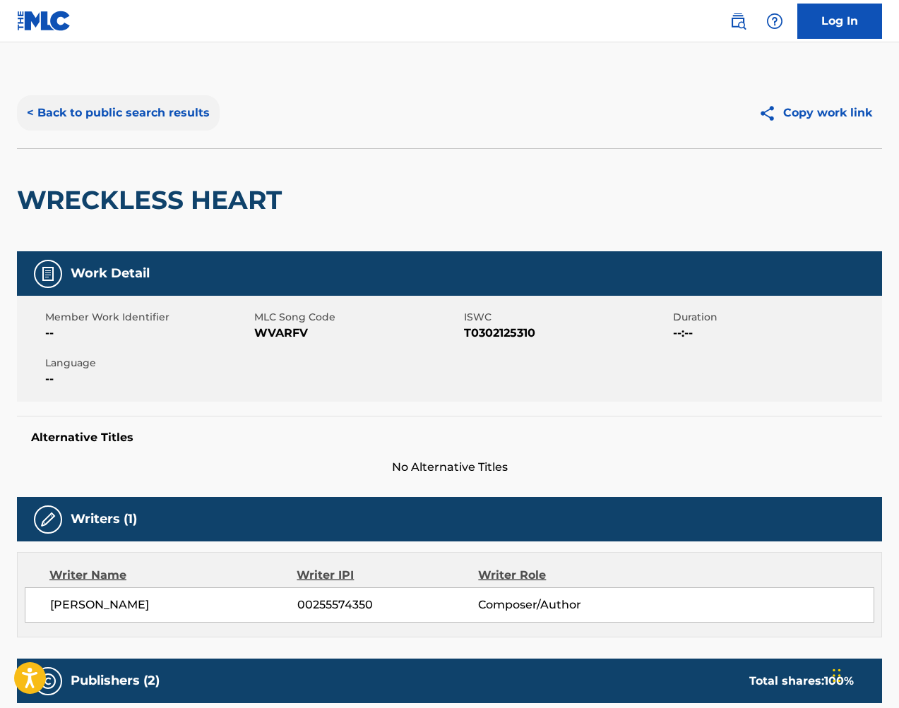
click at [150, 119] on button "< Back to public search results" at bounding box center [118, 112] width 203 height 35
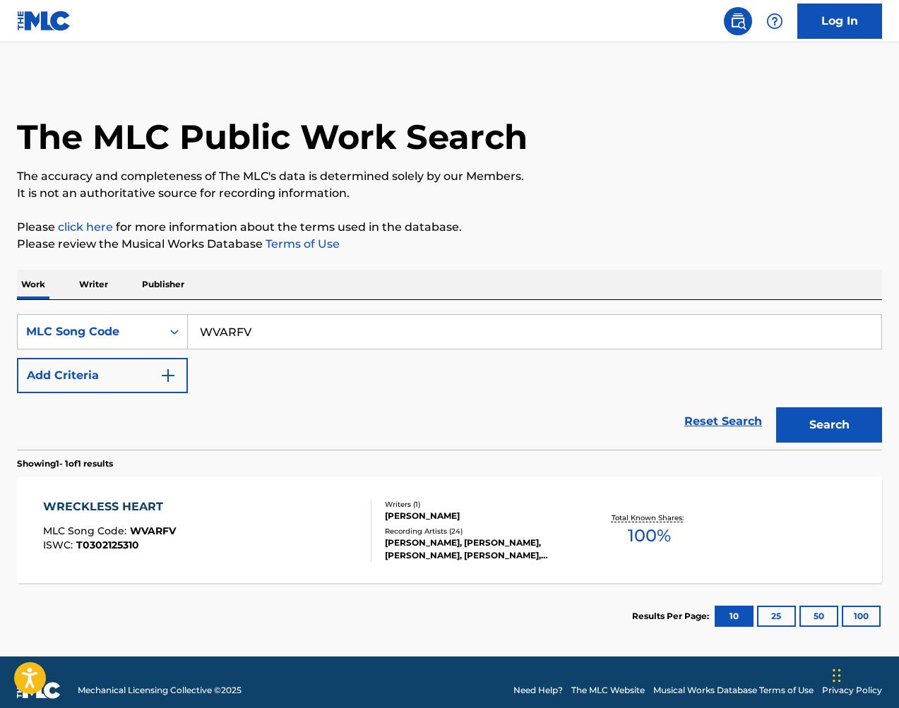
click at [304, 340] on input "WVARFV" at bounding box center [535, 332] width 694 height 34
drag, startPoint x: 887, startPoint y: 174, endPoint x: 304, endPoint y: 340, distance: 606.0
click at [304, 340] on input "WVARFV" at bounding box center [535, 332] width 694 height 34
paste input "B4L26"
click at [818, 431] on button "Search" at bounding box center [829, 424] width 106 height 35
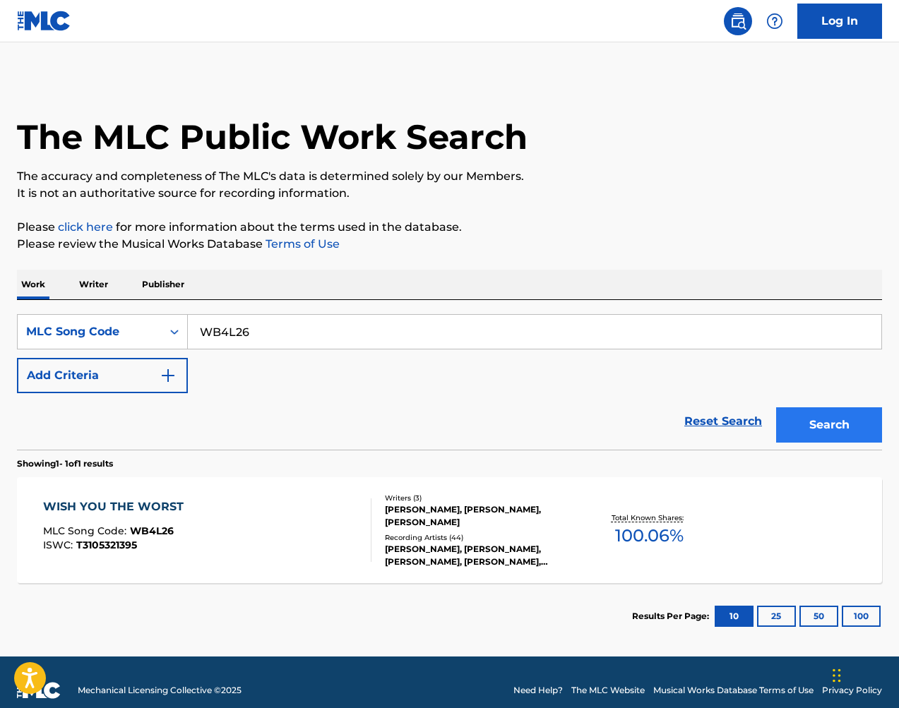
click at [492, 325] on input "WB4L26" at bounding box center [535, 332] width 694 height 34
paste input "PL9A2P"
click at [855, 432] on button "Search" at bounding box center [829, 424] width 106 height 35
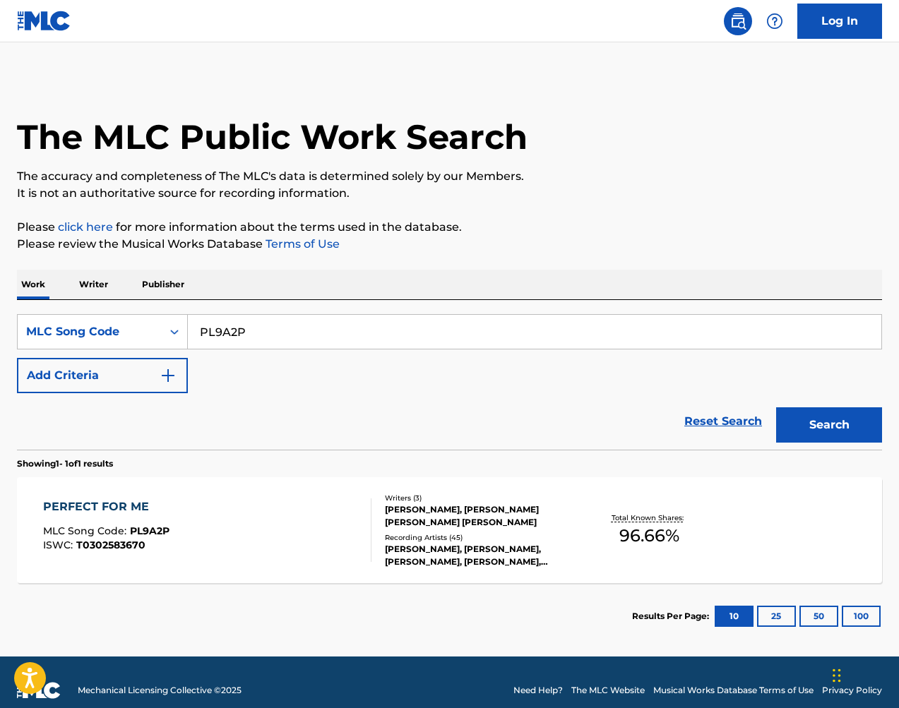
click at [395, 320] on input "PL9A2P" at bounding box center [535, 332] width 694 height 34
paste input "F59OG"
click at [872, 424] on button "Search" at bounding box center [829, 424] width 106 height 35
click at [371, 332] on input "PF59OG" at bounding box center [535, 332] width 694 height 34
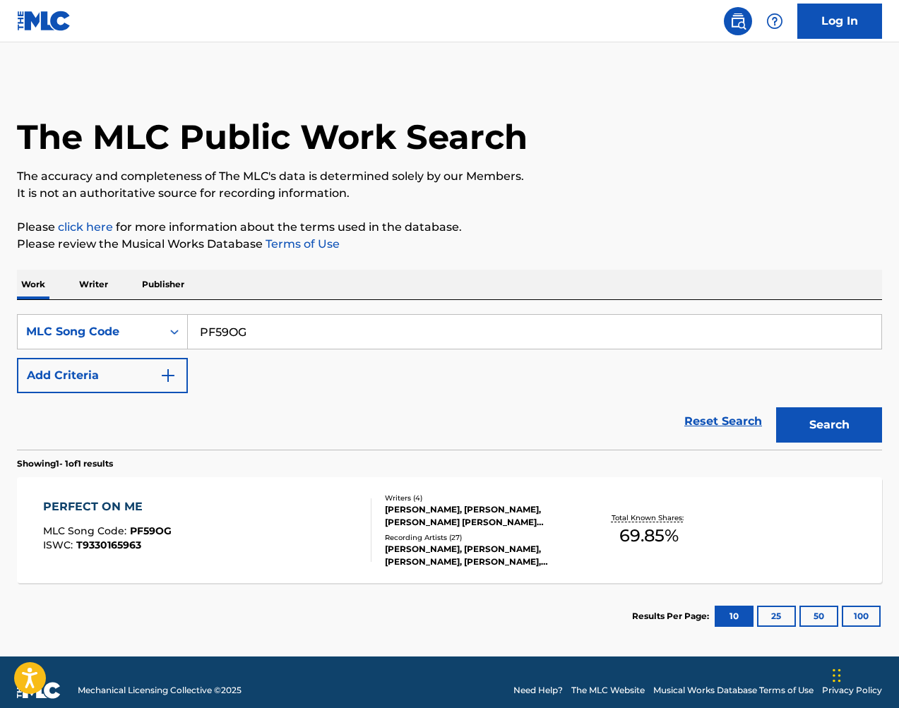
click at [371, 332] on input "PF59OG" at bounding box center [535, 332] width 694 height 34
paste input "KE7HIV"
type input "KE7HIV"
click at [838, 424] on button "Search" at bounding box center [829, 424] width 106 height 35
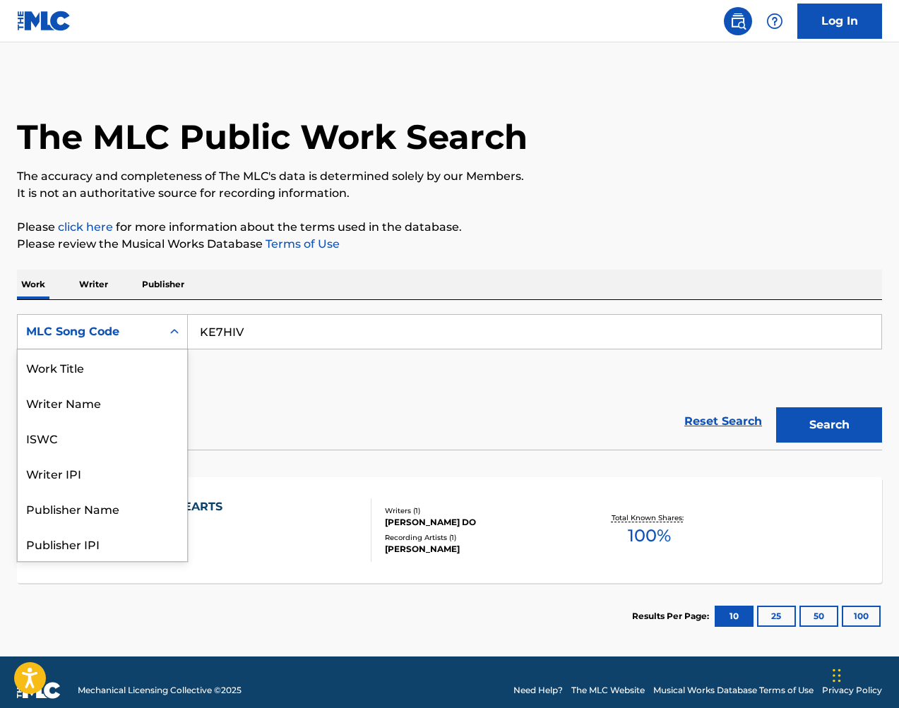
click at [134, 325] on div "MLC Song Code" at bounding box center [89, 331] width 127 height 17
drag, startPoint x: 136, startPoint y: 398, endPoint x: 145, endPoint y: 391, distance: 11.6
click at [136, 398] on div "Writer Name" at bounding box center [102, 402] width 169 height 35
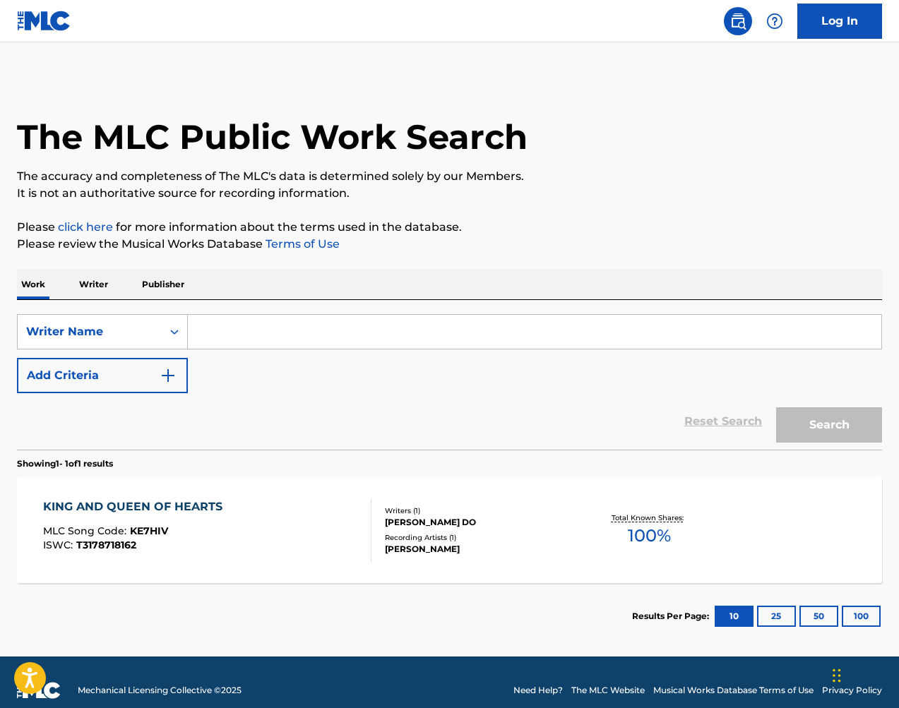
click at [277, 340] on input "Search Form" at bounding box center [535, 332] width 694 height 34
click at [829, 425] on button "Search" at bounding box center [829, 424] width 106 height 35
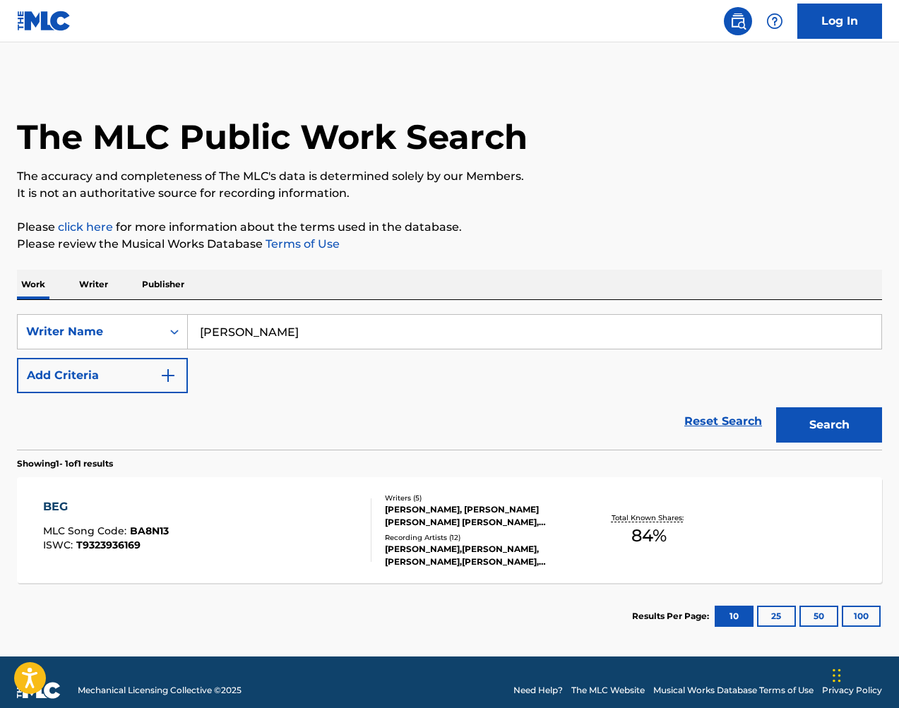
click at [602, 338] on input "[PERSON_NAME]" at bounding box center [535, 332] width 694 height 34
paste input "[PERSON_NAME]"
type input "[PERSON_NAME]"
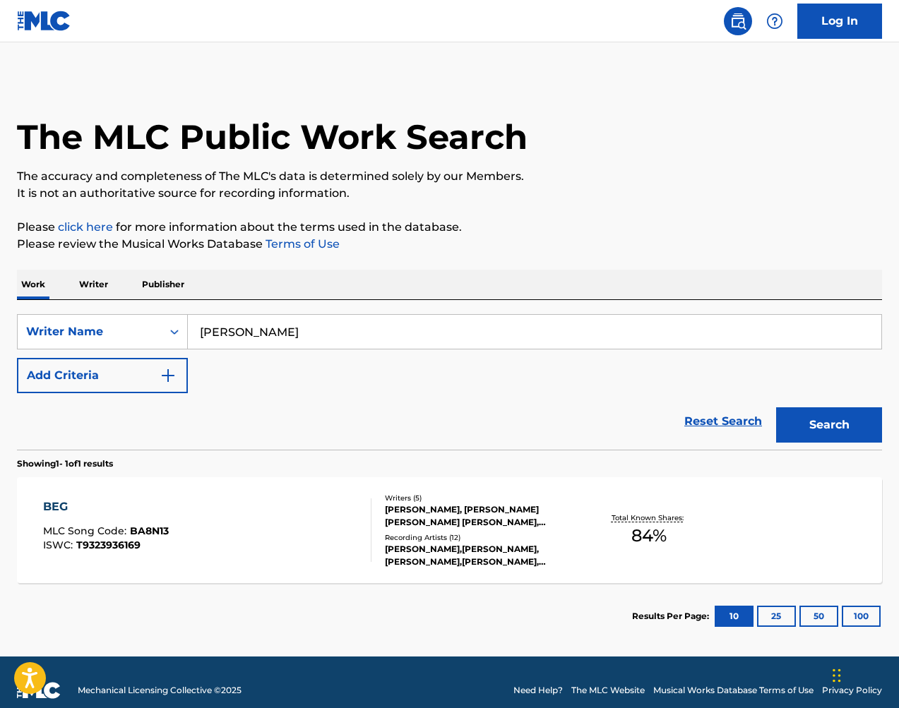
click at [799, 418] on button "Search" at bounding box center [829, 424] width 106 height 35
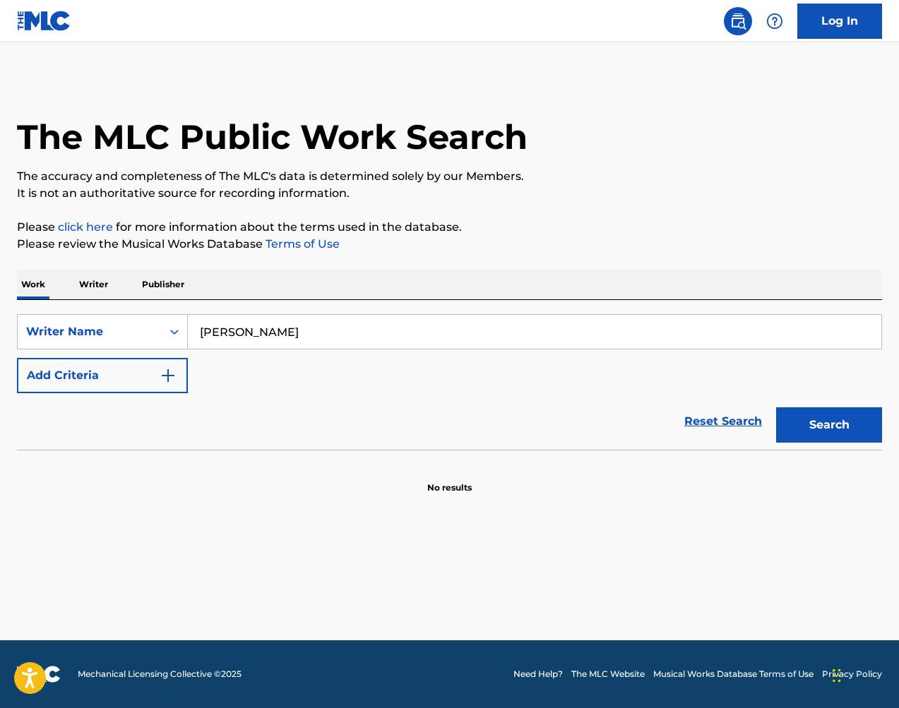
click at [617, 324] on input "[PERSON_NAME]" at bounding box center [535, 332] width 694 height 34
drag, startPoint x: 850, startPoint y: 364, endPoint x: 617, endPoint y: 323, distance: 237.2
click at [617, 323] on input "[PERSON_NAME]" at bounding box center [535, 332] width 694 height 34
drag, startPoint x: 617, startPoint y: 323, endPoint x: 356, endPoint y: 320, distance: 260.6
click at [617, 324] on input "[PERSON_NAME]" at bounding box center [535, 332] width 694 height 34
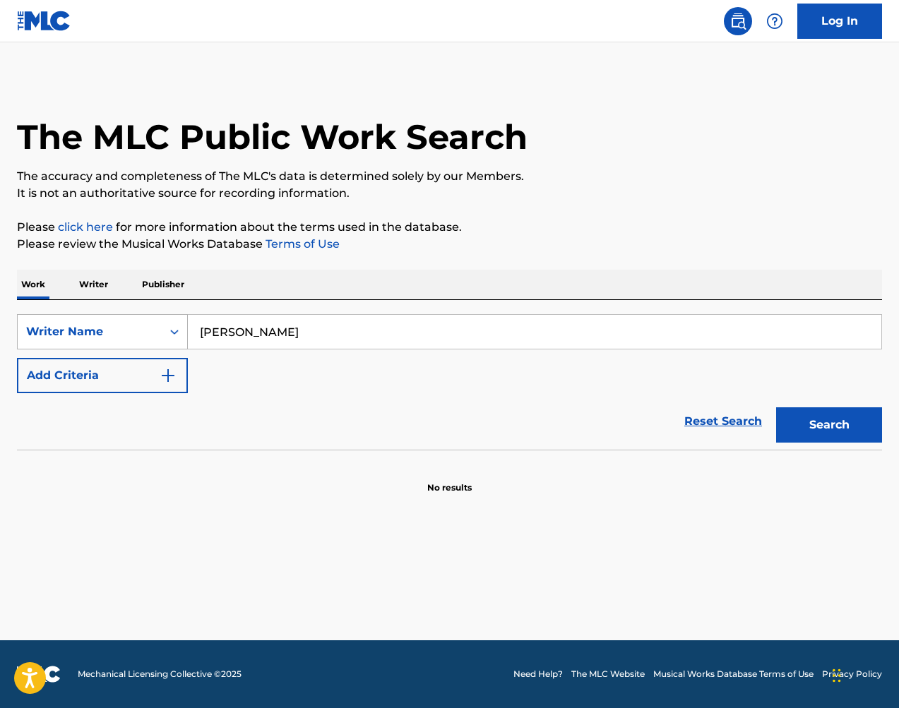
click at [129, 320] on div "Writer Name" at bounding box center [90, 332] width 144 height 27
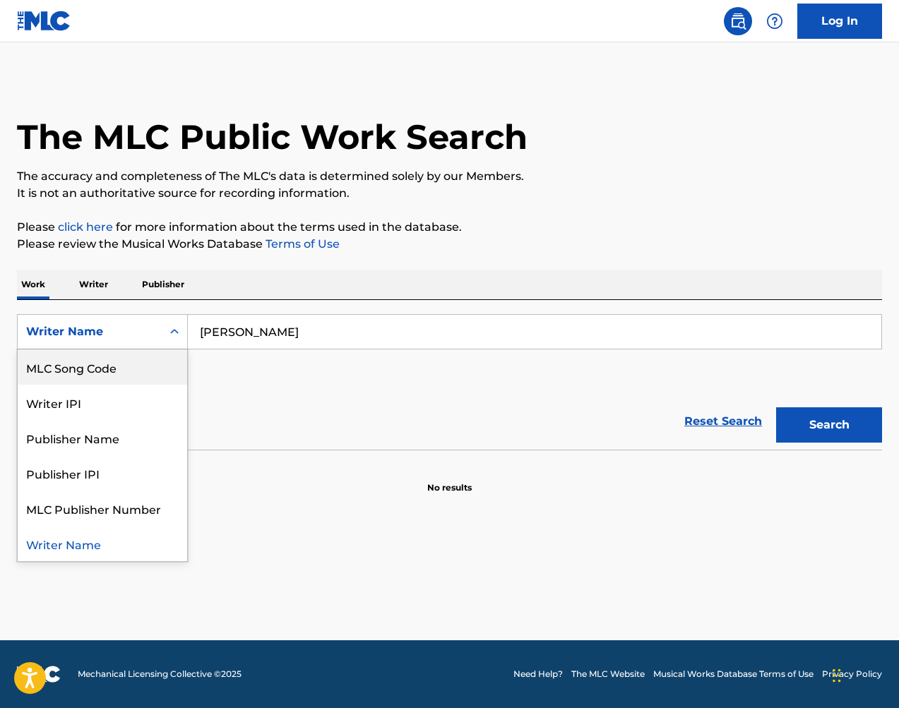
click at [133, 372] on div "MLC Song Code" at bounding box center [102, 367] width 169 height 35
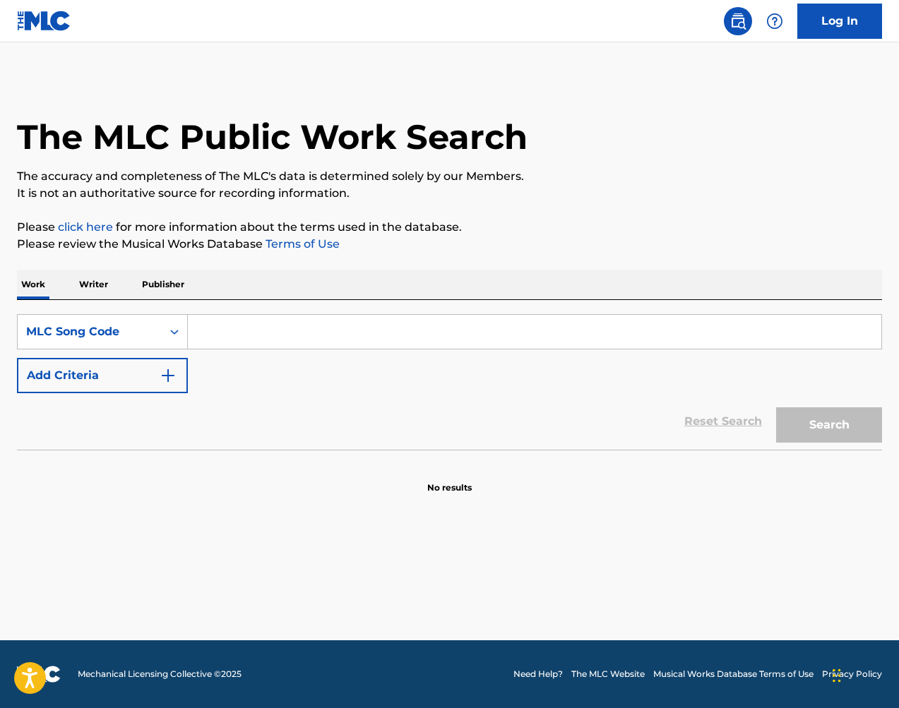
click at [297, 340] on input "Search Form" at bounding box center [535, 332] width 694 height 34
paste input "MA20IO"
click at [793, 420] on button "Search" at bounding box center [829, 424] width 106 height 35
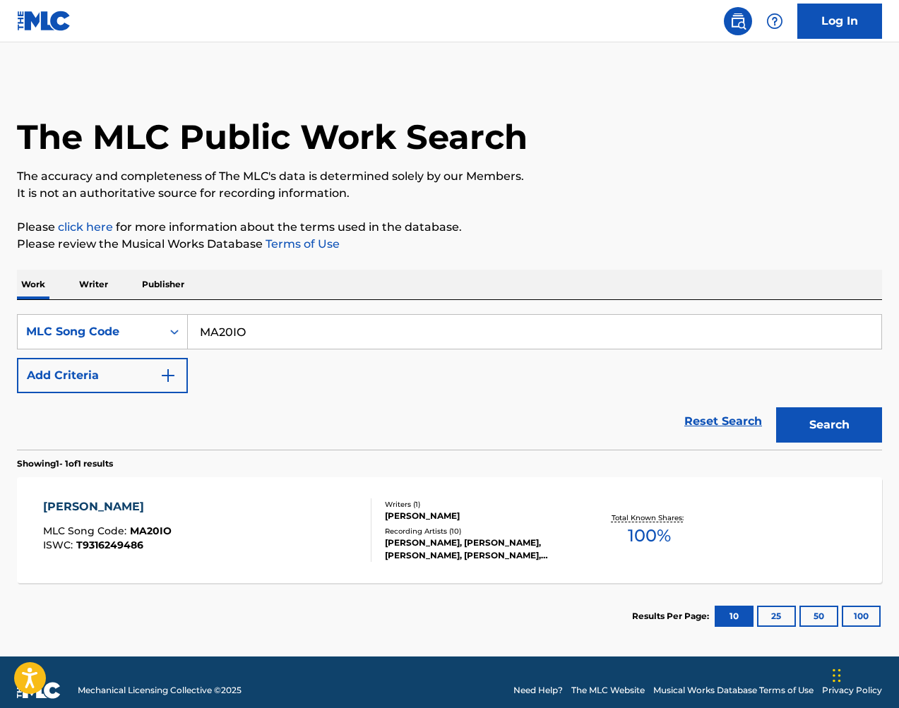
click at [418, 342] on input "MA20IO" at bounding box center [535, 332] width 694 height 34
drag, startPoint x: 581, startPoint y: 374, endPoint x: 418, endPoint y: 342, distance: 165.5
click at [418, 342] on input "MA20IO" at bounding box center [535, 332] width 694 height 34
paste input "TC66P2"
click at [812, 414] on button "Search" at bounding box center [829, 424] width 106 height 35
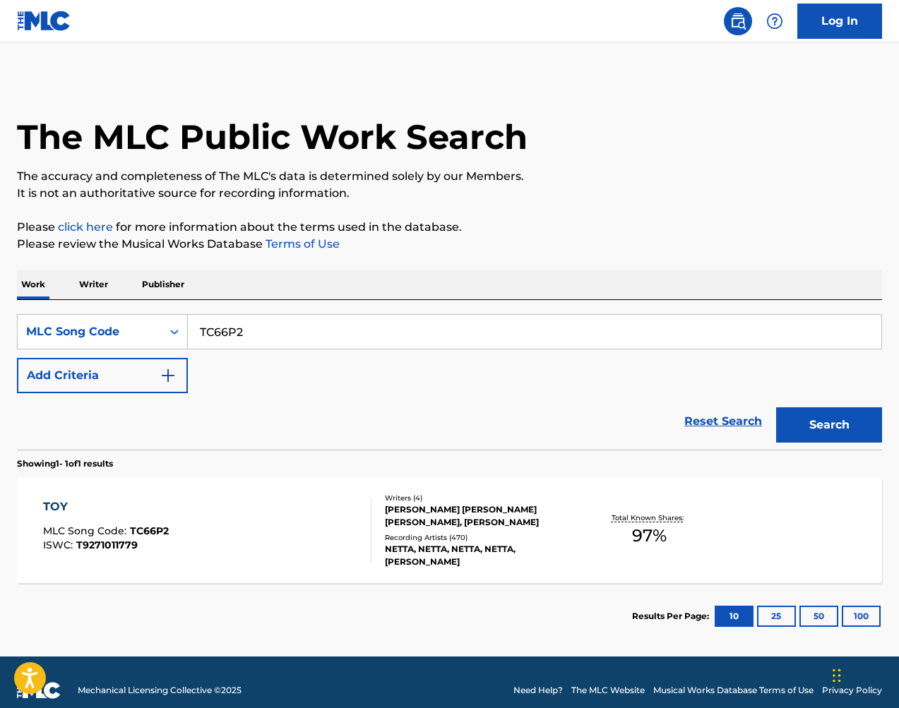
click at [465, 327] on input "TC66P2" at bounding box center [535, 332] width 694 height 34
click at [464, 327] on input "TC66P2" at bounding box center [535, 332] width 694 height 34
paste input "CD13QN"
click at [820, 417] on button "Search" at bounding box center [829, 424] width 106 height 35
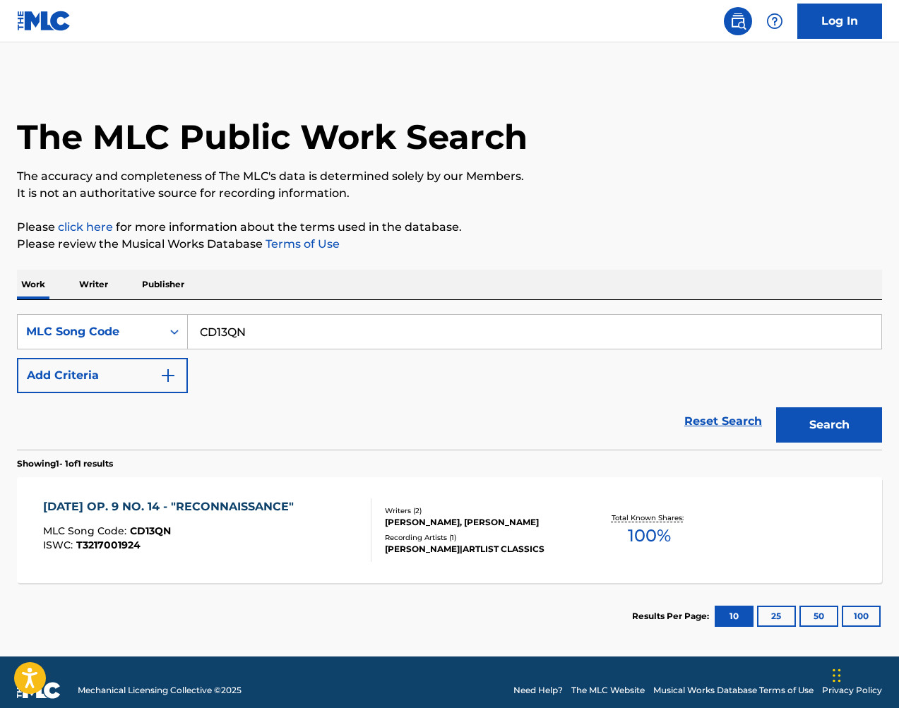
click at [465, 334] on input "CD13QN" at bounding box center [535, 332] width 694 height 34
paste input "DC115M"
click at [470, 333] on input "CD13QNDC115M" at bounding box center [535, 332] width 694 height 34
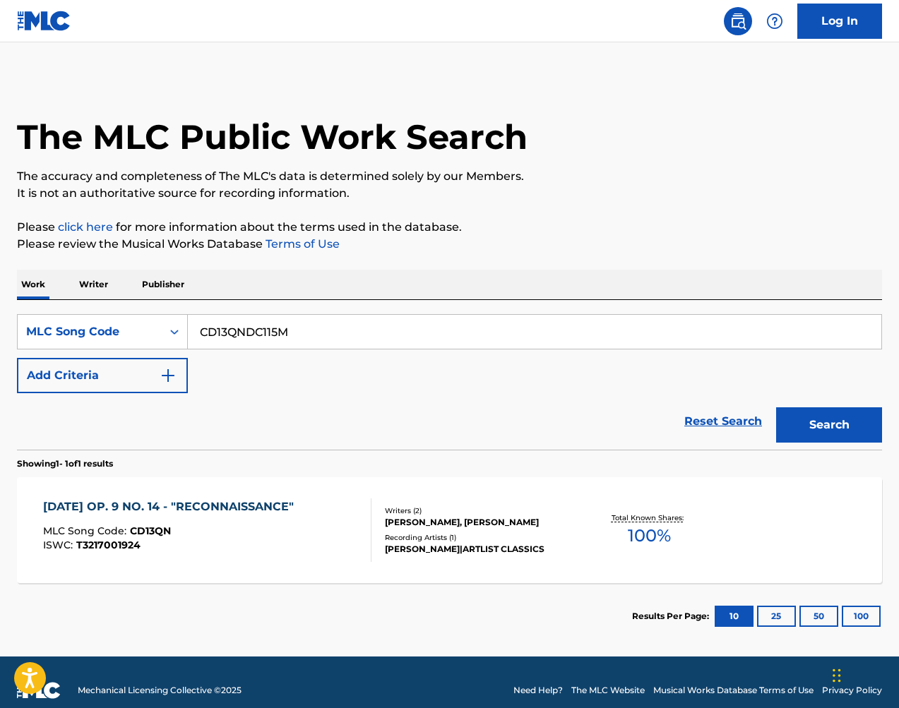
paste input "Search Form"
click at [849, 417] on button "Search" at bounding box center [829, 424] width 106 height 35
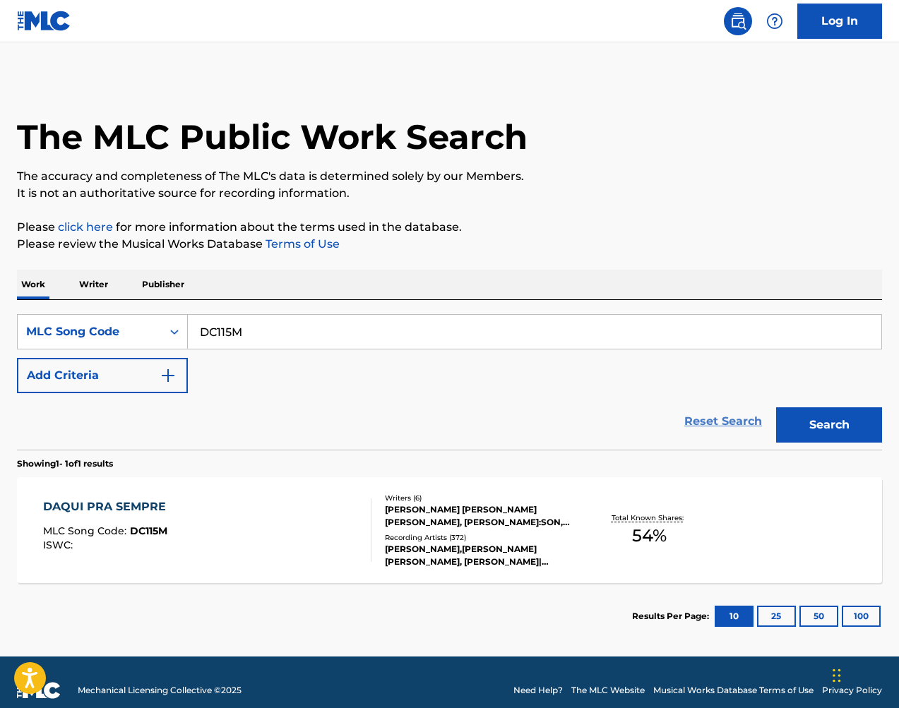
click at [429, 330] on input "DC115M" at bounding box center [535, 332] width 694 height 34
drag, startPoint x: 753, startPoint y: 419, endPoint x: 429, endPoint y: 330, distance: 336.1
click at [429, 330] on input "DC115M" at bounding box center [535, 332] width 694 height 34
paste input "SC1Y0F"
click at [831, 425] on button "Search" at bounding box center [829, 424] width 106 height 35
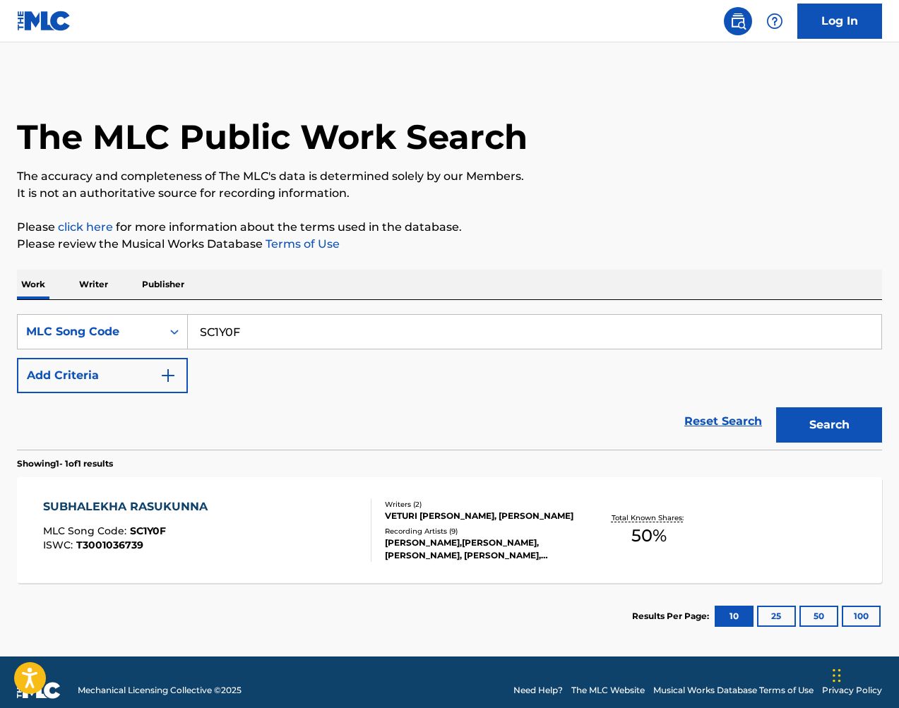
click at [350, 338] on input "SC1Y0F" at bounding box center [535, 332] width 694 height 34
paste input "MC37Y9"
click at [824, 419] on button "Search" at bounding box center [829, 424] width 106 height 35
click at [531, 343] on input "MC37Y9" at bounding box center [535, 332] width 694 height 34
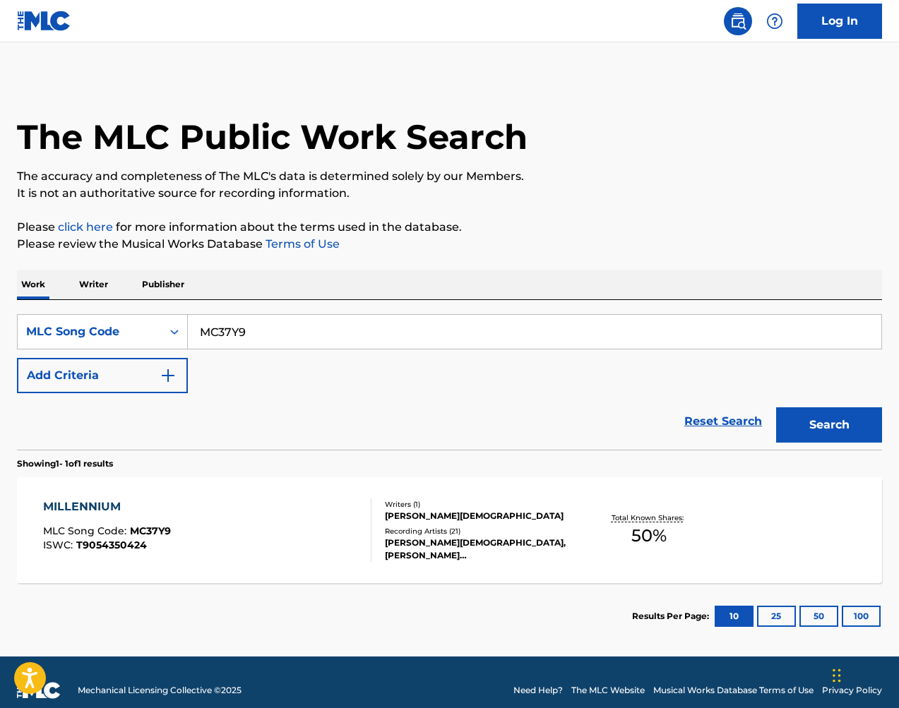
click at [530, 343] on input "MC37Y9" at bounding box center [535, 332] width 694 height 34
paste input "YD473H"
click at [827, 423] on button "Search" at bounding box center [829, 424] width 106 height 35
click at [322, 337] on input "YD473H" at bounding box center [535, 332] width 694 height 34
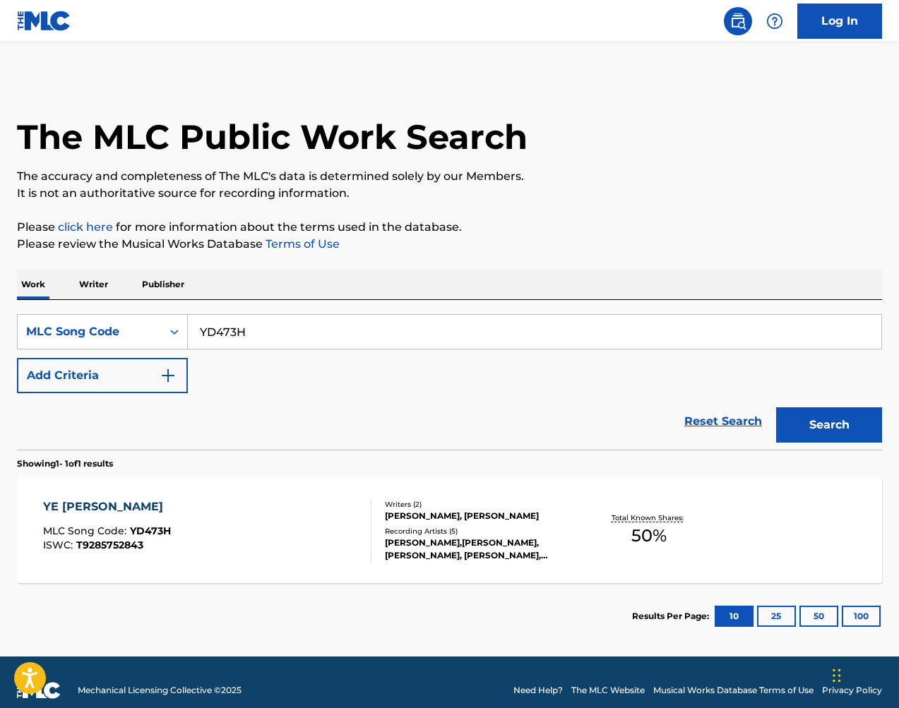
paste input "VB8NH7"
click at [814, 413] on button "Search" at bounding box center [829, 424] width 106 height 35
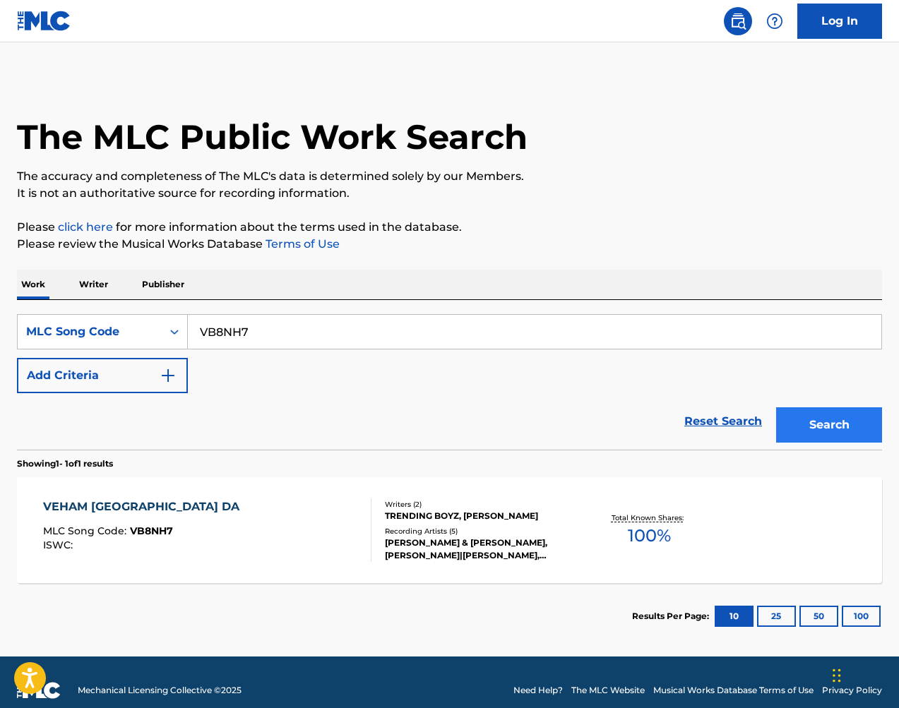
click at [375, 332] on input "VB8NH7" at bounding box center [535, 332] width 694 height 34
drag, startPoint x: 822, startPoint y: 411, endPoint x: 374, endPoint y: 332, distance: 454.7
click at [374, 332] on input "VB8NH7" at bounding box center [535, 332] width 694 height 34
drag, startPoint x: 374, startPoint y: 332, endPoint x: 387, endPoint y: 337, distance: 13.6
click at [374, 332] on input "VB8NH7" at bounding box center [535, 332] width 694 height 34
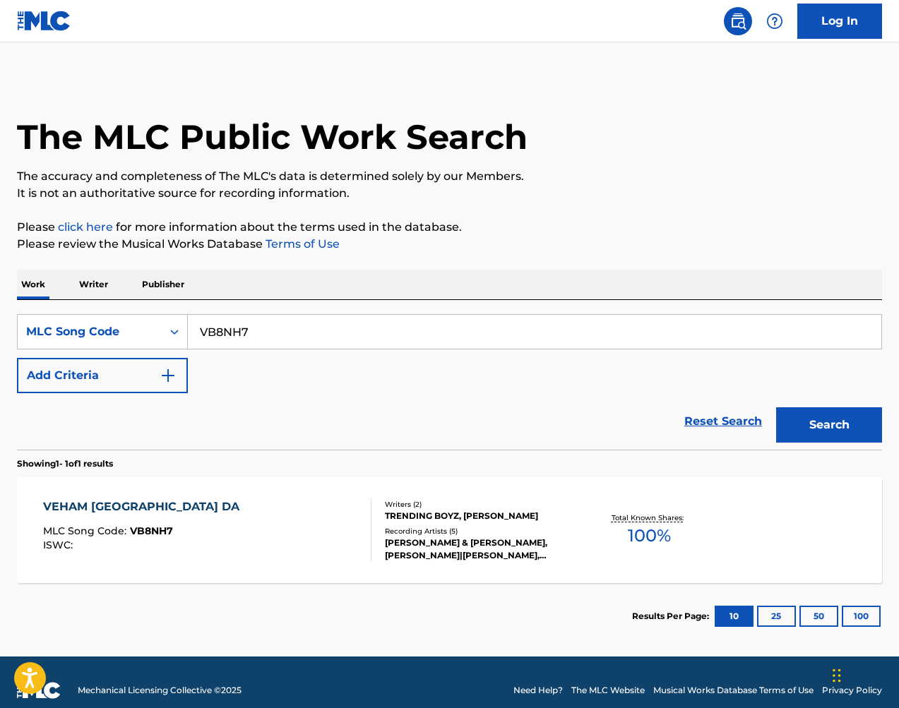
paste input "IV7W13"
click at [830, 420] on button "Search" at bounding box center [829, 424] width 106 height 35
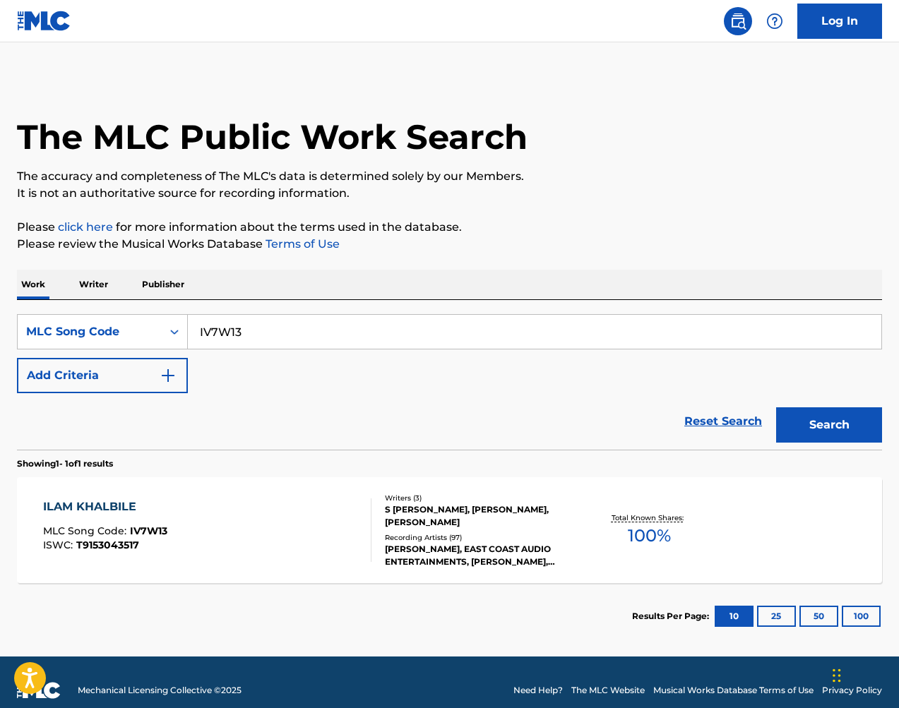
click at [388, 324] on input "IV7W13" at bounding box center [535, 332] width 694 height 34
paste input "VV7F2N"
type input "VV7F2N"
click at [824, 427] on button "Search" at bounding box center [829, 424] width 106 height 35
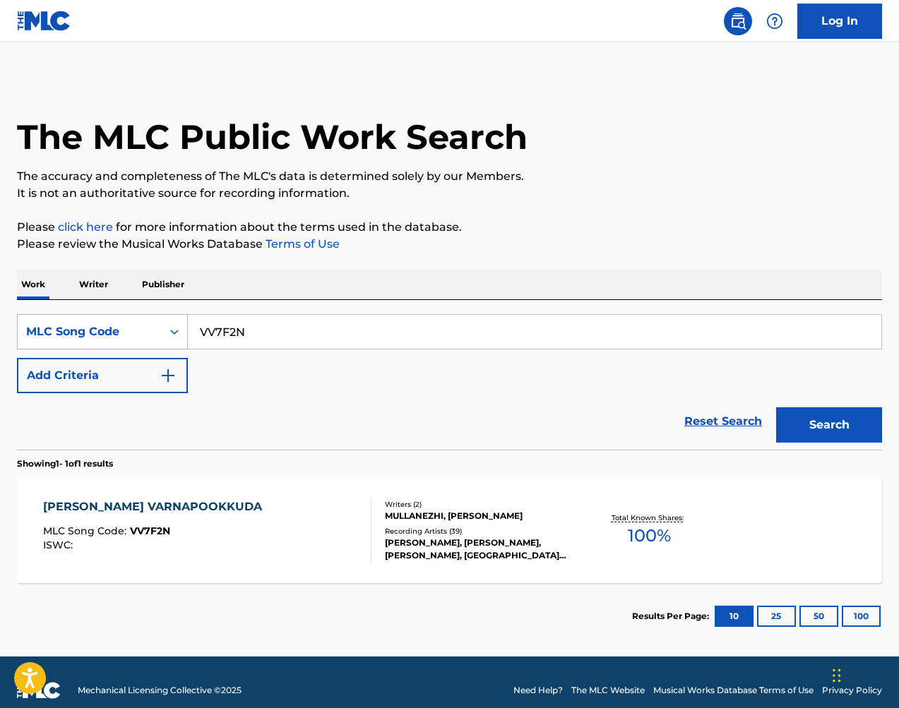
click at [186, 326] on div "Search Form" at bounding box center [174, 331] width 25 height 25
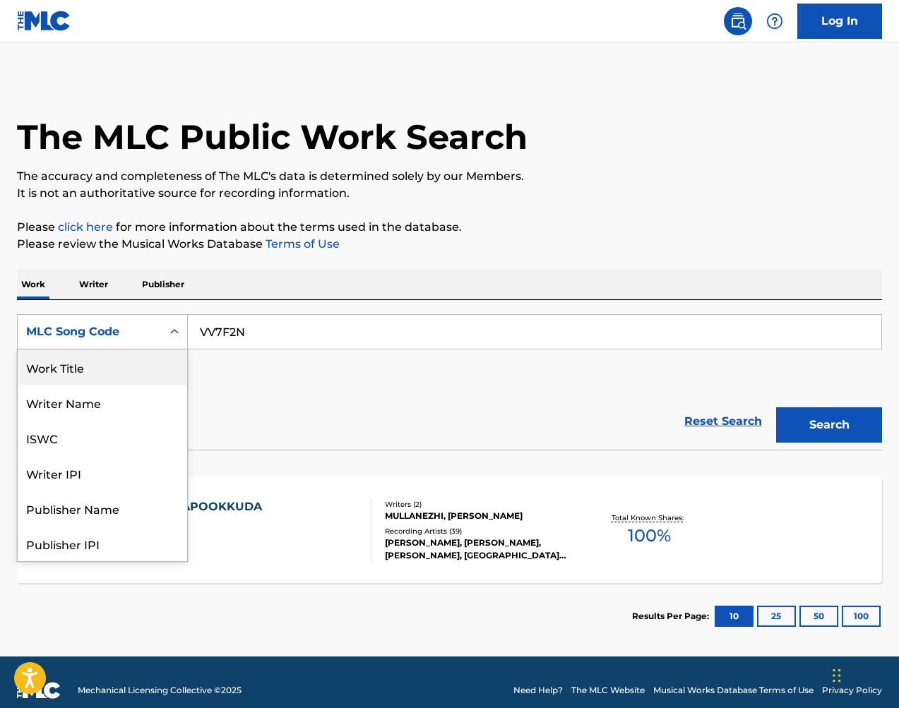
drag, startPoint x: 138, startPoint y: 369, endPoint x: 220, endPoint y: 353, distance: 82.8
click at [138, 369] on div "Work Title" at bounding box center [102, 367] width 169 height 35
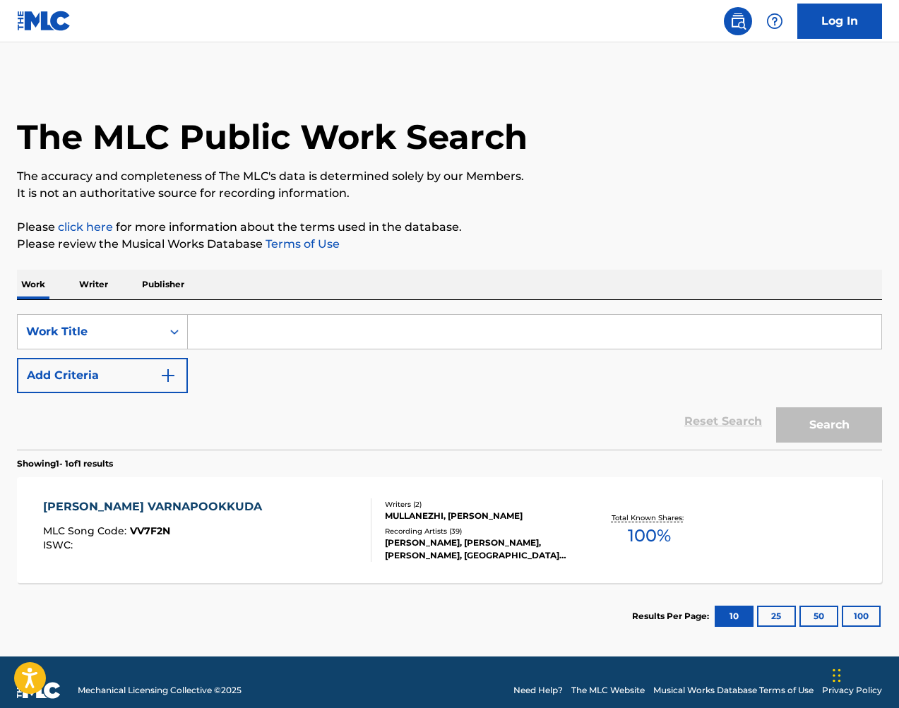
click at [293, 343] on input "Search Form" at bounding box center [535, 332] width 694 height 34
paste input "[PERSON_NAME]"
type input "[PERSON_NAME]"
click at [806, 422] on button "Search" at bounding box center [829, 424] width 106 height 35
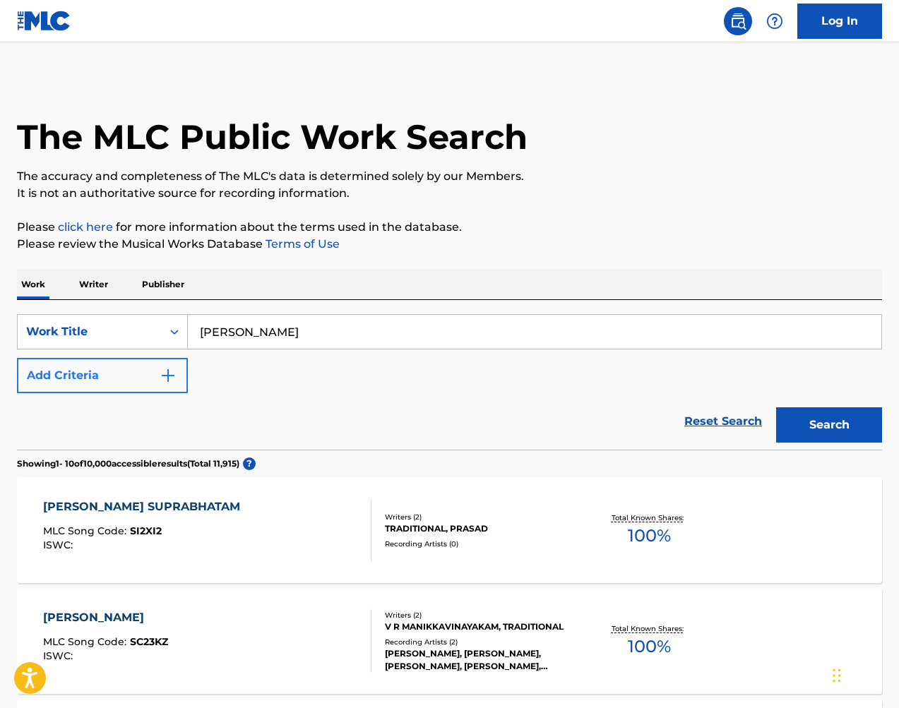
click at [143, 379] on button "Add Criteria" at bounding box center [102, 375] width 171 height 35
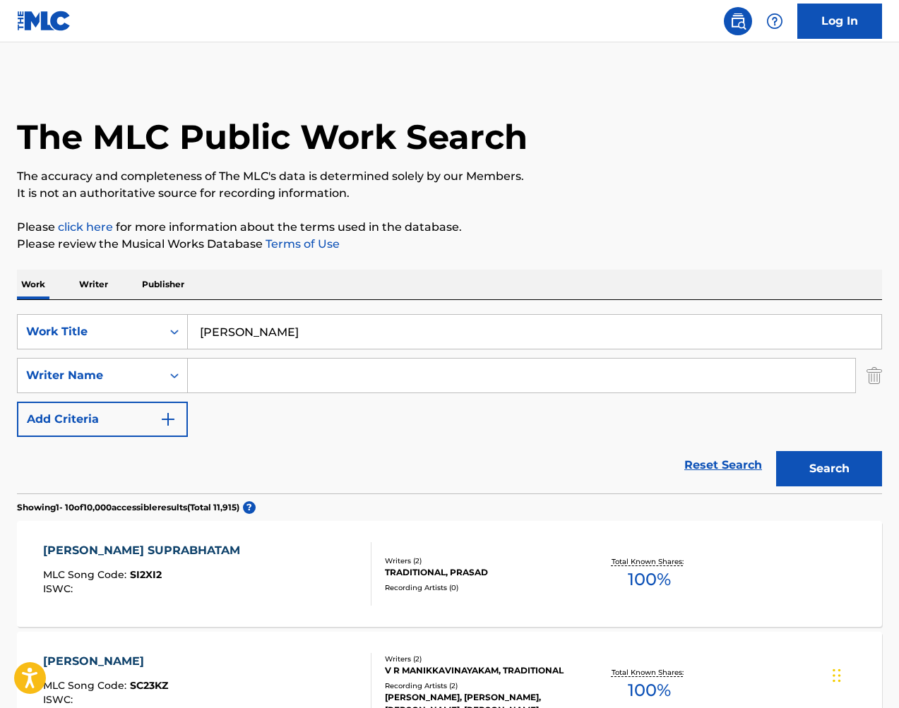
click at [254, 379] on input "Search Form" at bounding box center [521, 376] width 667 height 34
click at [829, 469] on button "Search" at bounding box center [829, 468] width 106 height 35
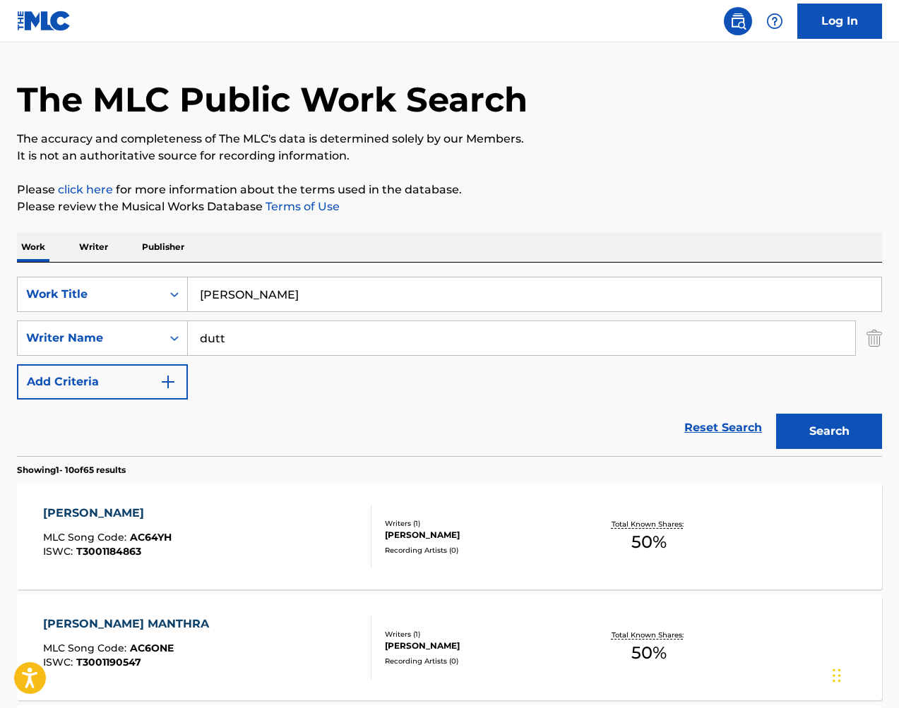
scroll to position [43, 0]
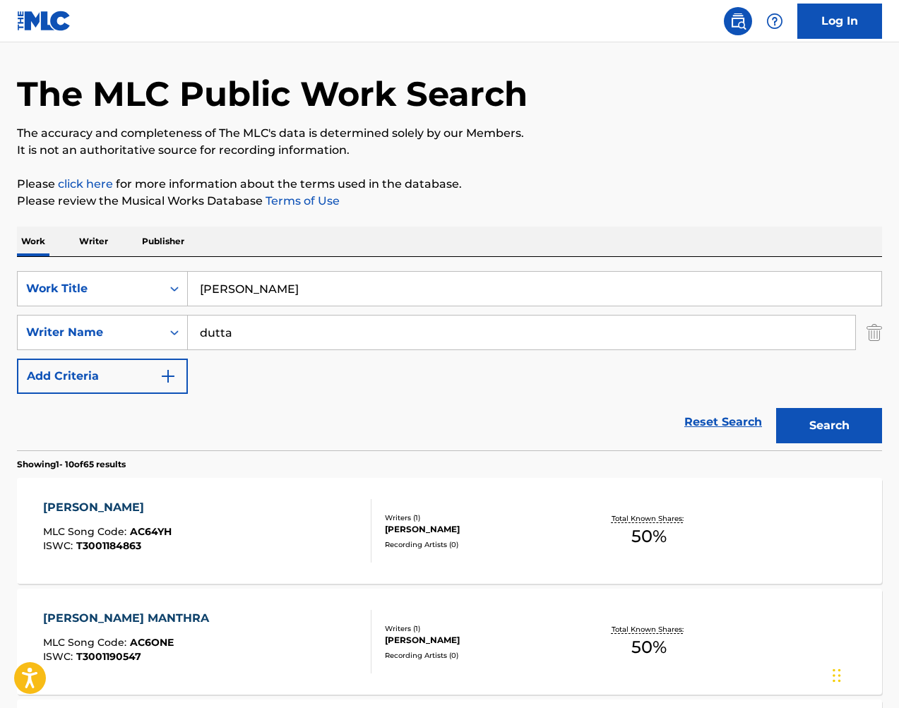
type input "dutta"
click at [829, 426] on button "Search" at bounding box center [829, 425] width 106 height 35
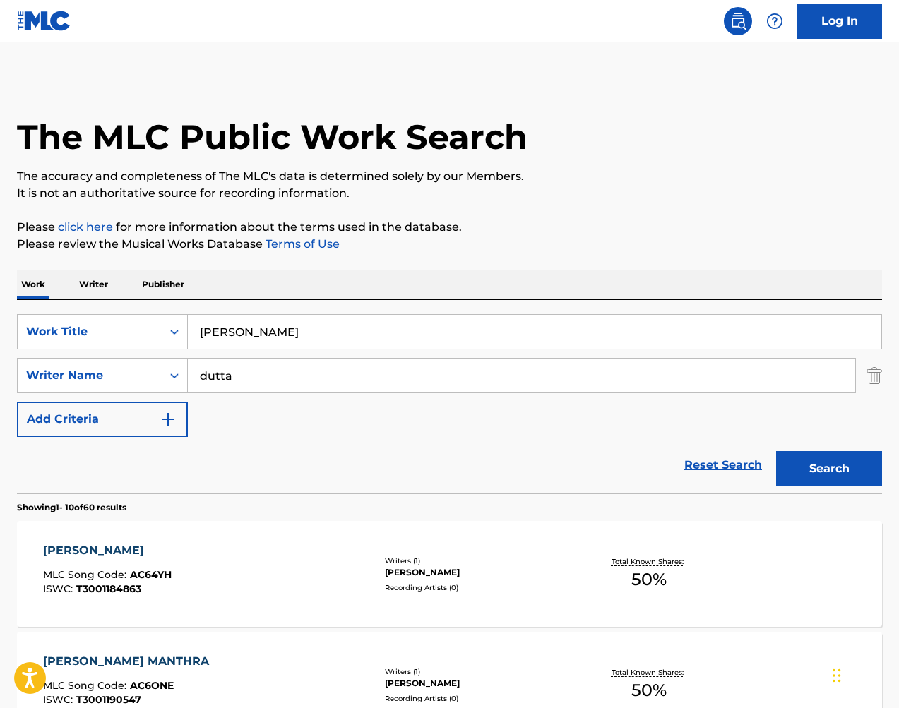
scroll to position [0, 0]
click at [391, 396] on div "SearchWithCriteria1d4536f7-9989-4553-9c71-3b5b59fcd76e Work Title [PERSON_NAME]…" at bounding box center [449, 375] width 865 height 123
click at [394, 386] on input "dutta" at bounding box center [521, 376] width 667 height 34
click at [822, 460] on button "Search" at bounding box center [829, 468] width 106 height 35
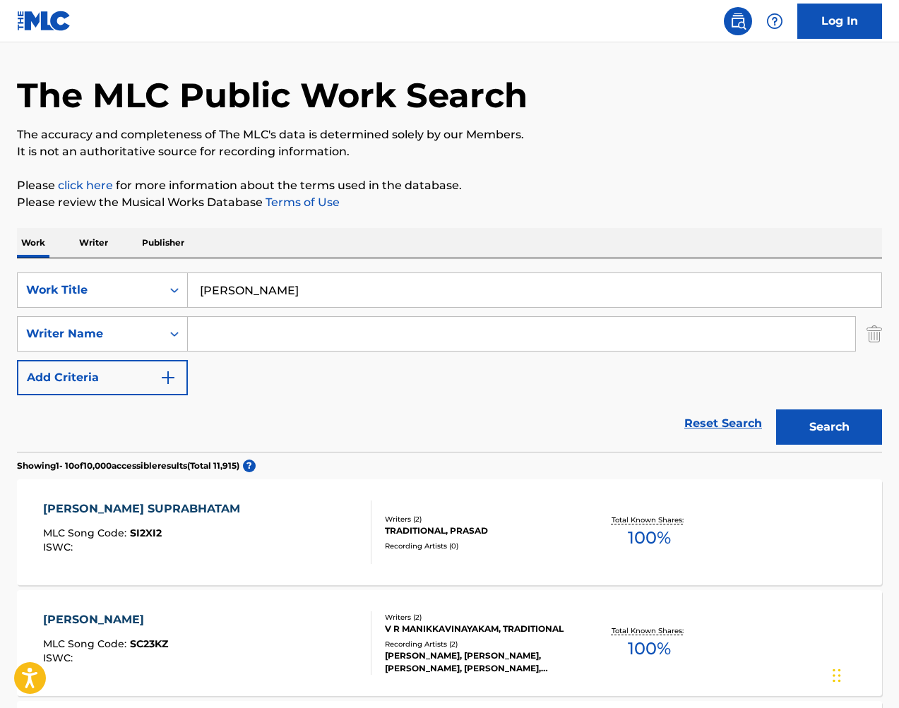
scroll to position [42, 0]
click at [451, 529] on div "TRADITIONAL, PRASAD" at bounding box center [481, 530] width 192 height 13
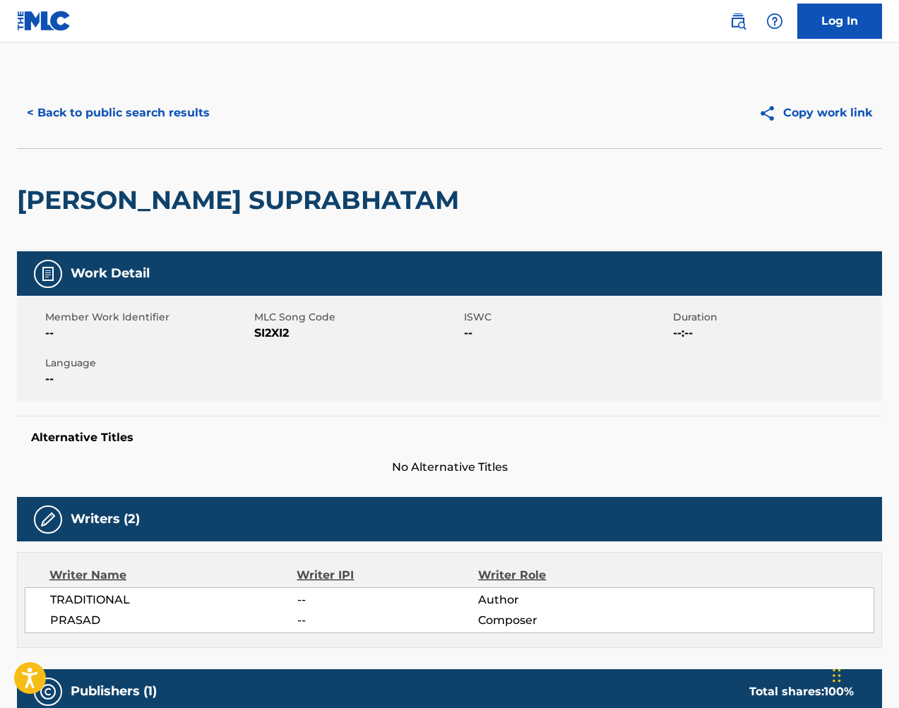
click at [287, 331] on span "SI2XI2" at bounding box center [357, 333] width 206 height 17
copy span "SI2XI2"
click at [168, 117] on button "< Back to public search results" at bounding box center [118, 112] width 203 height 35
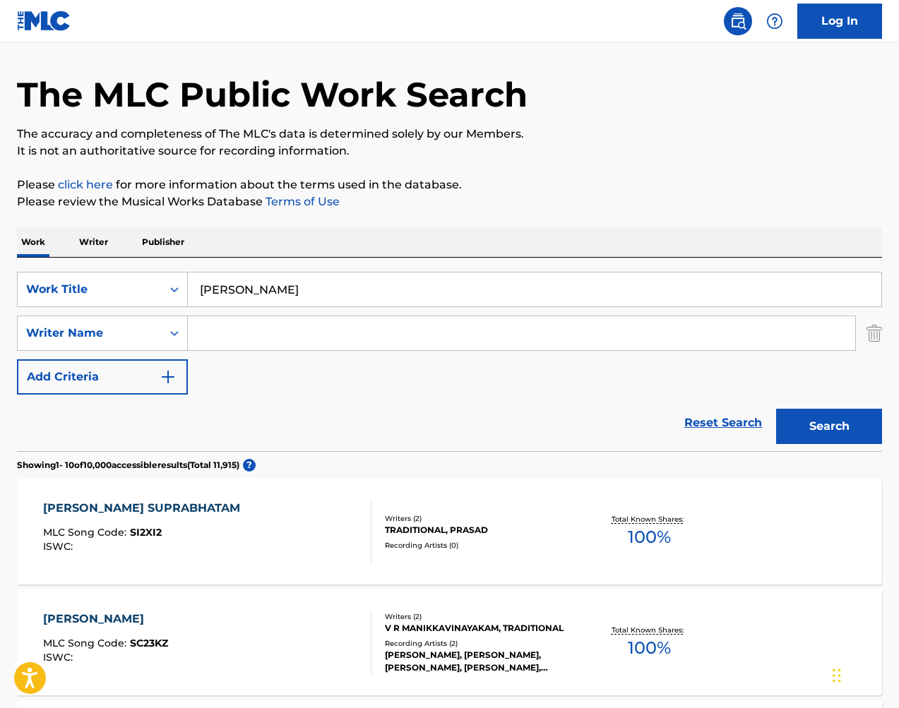
click at [325, 289] on input "[PERSON_NAME]" at bounding box center [535, 290] width 694 height 34
click at [125, 278] on div "Work Title" at bounding box center [90, 289] width 144 height 27
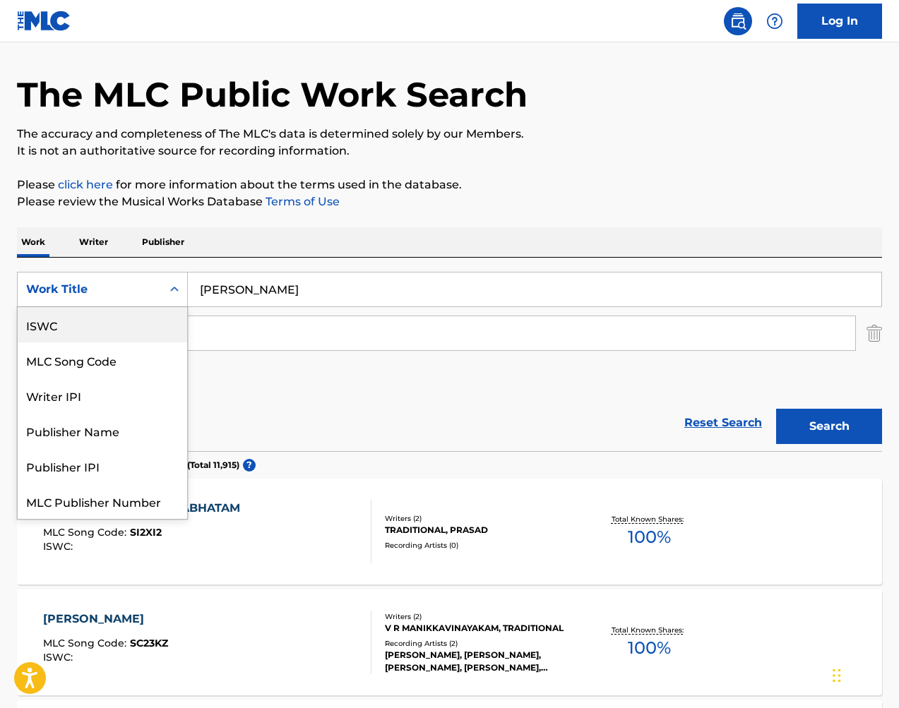
scroll to position [0, 0]
click at [137, 357] on div "MLC Song Code" at bounding box center [102, 360] width 169 height 35
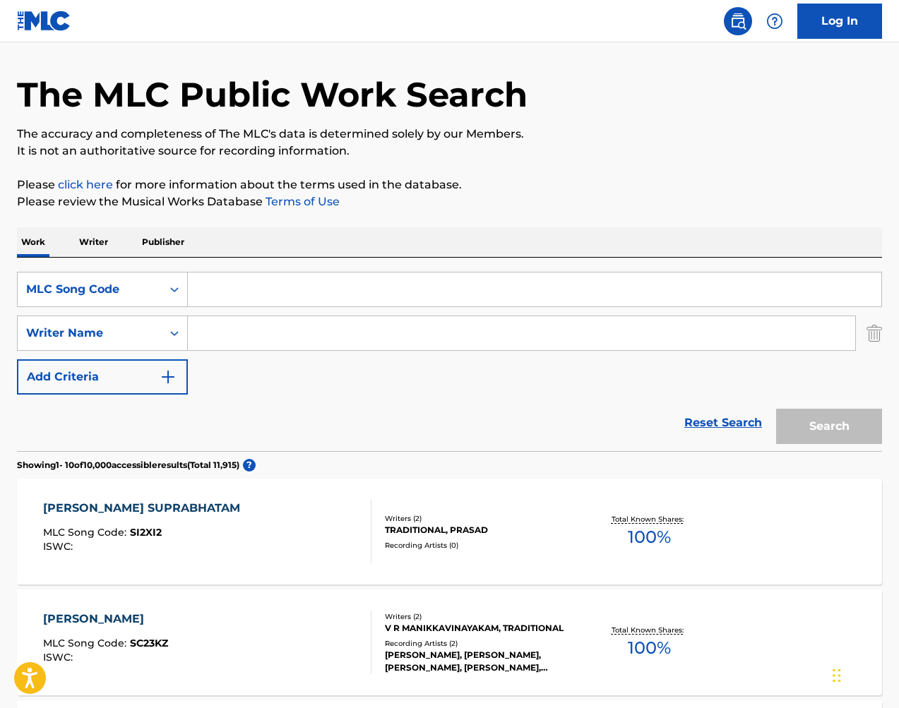
click at [868, 333] on img "Search Form" at bounding box center [875, 333] width 16 height 35
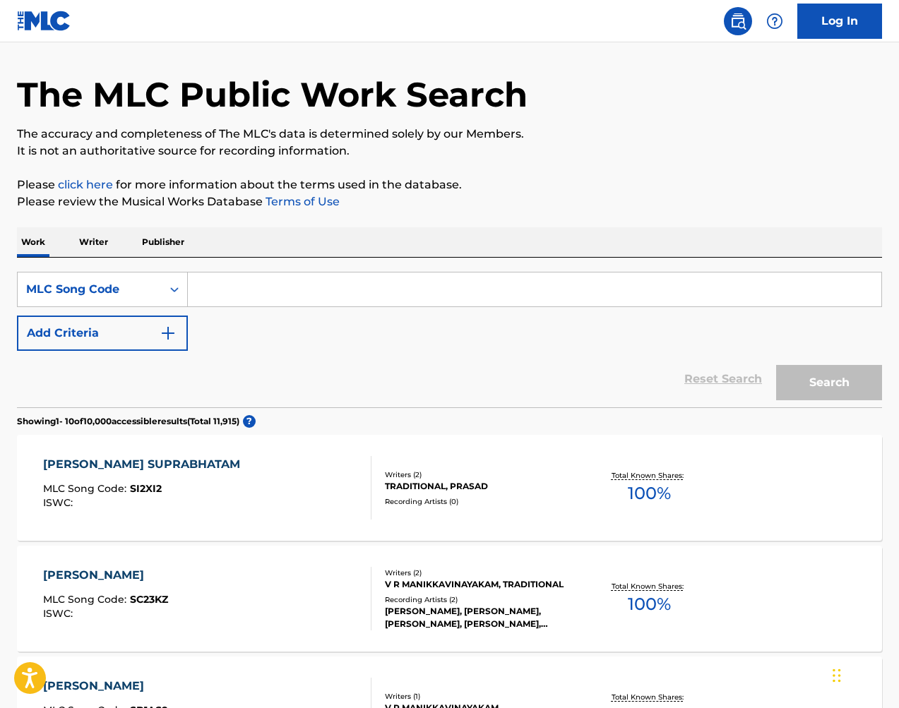
click at [747, 290] on input "Search Form" at bounding box center [535, 290] width 694 height 34
paste input "GB5UOT"
click at [836, 381] on button "Search" at bounding box center [829, 382] width 106 height 35
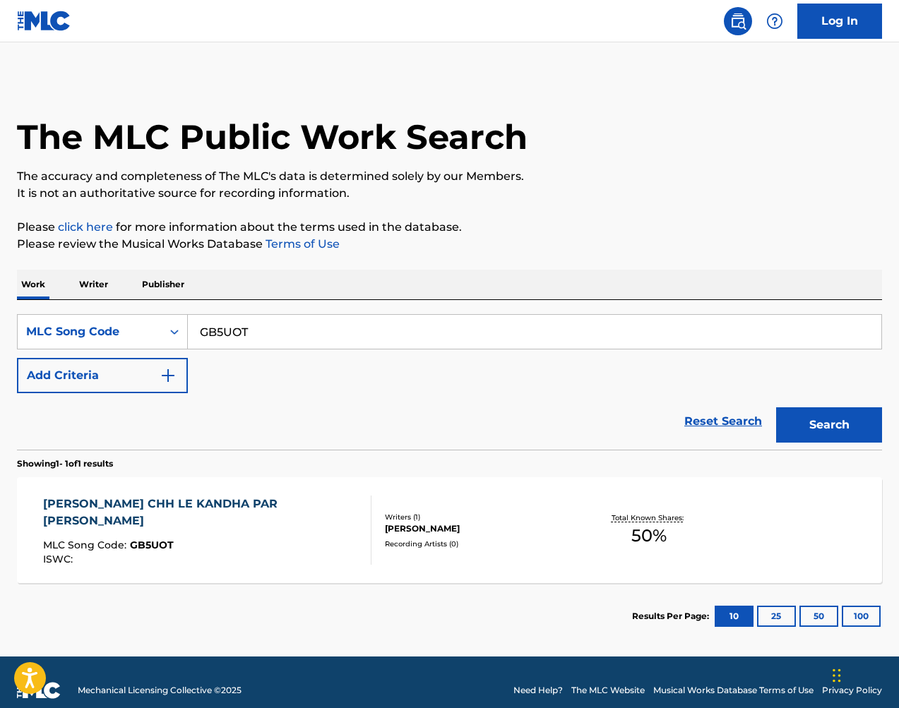
click at [391, 332] on input "GB5UOT" at bounding box center [535, 332] width 694 height 34
drag, startPoint x: 722, startPoint y: 349, endPoint x: 391, endPoint y: 332, distance: 330.9
click at [391, 332] on input "GB5UOT" at bounding box center [535, 332] width 694 height 34
paste input "MA8U0J"
click at [846, 440] on button "Search" at bounding box center [829, 424] width 106 height 35
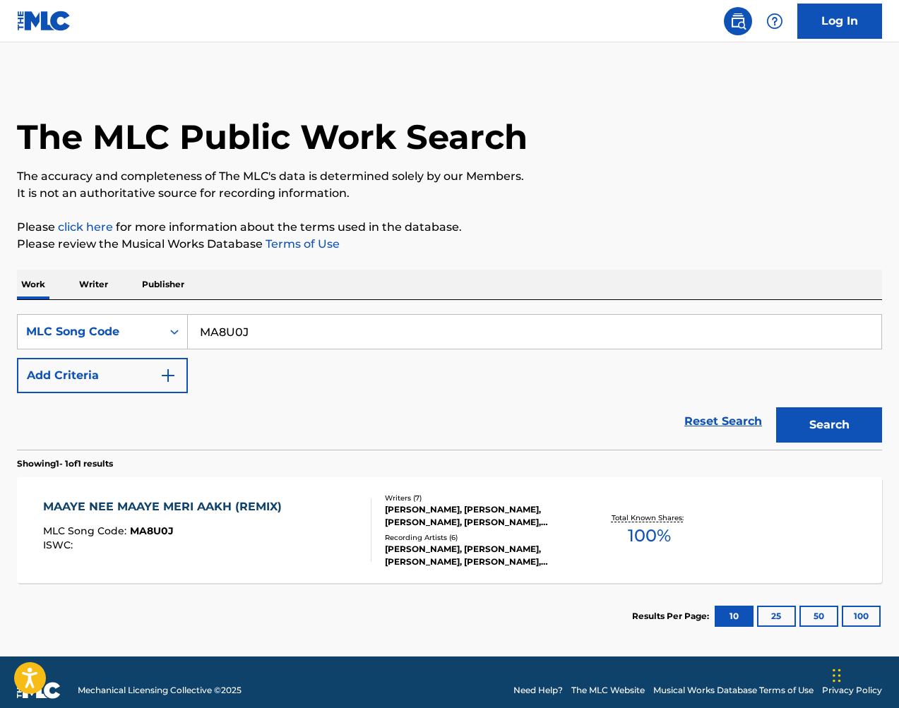
click at [285, 340] on input "MA8U0J" at bounding box center [535, 332] width 694 height 34
paste input "V7JV8"
click at [854, 426] on button "Search" at bounding box center [829, 424] width 106 height 35
click at [321, 326] on input "MV7JV8" at bounding box center [535, 332] width 694 height 34
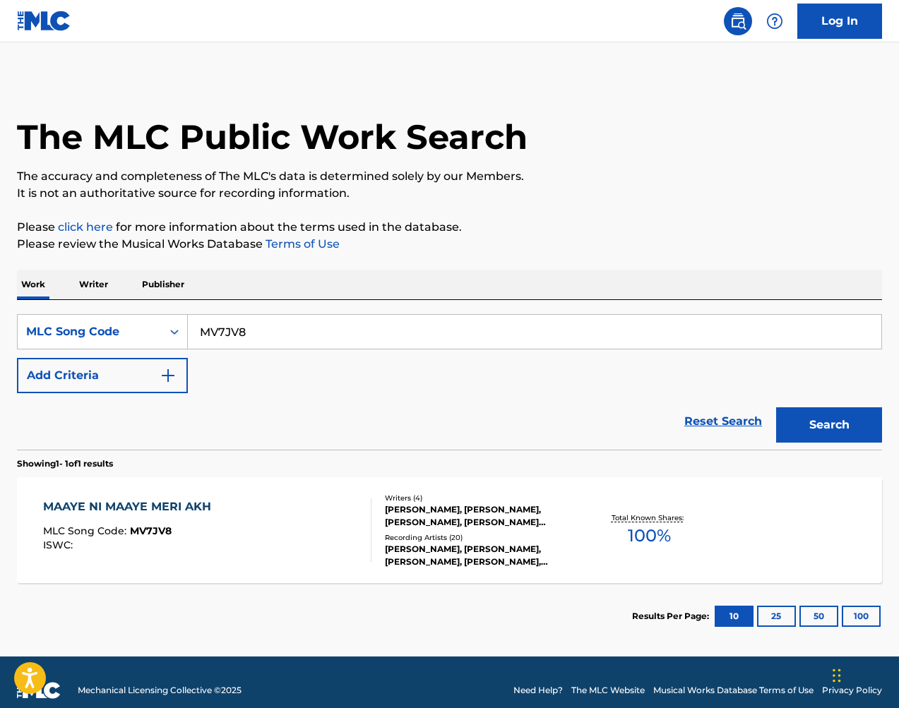
click at [321, 326] on input "MV7JV8" at bounding box center [535, 332] width 694 height 34
paste input "TV8SUS"
click at [833, 435] on button "Search" at bounding box center [829, 424] width 106 height 35
click at [379, 339] on input "TV8SUS" at bounding box center [535, 332] width 694 height 34
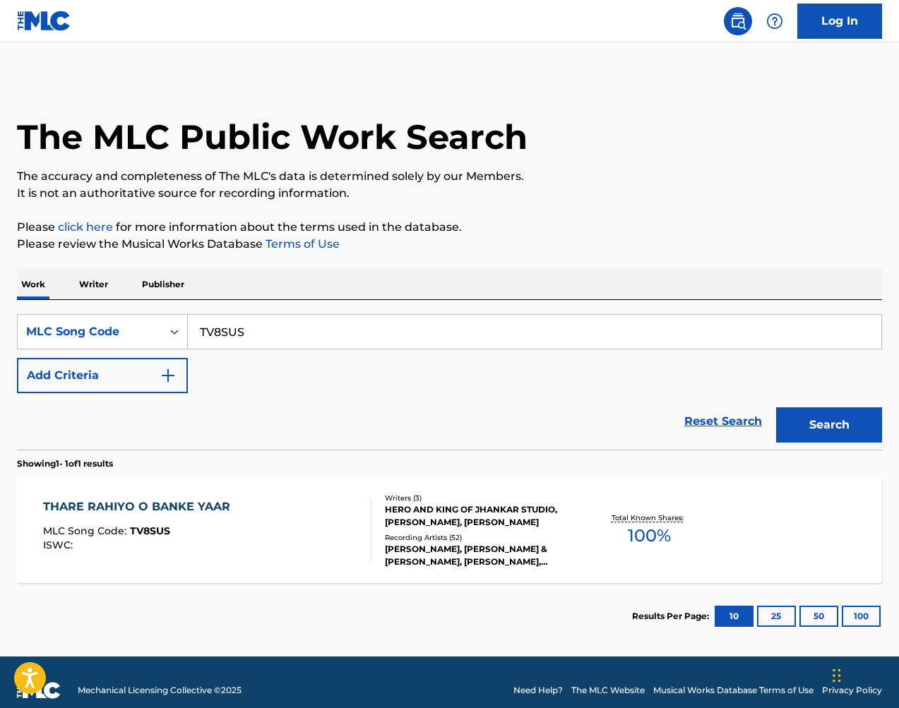
paste input "VV7GY5"
click at [826, 430] on button "Search" at bounding box center [829, 424] width 106 height 35
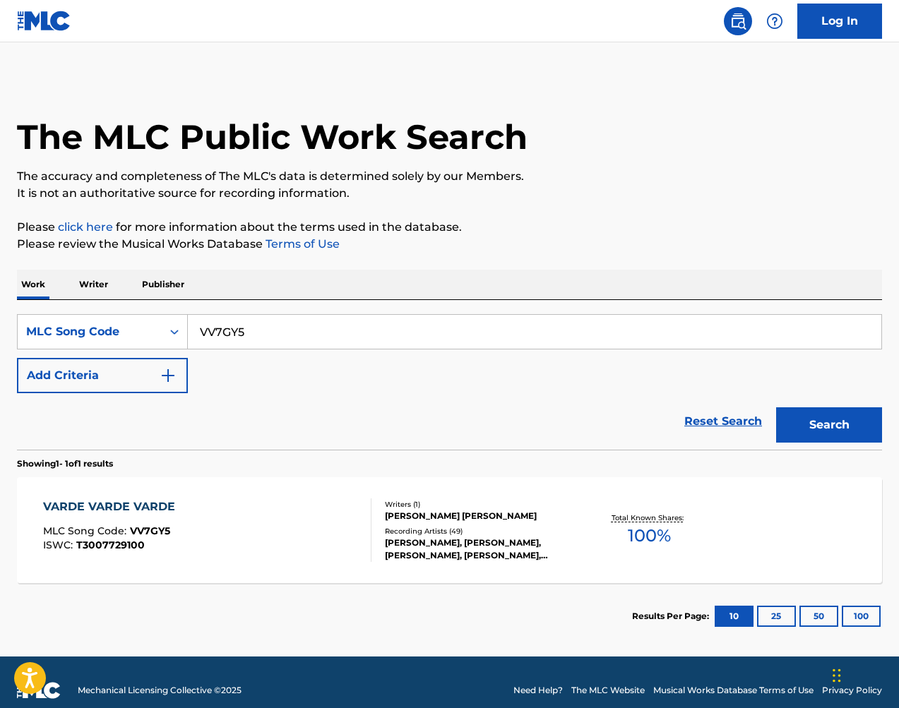
click at [387, 338] on input "VV7GY5" at bounding box center [535, 332] width 694 height 34
paste input "AV7JOY"
click at [456, 339] on input "VV7GY5AV7JOY" at bounding box center [535, 332] width 694 height 34
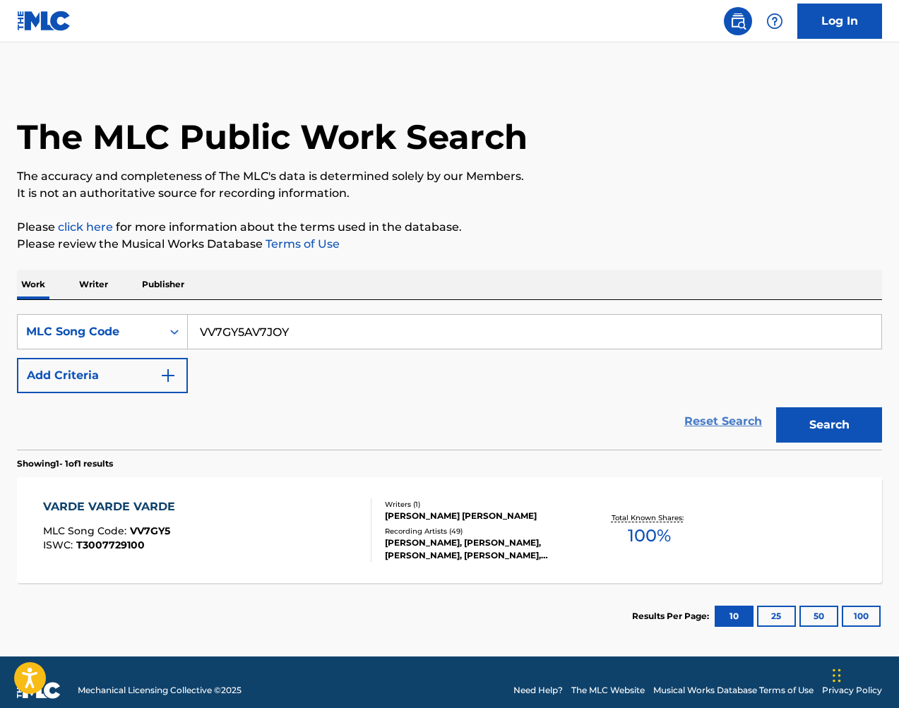
paste input "Search Form"
click at [812, 425] on button "Search" at bounding box center [829, 424] width 106 height 35
click at [411, 321] on input "AV7JOY" at bounding box center [535, 332] width 694 height 34
paste input "A0CTI"
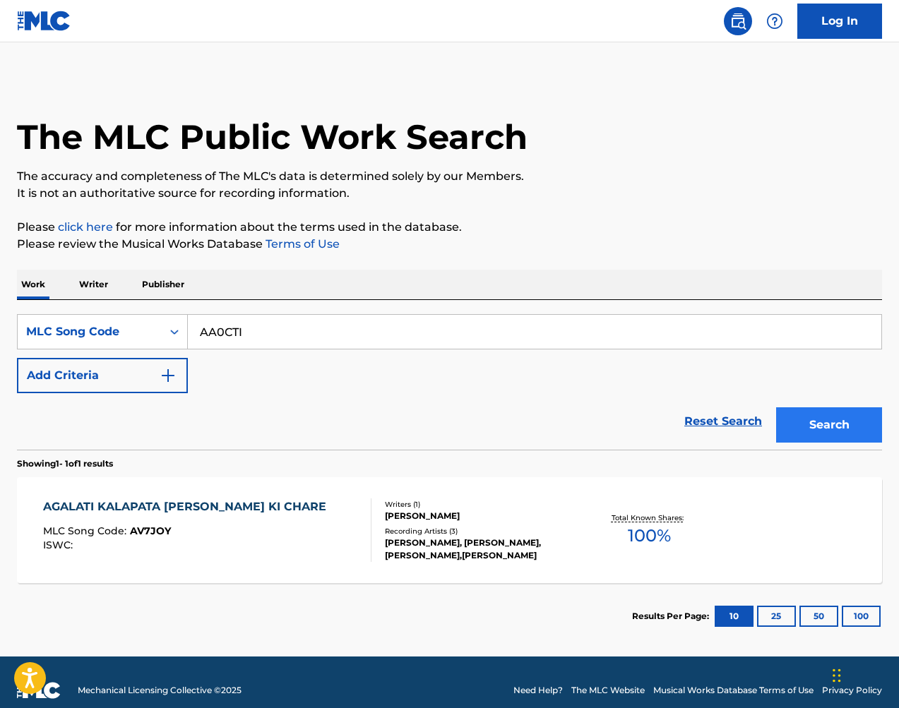
click at [817, 419] on button "Search" at bounding box center [829, 424] width 106 height 35
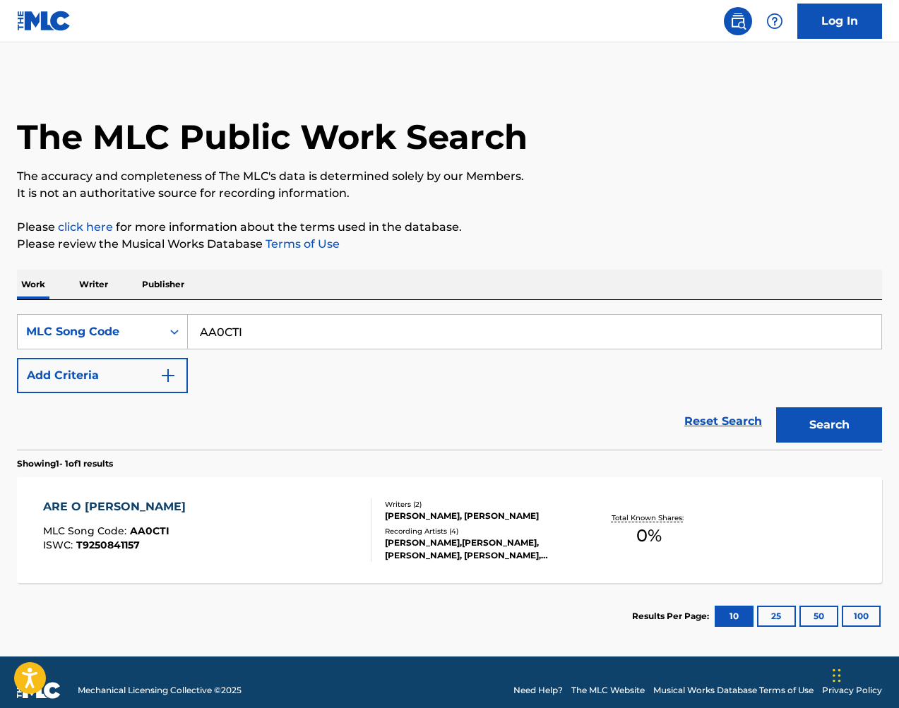
click at [458, 330] on input "AA0CTI" at bounding box center [535, 332] width 694 height 34
drag, startPoint x: 788, startPoint y: 317, endPoint x: 458, endPoint y: 330, distance: 330.8
click at [458, 330] on input "AA0CTI" at bounding box center [535, 332] width 694 height 34
paste input "TV90H6"
click at [808, 417] on button "Search" at bounding box center [829, 424] width 106 height 35
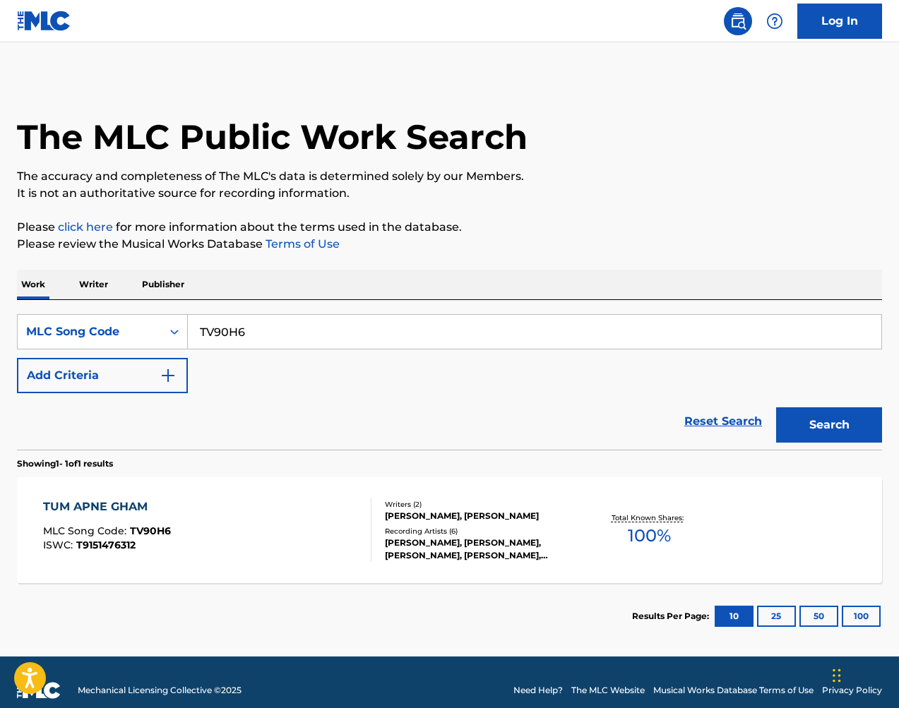
click at [581, 326] on input "TV90H6" at bounding box center [535, 332] width 694 height 34
drag, startPoint x: 785, startPoint y: 352, endPoint x: 581, endPoint y: 326, distance: 205.1
click at [581, 326] on input "TV90H6" at bounding box center [535, 332] width 694 height 34
paste input "DVBWAE"
click at [817, 430] on button "Search" at bounding box center [829, 424] width 106 height 35
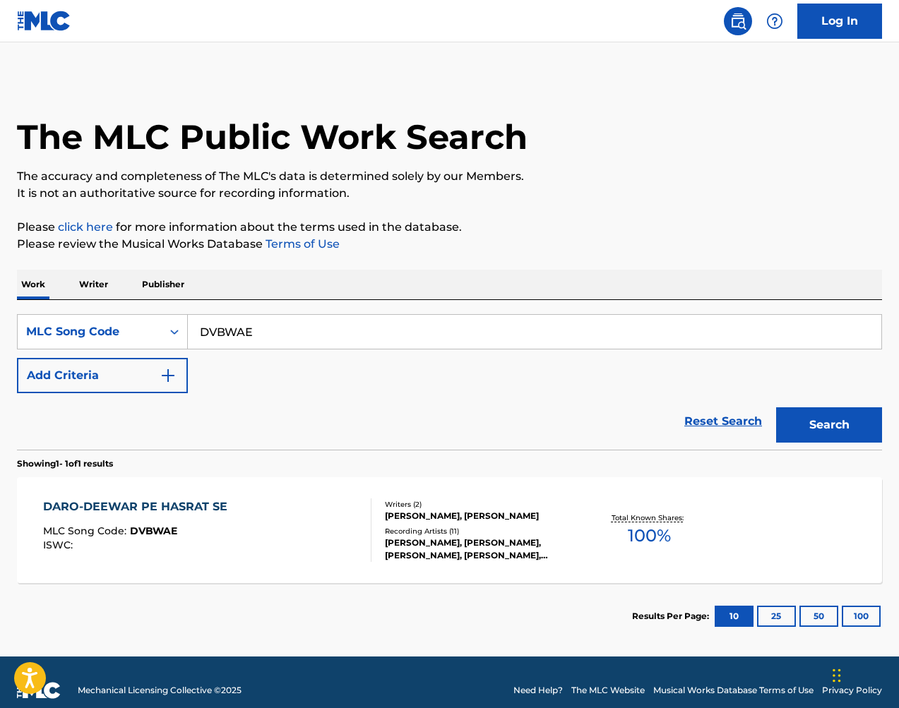
click at [406, 331] on input "DVBWAE" at bounding box center [535, 332] width 694 height 34
drag, startPoint x: 802, startPoint y: 343, endPoint x: 406, endPoint y: 331, distance: 395.7
click at [406, 331] on input "DVBWAE" at bounding box center [535, 332] width 694 height 34
paste input "YV7C12"
click at [808, 410] on button "Search" at bounding box center [829, 424] width 106 height 35
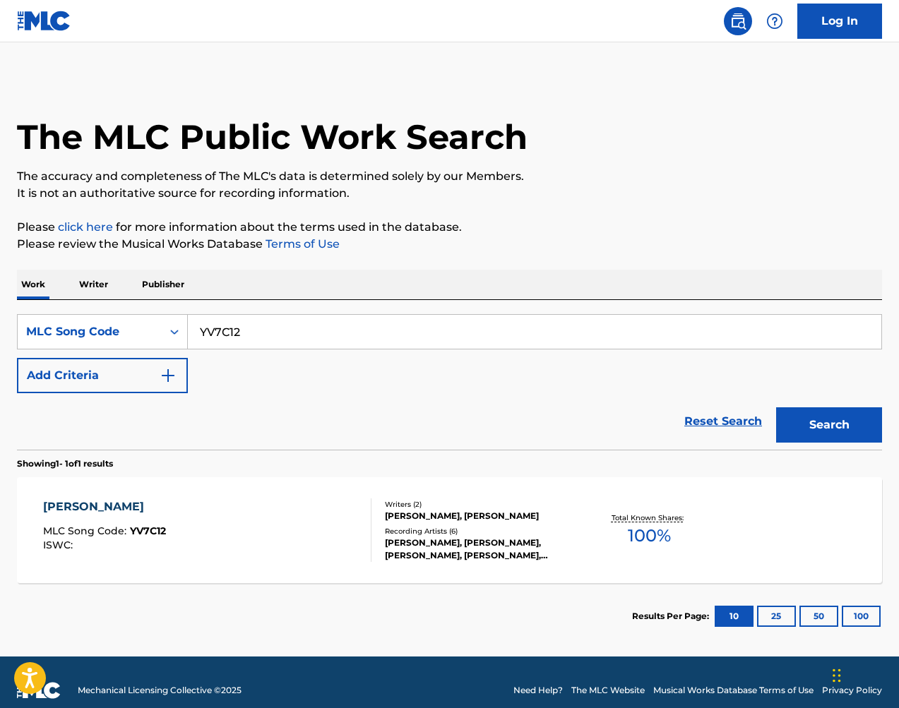
click at [476, 318] on input "YV7C12" at bounding box center [535, 332] width 694 height 34
paste input "TV7RIU"
click at [838, 418] on button "Search" at bounding box center [829, 424] width 106 height 35
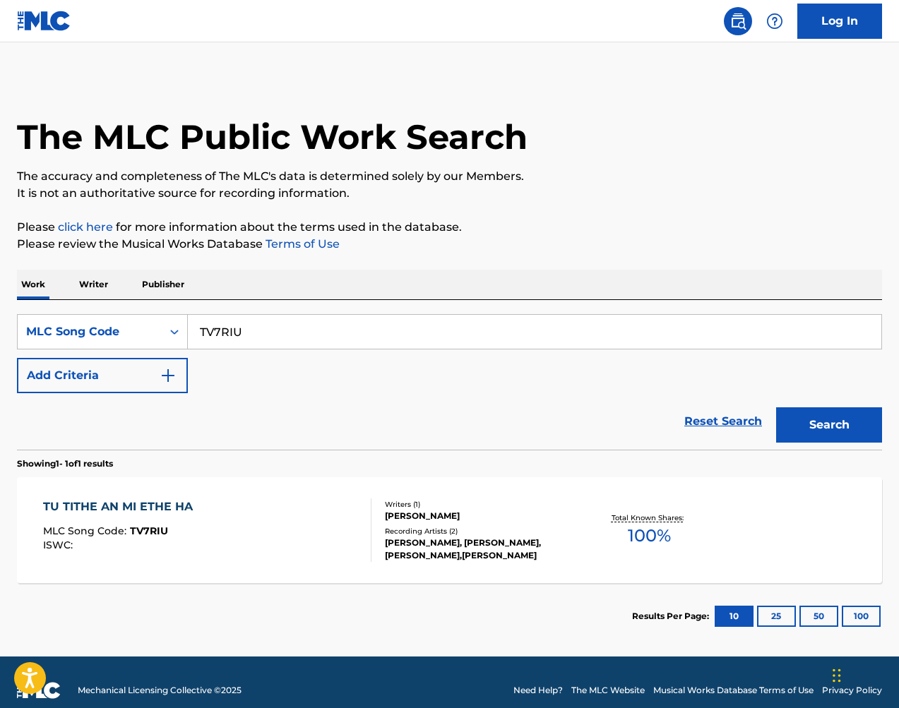
click at [710, 333] on input "TV7RIU" at bounding box center [535, 332] width 694 height 34
drag, startPoint x: 710, startPoint y: 333, endPoint x: 722, endPoint y: 340, distance: 14.5
click at [710, 333] on input "TV7RIU" at bounding box center [535, 332] width 694 height 34
paste input "DV7MC5"
click at [820, 429] on button "Search" at bounding box center [829, 424] width 106 height 35
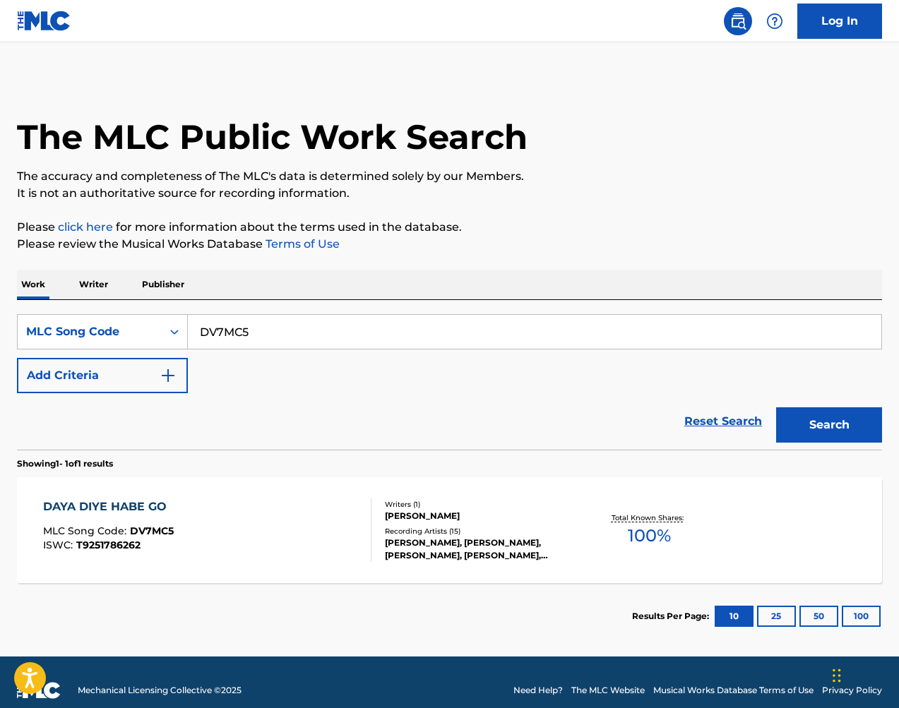
click at [383, 330] on input "DV7MC5" at bounding box center [535, 332] width 694 height 34
paste input "MV8IMD"
type input "MV8IMD"
click at [804, 424] on button "Search" at bounding box center [829, 424] width 106 height 35
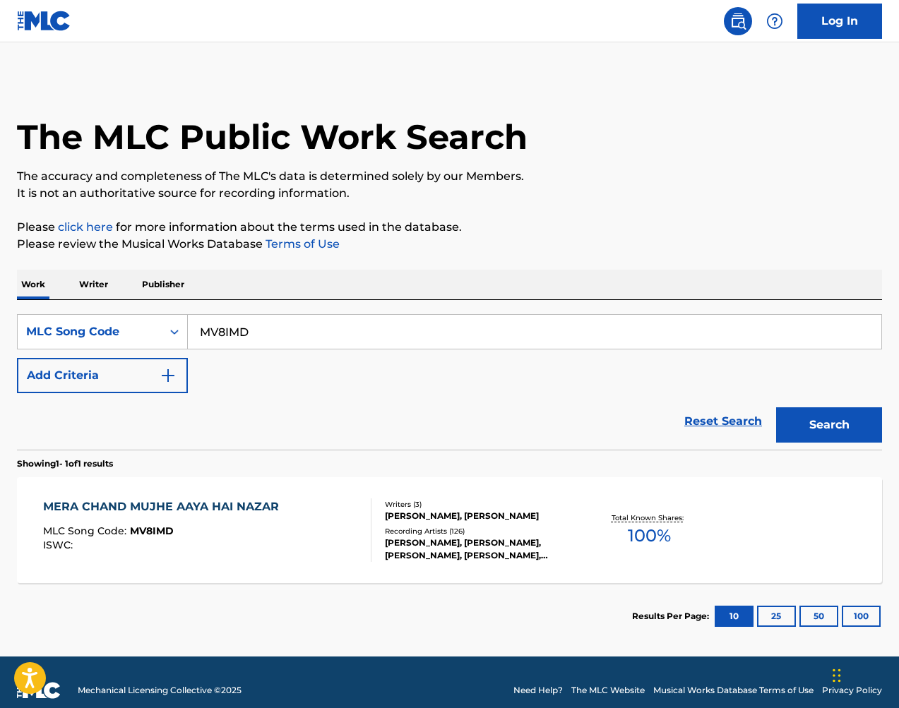
click at [396, 506] on div "Writers ( 3 )" at bounding box center [481, 504] width 192 height 11
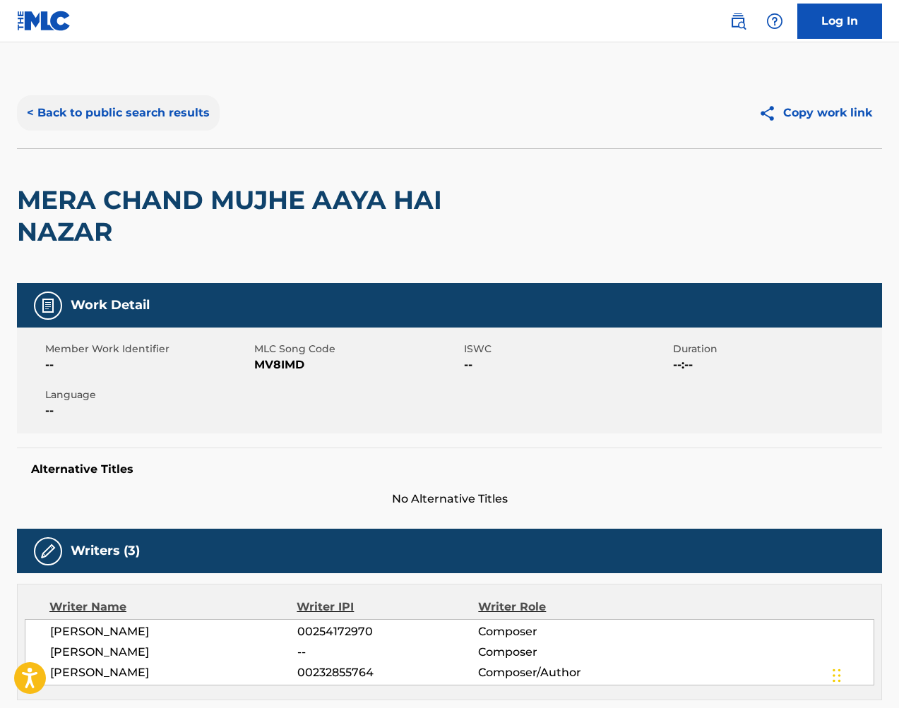
click at [156, 114] on button "< Back to public search results" at bounding box center [118, 112] width 203 height 35
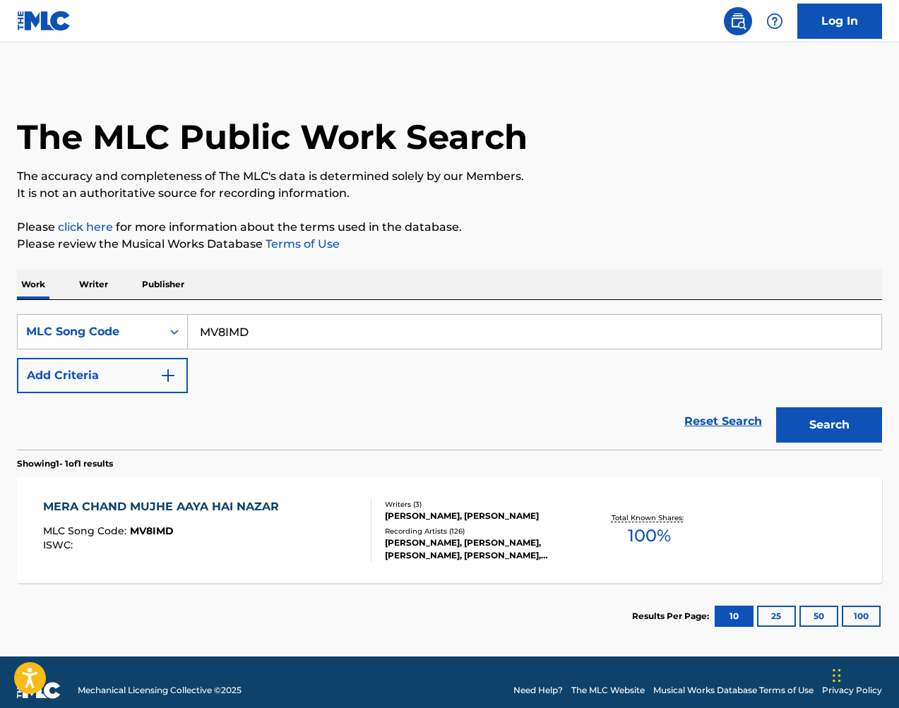
click at [304, 325] on input "MV8IMD" at bounding box center [535, 332] width 694 height 34
paste input "PV7SIX"
click at [835, 412] on button "Search" at bounding box center [829, 424] width 106 height 35
click at [330, 338] on input "PV7SIX" at bounding box center [535, 332] width 694 height 34
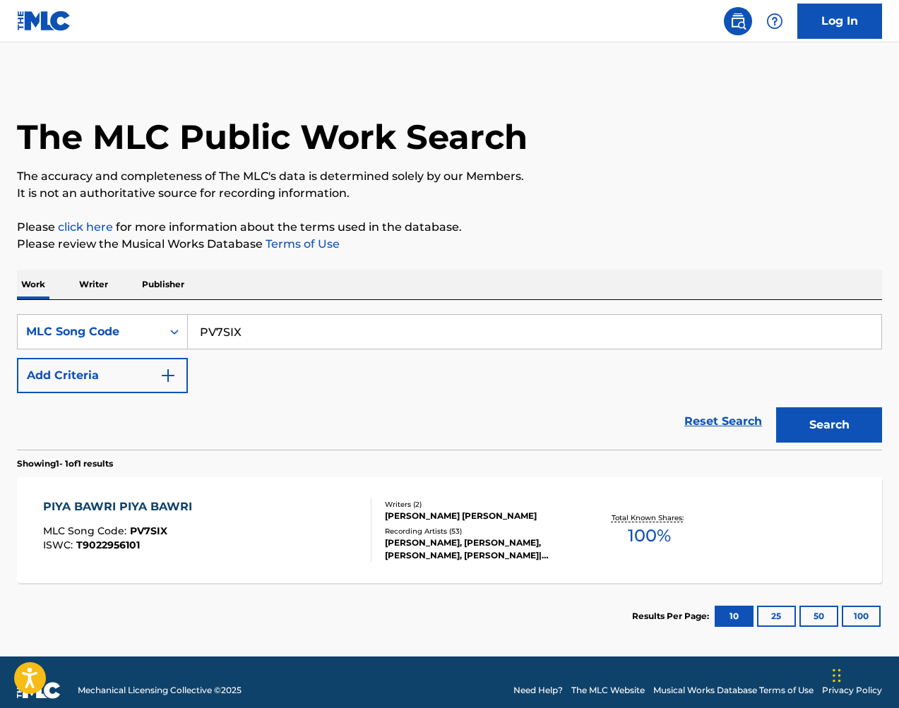
click at [330, 338] on input "PV7SIX" at bounding box center [535, 332] width 694 height 34
click at [424, 374] on div "SearchWithCriteriafbebe851-3875-437b-9dd7-b962b0f3d7b8 MLC Song Code PV7SIX Add…" at bounding box center [449, 353] width 865 height 79
click at [336, 325] on input "PV7SIX" at bounding box center [535, 332] width 694 height 34
click at [335, 325] on input "PV7SIX" at bounding box center [535, 332] width 694 height 34
paste input "MV8IMD"
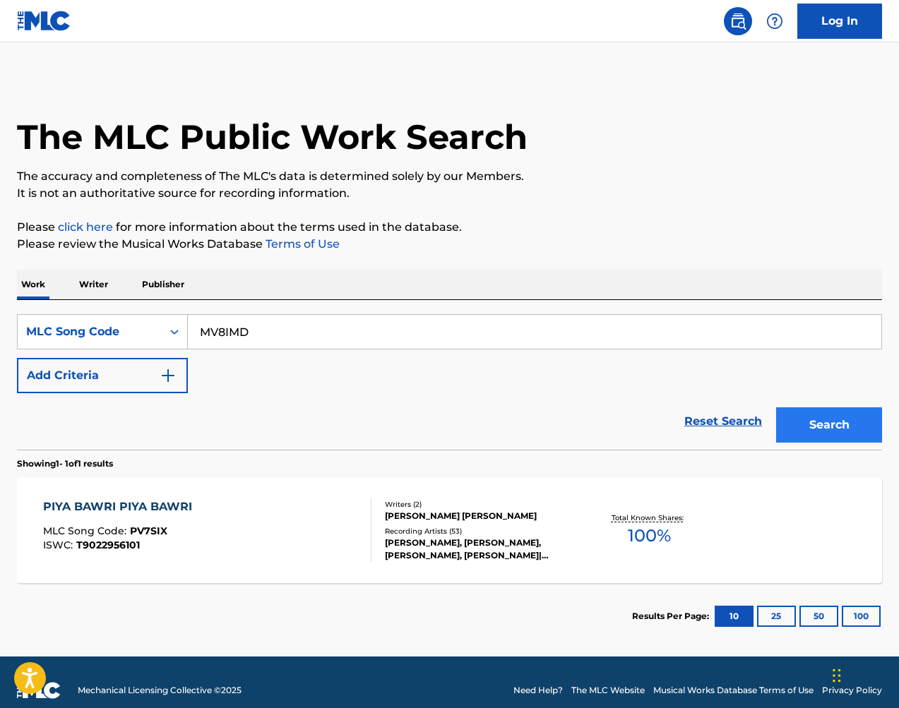
click at [858, 429] on button "Search" at bounding box center [829, 424] width 106 height 35
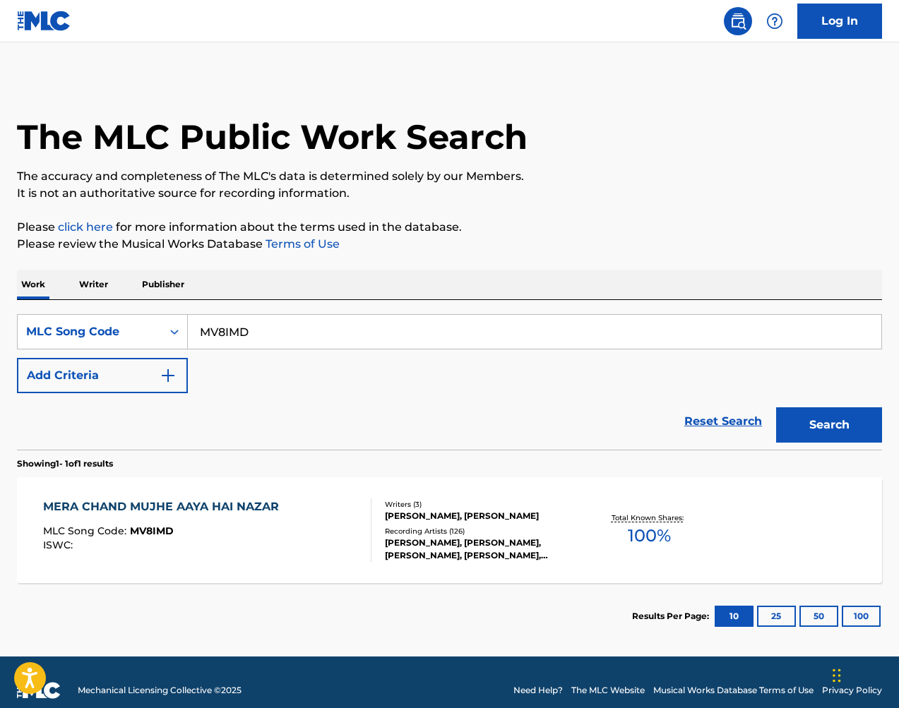
click at [310, 332] on input "MV8IMD" at bounding box center [535, 332] width 694 height 34
drag, startPoint x: 889, startPoint y: 313, endPoint x: 309, endPoint y: 332, distance: 580.1
click at [309, 332] on input "MV8IMD" at bounding box center [535, 332] width 694 height 34
click at [310, 332] on input "MV8IMD" at bounding box center [535, 332] width 694 height 34
paste input "PV7SIX"
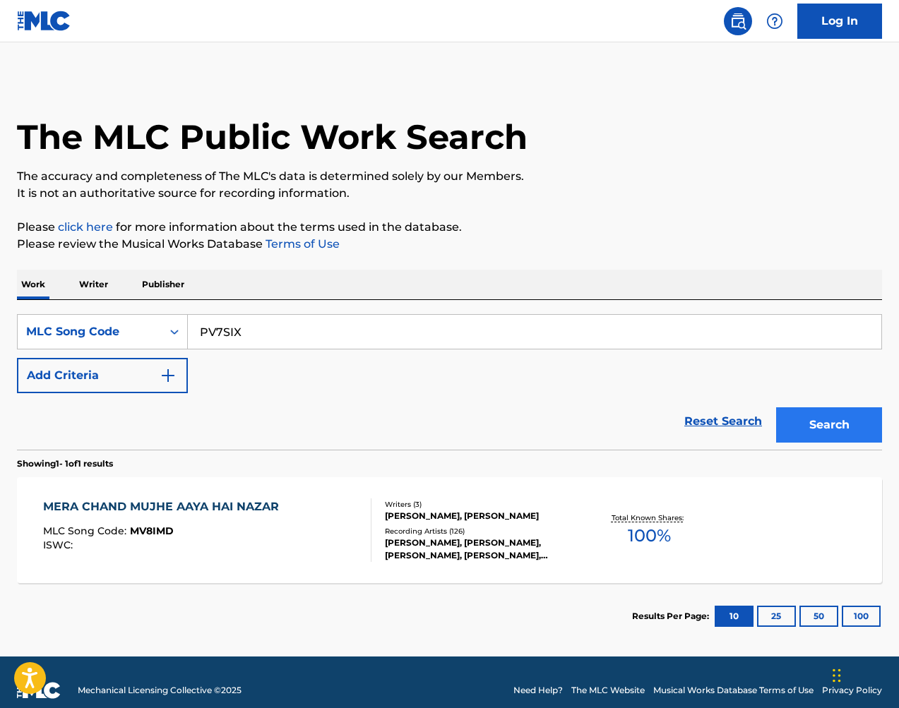
click at [822, 425] on button "Search" at bounding box center [829, 424] width 106 height 35
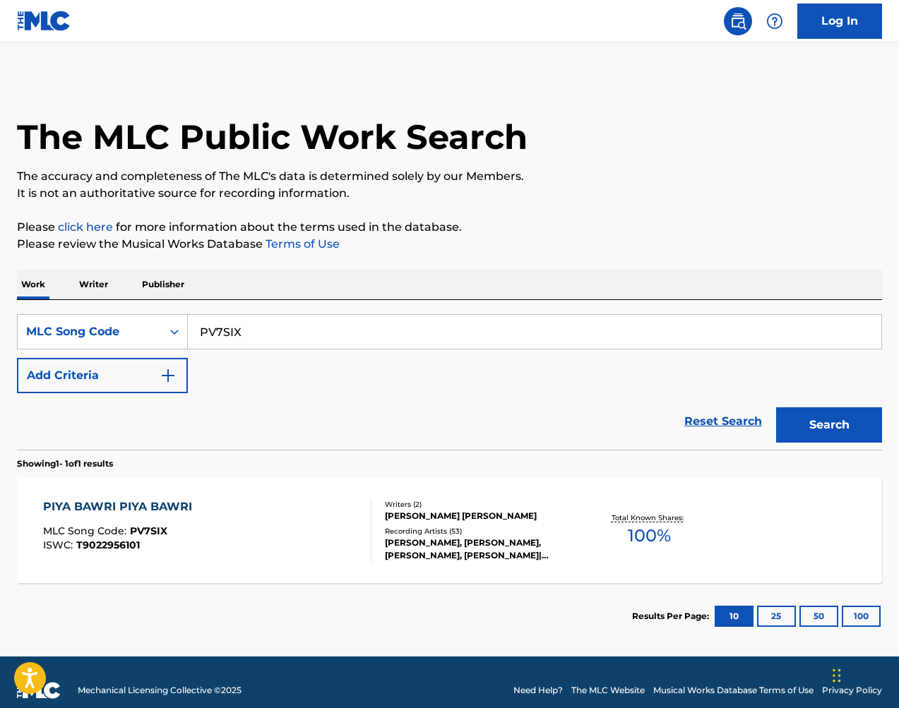
click at [638, 329] on input "PV7SIX" at bounding box center [535, 332] width 694 height 34
drag, startPoint x: 565, startPoint y: 383, endPoint x: 638, endPoint y: 329, distance: 91.4
click at [638, 329] on input "PV7SIX" at bounding box center [535, 332] width 694 height 34
paste input "LVB0IN"
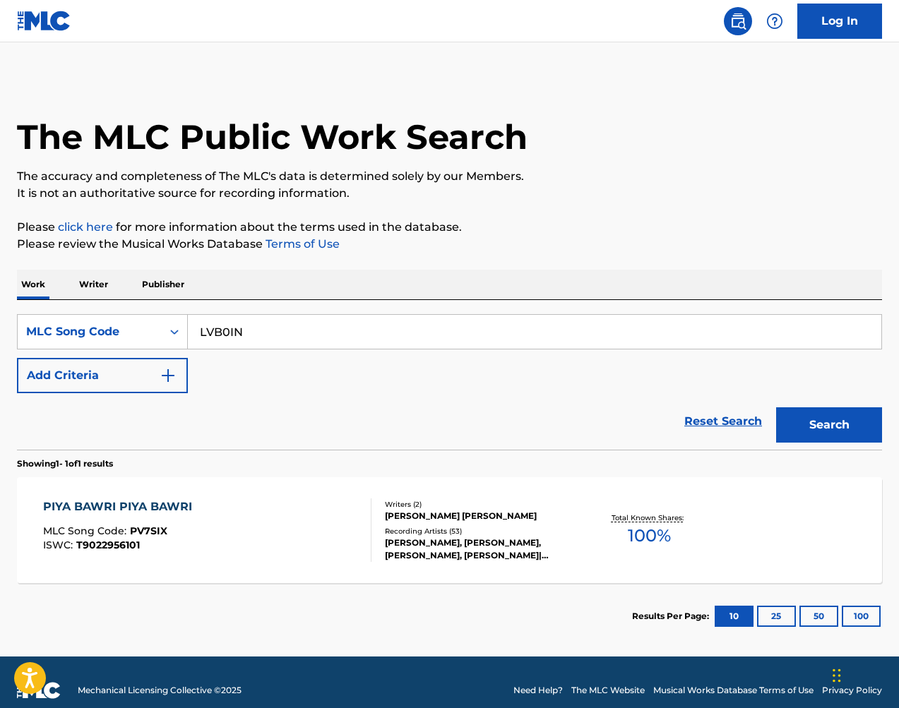
scroll to position [0, 0]
click at [836, 418] on button "Search" at bounding box center [829, 424] width 106 height 35
click at [377, 328] on input "LVB0IN" at bounding box center [535, 332] width 694 height 34
paste input "84GT"
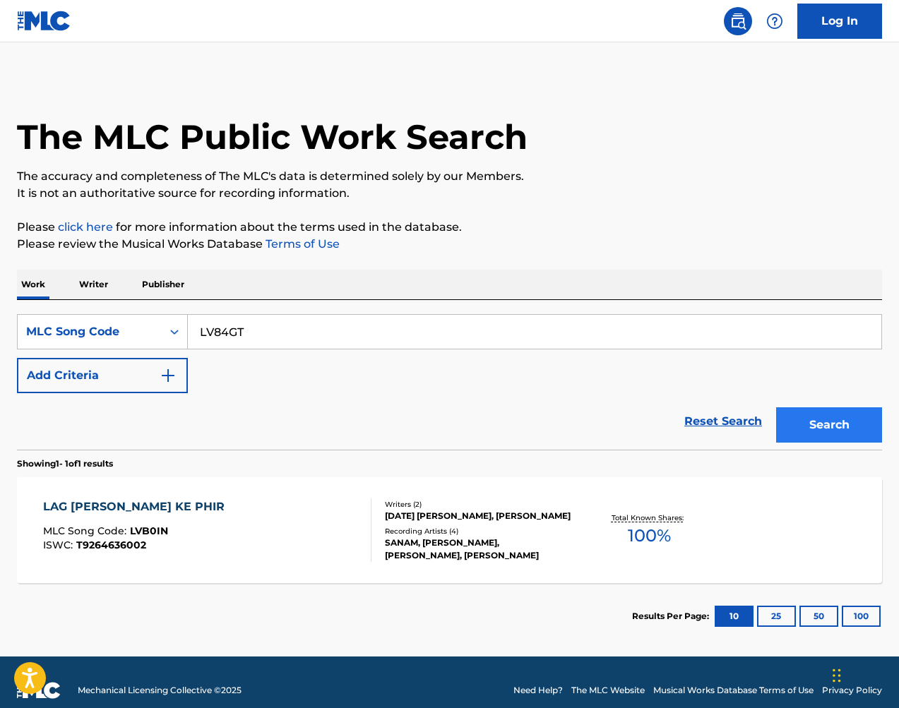
click at [856, 417] on button "Search" at bounding box center [829, 424] width 106 height 35
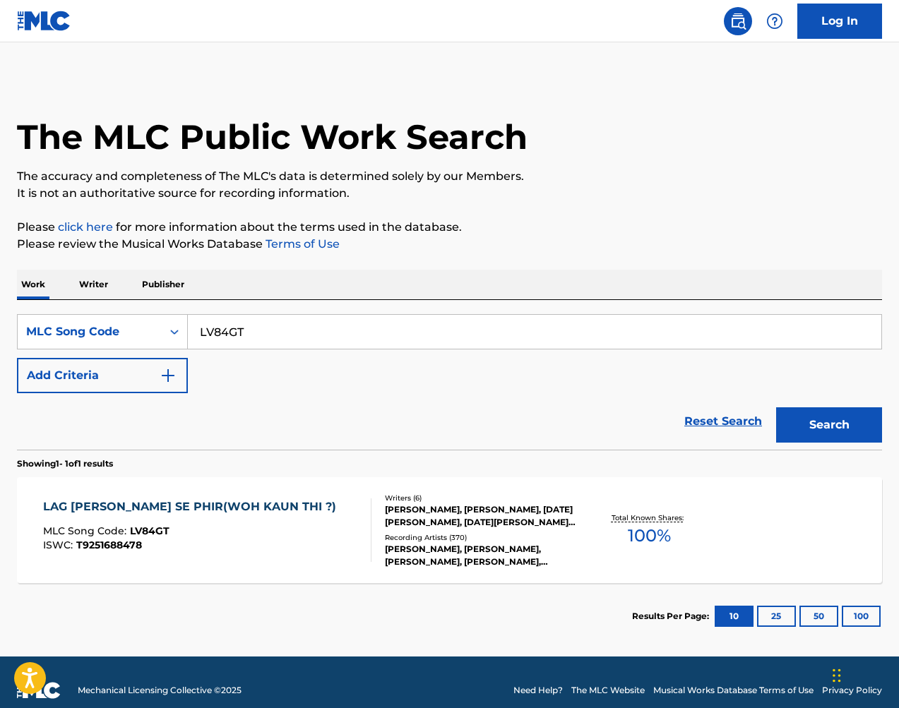
click at [504, 315] on input "LV84GT" at bounding box center [535, 332] width 694 height 34
paste input "MV8AKV"
click at [848, 424] on button "Search" at bounding box center [829, 424] width 106 height 35
click at [378, 338] on input "MV8AKV" at bounding box center [535, 332] width 694 height 34
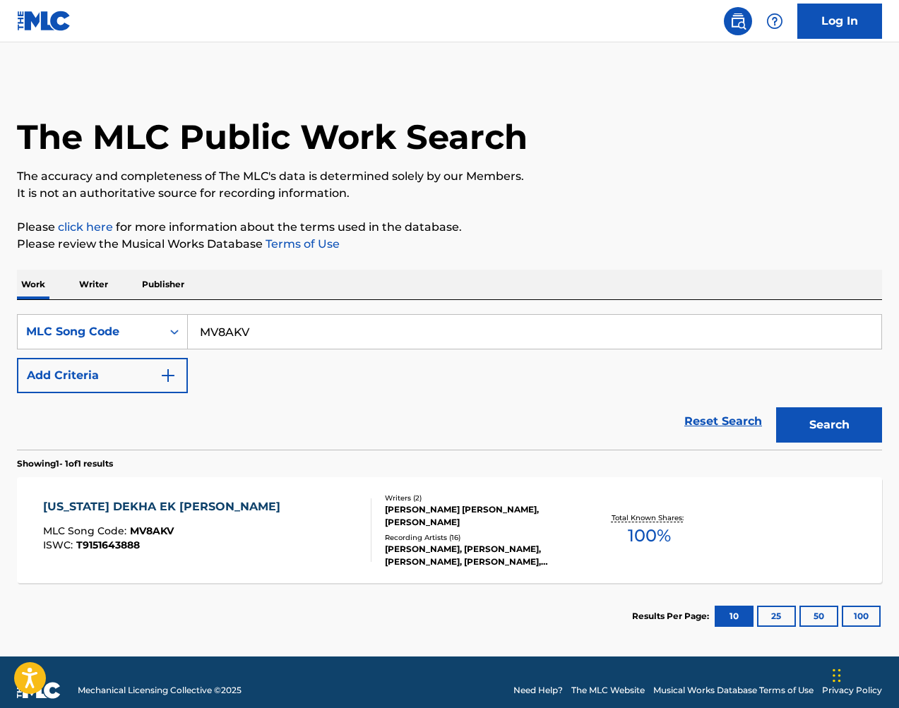
click at [378, 338] on input "MV8AKV" at bounding box center [535, 332] width 694 height 34
paste input "GV87DK"
drag, startPoint x: 831, startPoint y: 427, endPoint x: 838, endPoint y: 421, distance: 9.0
click at [831, 427] on button "Search" at bounding box center [829, 424] width 106 height 35
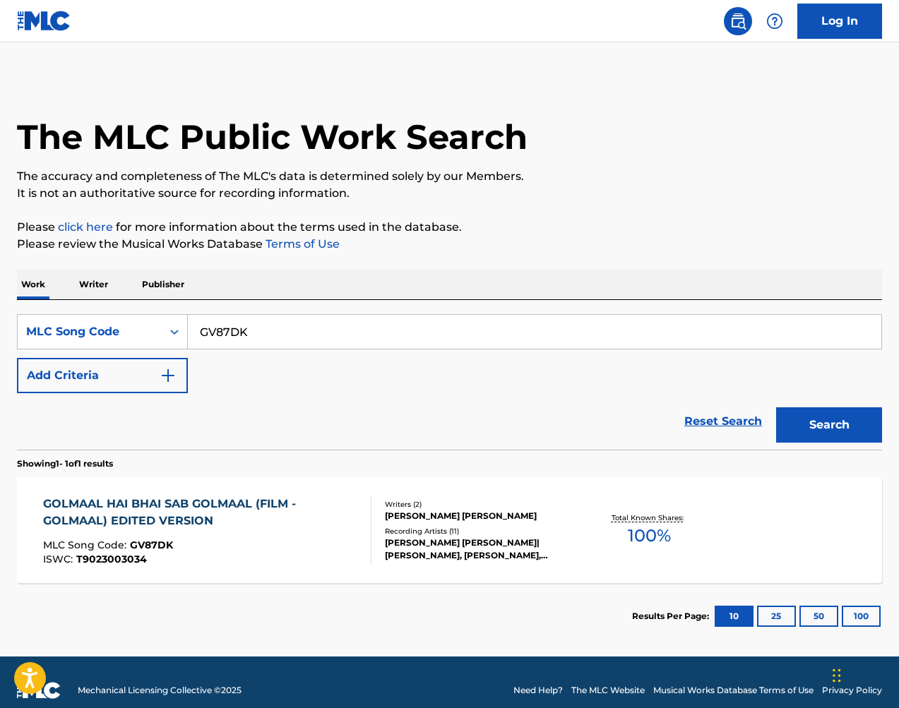
click at [309, 335] on input "GV87DK" at bounding box center [535, 332] width 694 height 34
paste input "7V12"
click at [815, 412] on button "Search" at bounding box center [829, 424] width 106 height 35
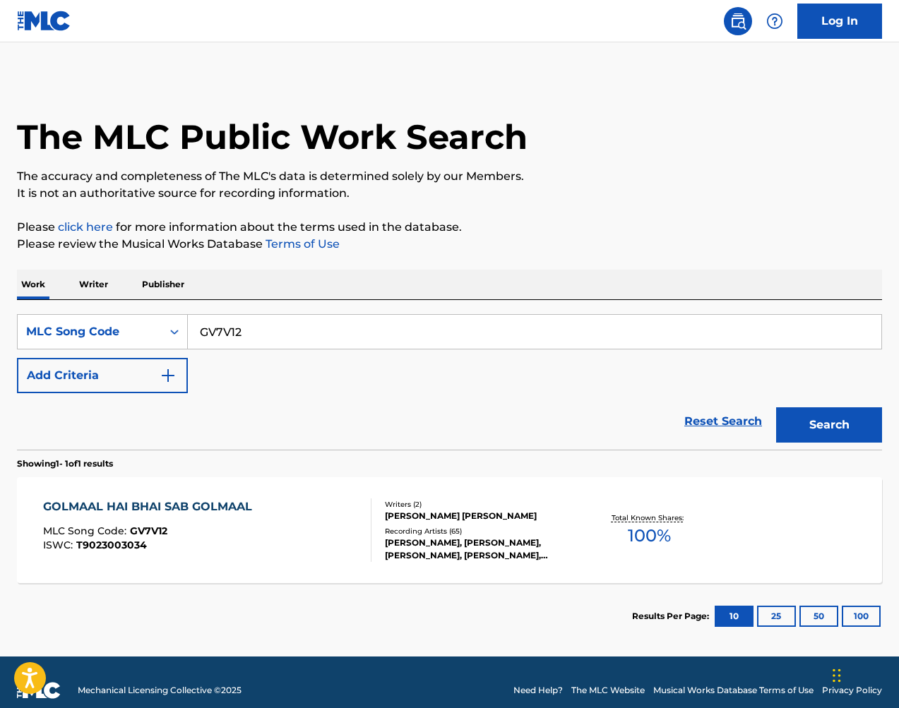
click at [301, 331] on input "GV7V12" at bounding box center [535, 332] width 694 height 34
drag, startPoint x: 301, startPoint y: 331, endPoint x: 322, endPoint y: 333, distance: 21.4
click at [301, 331] on input "GV7V12" at bounding box center [535, 332] width 694 height 34
paste input "BV8FMY"
click at [831, 421] on button "Search" at bounding box center [829, 424] width 106 height 35
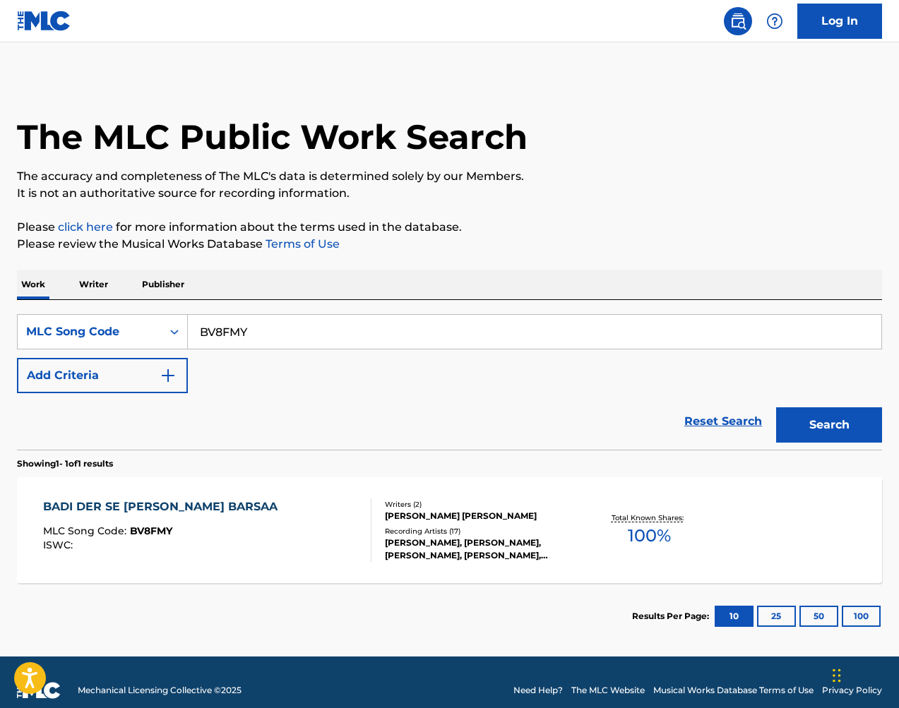
click at [492, 332] on input "BV8FMY" at bounding box center [535, 332] width 694 height 34
paste input "OV7UBC"
click at [837, 413] on button "Search" at bounding box center [829, 424] width 106 height 35
click at [362, 324] on input "OV7UBC" at bounding box center [535, 332] width 694 height 34
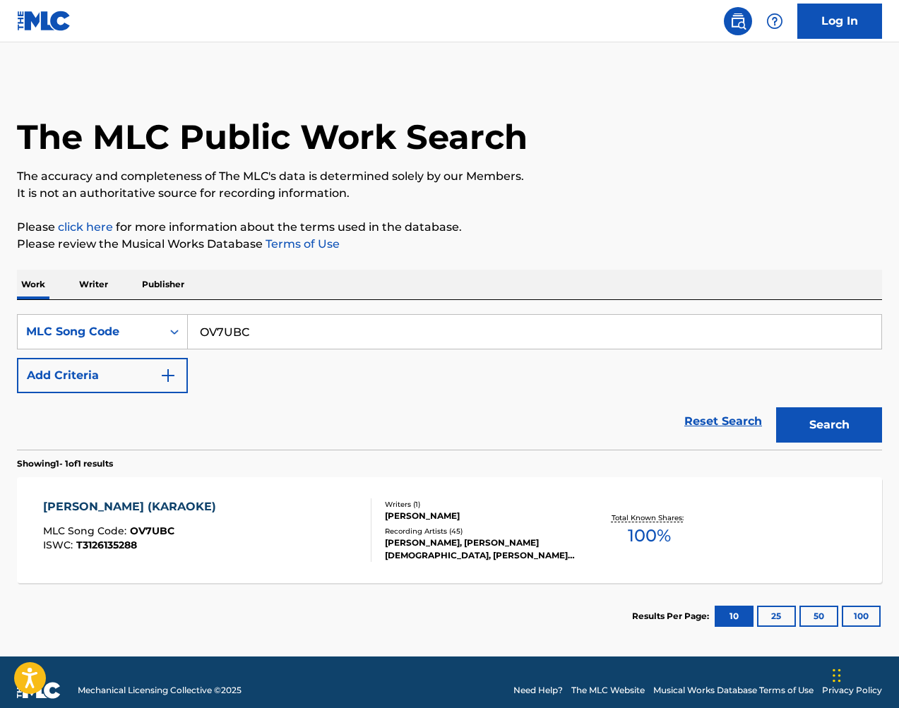
click at [362, 324] on input "OV7UBC" at bounding box center [535, 332] width 694 height 34
paste input "DV86AI"
click at [820, 415] on button "Search" at bounding box center [829, 424] width 106 height 35
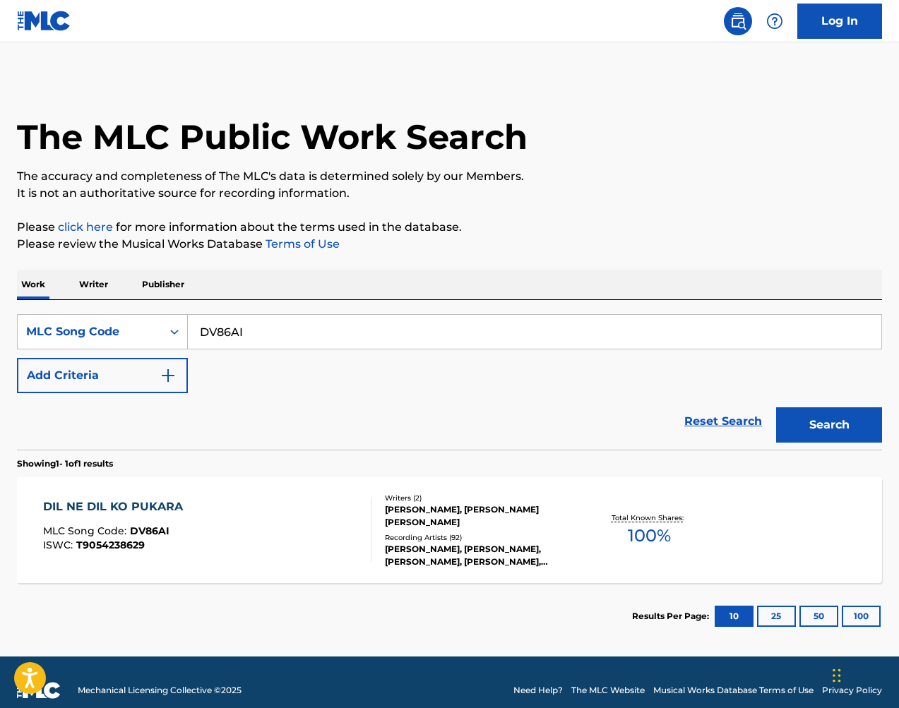
click at [590, 331] on input "DV86AI" at bounding box center [535, 332] width 694 height 34
click at [589, 331] on input "DV86AI" at bounding box center [535, 332] width 694 height 34
paste input "TA01JL"
click at [857, 419] on button "Search" at bounding box center [829, 424] width 106 height 35
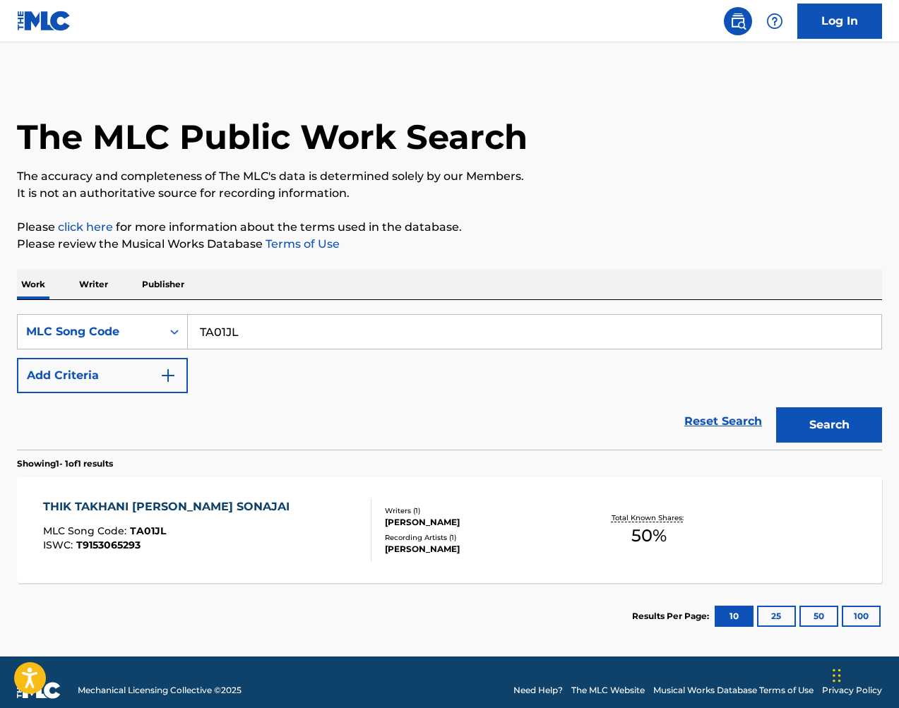
click at [305, 330] on input "TA01JL" at bounding box center [535, 332] width 694 height 34
paste input "P42509"
click at [831, 427] on button "Search" at bounding box center [829, 424] width 106 height 35
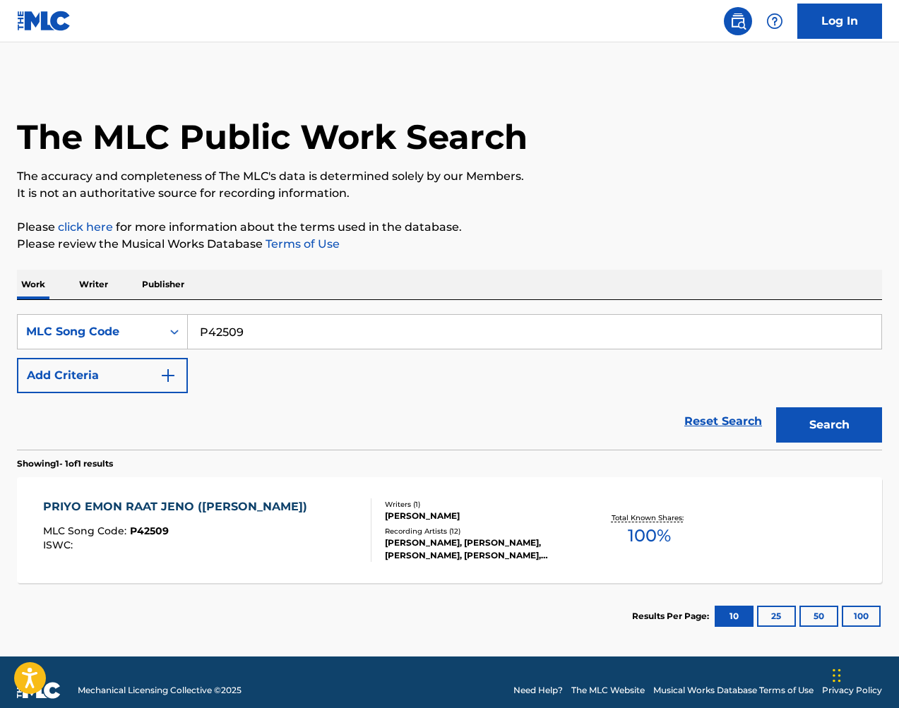
click at [476, 335] on input "P42509" at bounding box center [535, 332] width 694 height 34
drag, startPoint x: 442, startPoint y: 409, endPoint x: 476, endPoint y: 335, distance: 80.9
click at [476, 335] on input "P42509" at bounding box center [535, 332] width 694 height 34
paste input "KV7K3R"
click at [850, 427] on button "Search" at bounding box center [829, 424] width 106 height 35
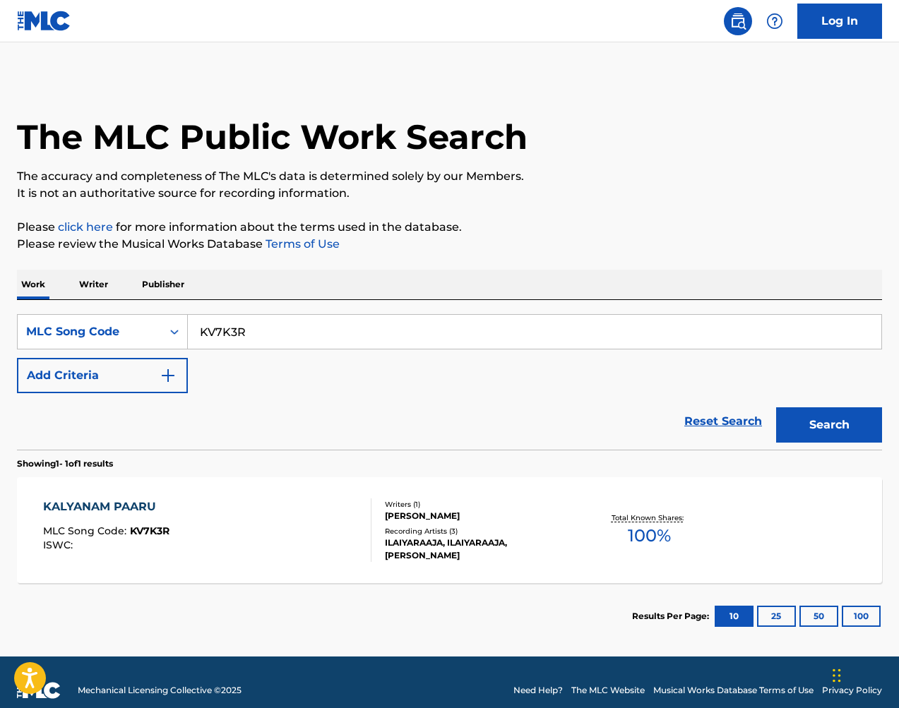
click at [529, 316] on input "KV7K3R" at bounding box center [535, 332] width 694 height 34
click at [528, 316] on input "KV7K3R" at bounding box center [535, 332] width 694 height 34
paste input "AC29CF"
click at [839, 417] on button "Search" at bounding box center [829, 424] width 106 height 35
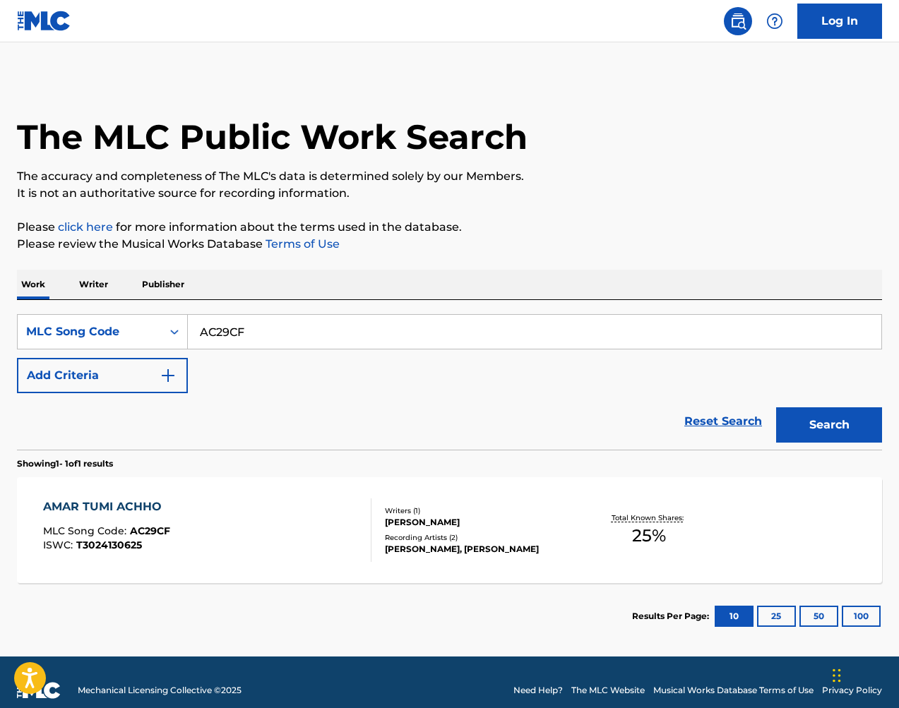
click at [482, 337] on input "AC29CF" at bounding box center [535, 332] width 694 height 34
drag, startPoint x: 482, startPoint y: 337, endPoint x: 505, endPoint y: 337, distance: 22.6
click at [482, 337] on input "AC29CF" at bounding box center [535, 332] width 694 height 34
paste input "IG0KR"
type input "IG0KRF"
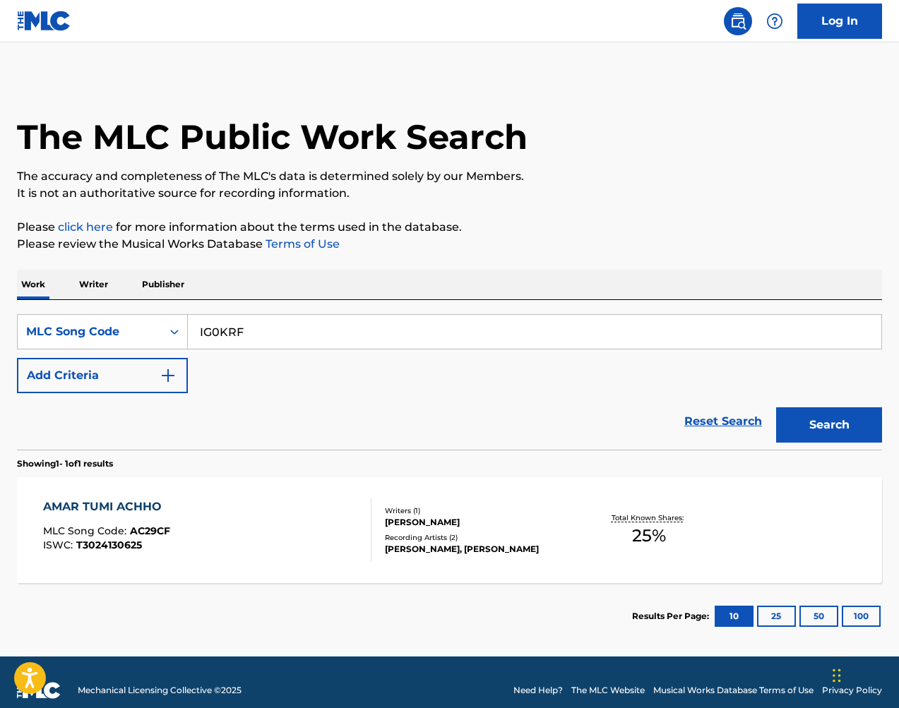
click at [854, 430] on button "Search" at bounding box center [829, 424] width 106 height 35
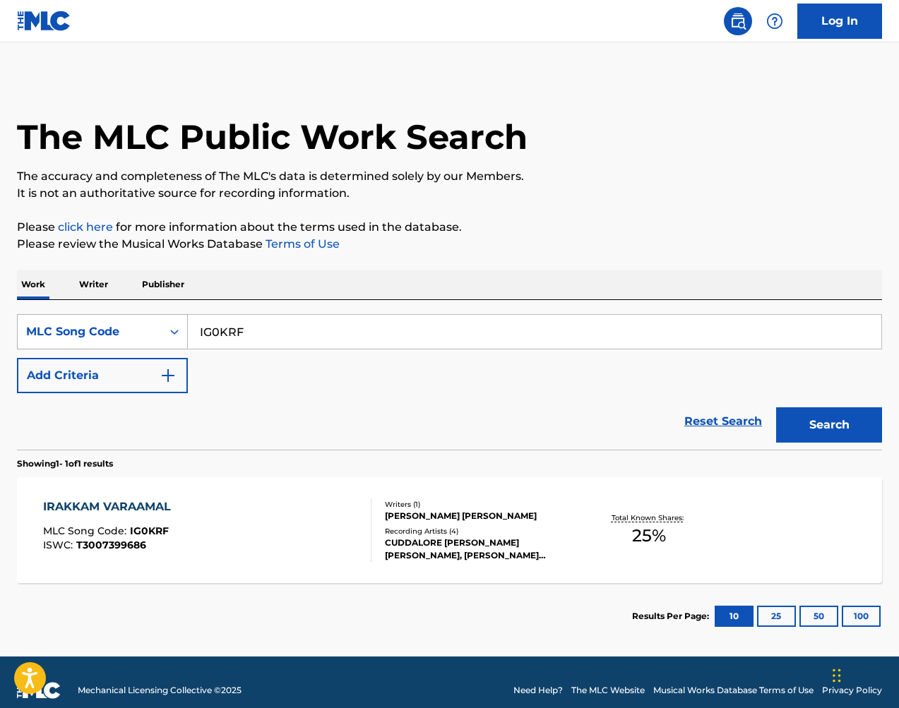
click at [129, 316] on div "MLC Song Code" at bounding box center [102, 331] width 171 height 35
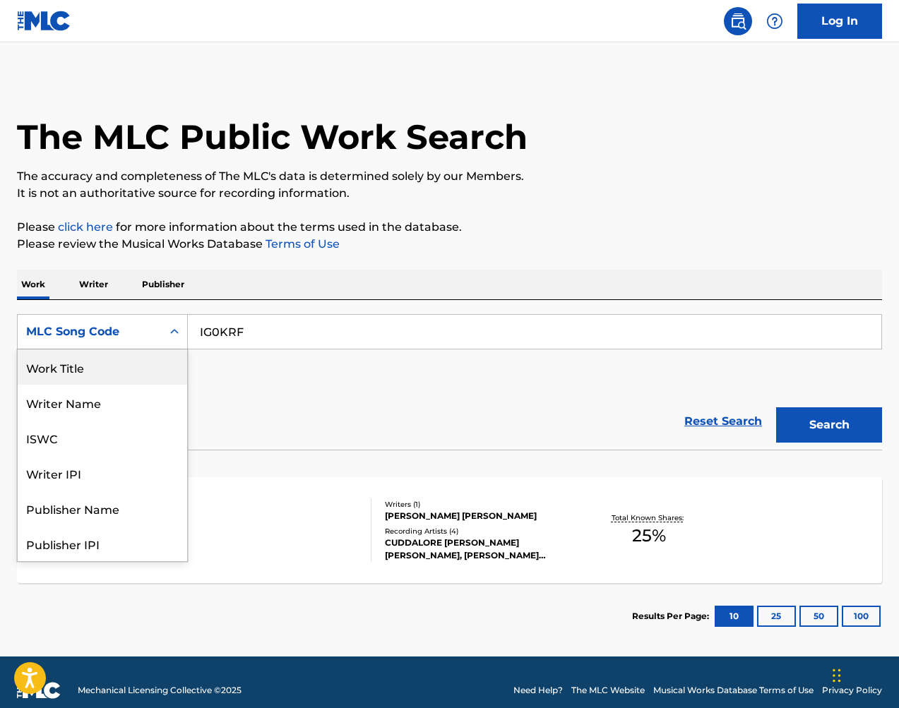
click at [140, 359] on div "Work Title" at bounding box center [102, 367] width 169 height 35
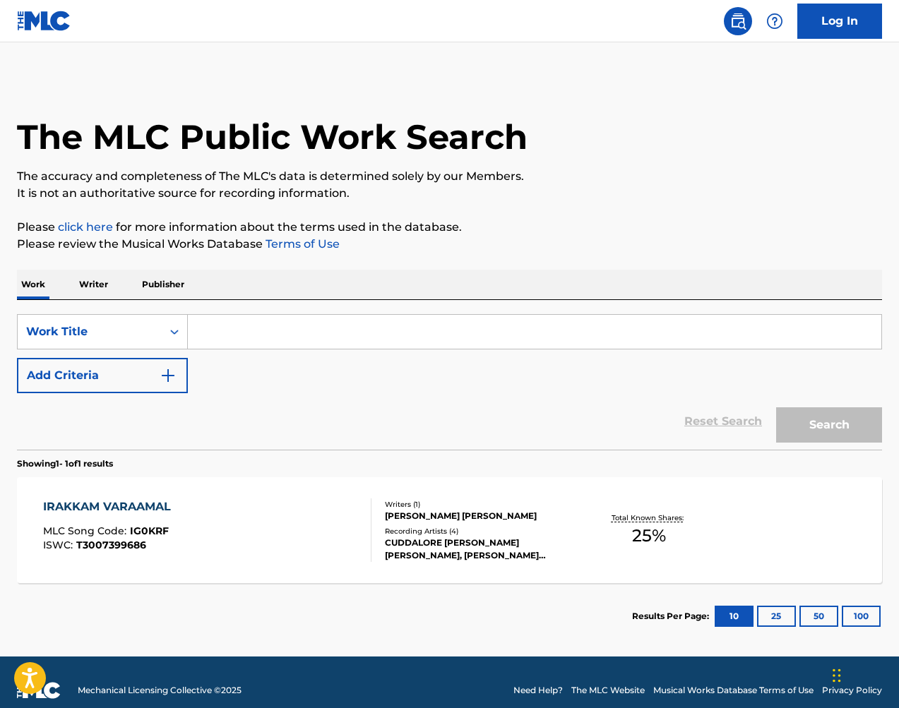
click at [312, 338] on input "Search Form" at bounding box center [535, 332] width 694 height 34
paste input "IRAKKAM VARAAMAL"
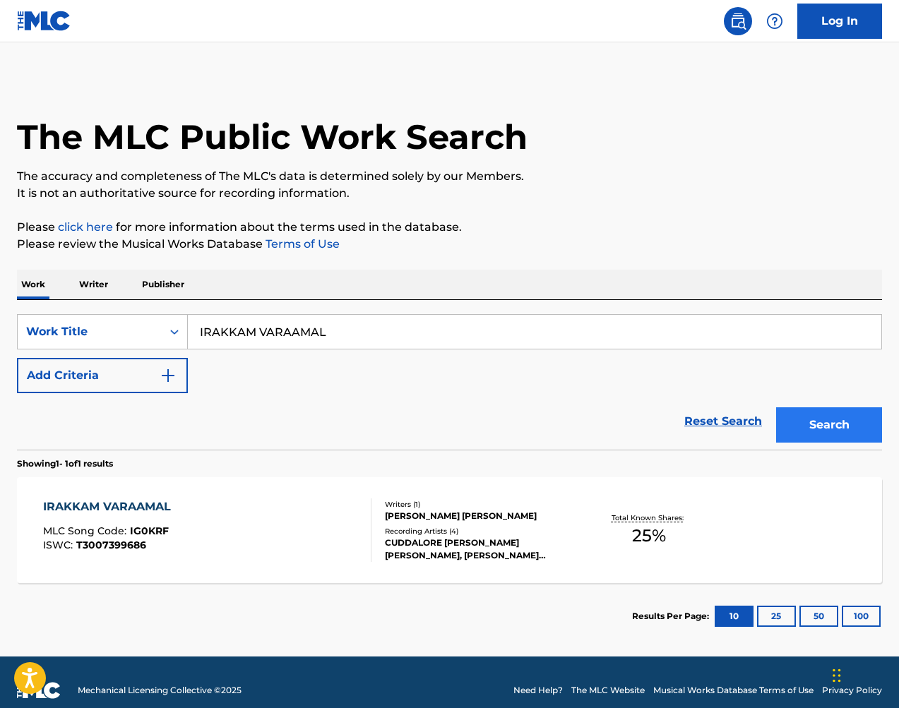
type input "IRAKKAM VARAAMAL"
click at [847, 426] on button "Search" at bounding box center [829, 424] width 106 height 35
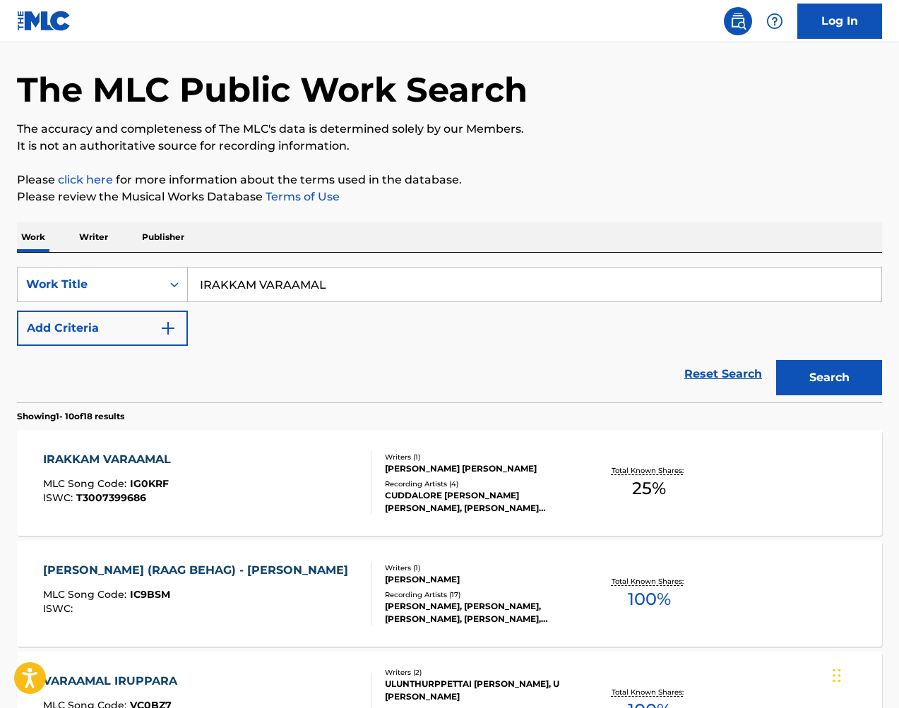
scroll to position [122, 0]
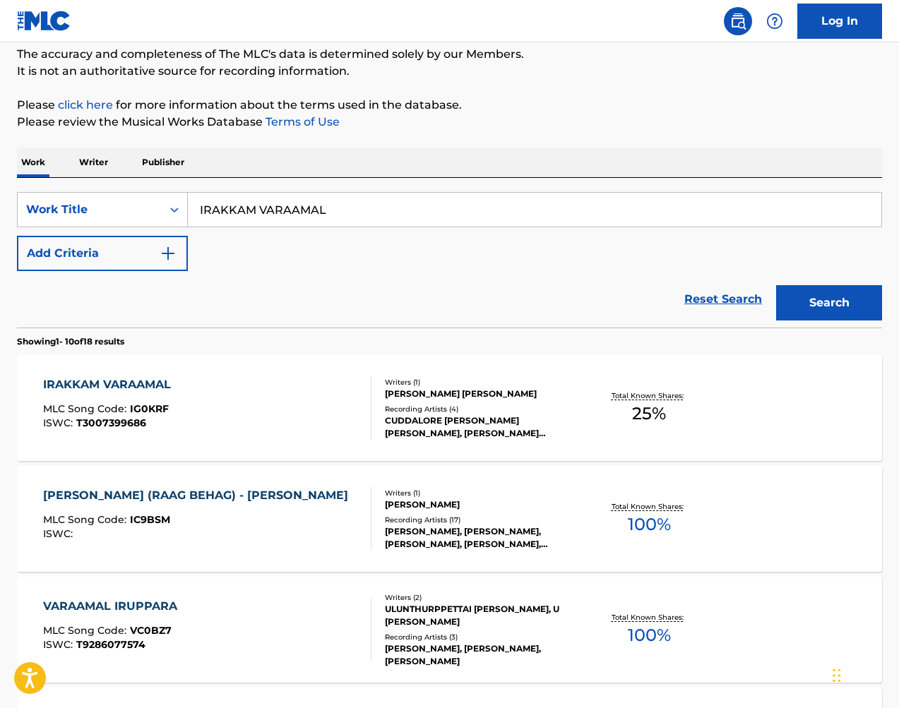
click at [256, 496] on div "[PERSON_NAME] (RAAG BEHAG) - [PERSON_NAME]" at bounding box center [199, 495] width 312 height 17
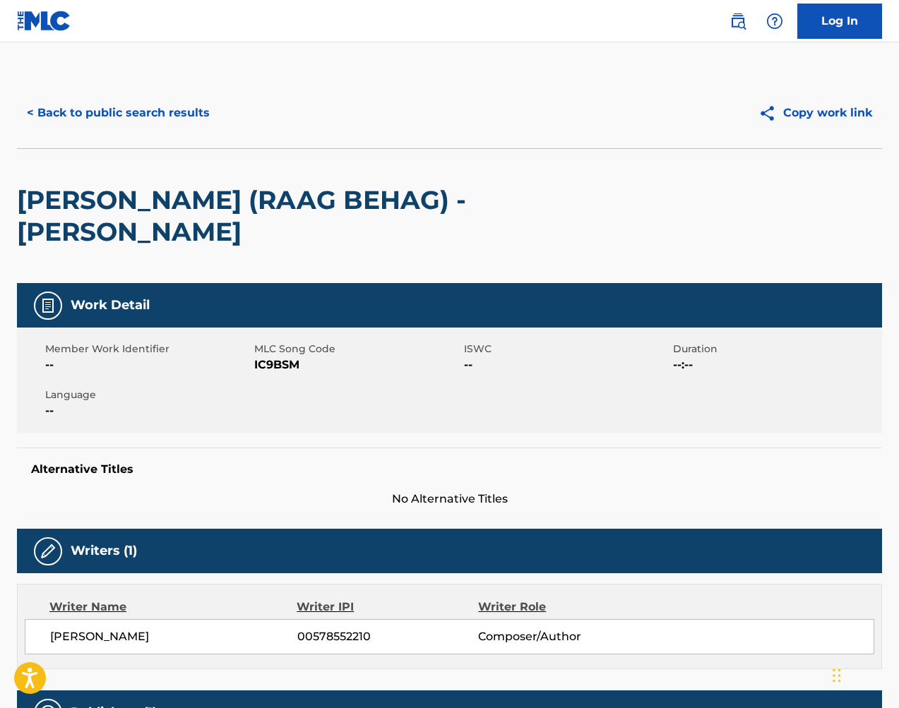
click at [282, 368] on span "IC9BSM" at bounding box center [357, 365] width 206 height 17
copy span "IC9BSM"
